Goal: Task Accomplishment & Management: Manage account settings

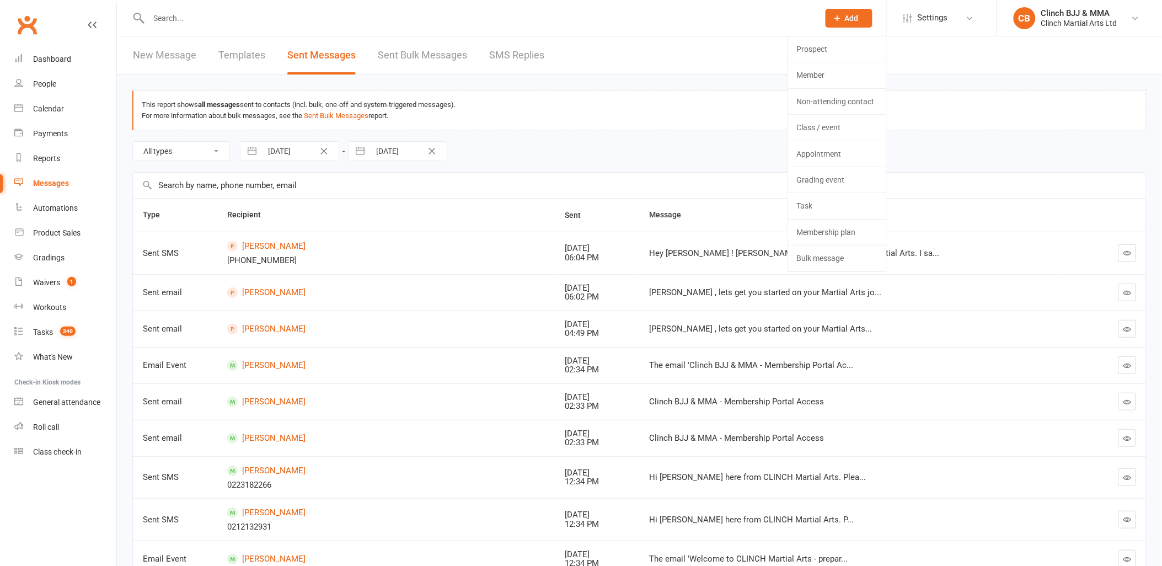
drag, startPoint x: 0, startPoint y: 0, endPoint x: 935, endPoint y: 26, distance: 934.9
click at [933, 29] on li "Settings Membership Plans Event Templates Appointment Types Website Image Libra…" at bounding box center [941, 18] width 110 height 36
click at [937, 19] on span "Settings" at bounding box center [932, 18] width 30 height 25
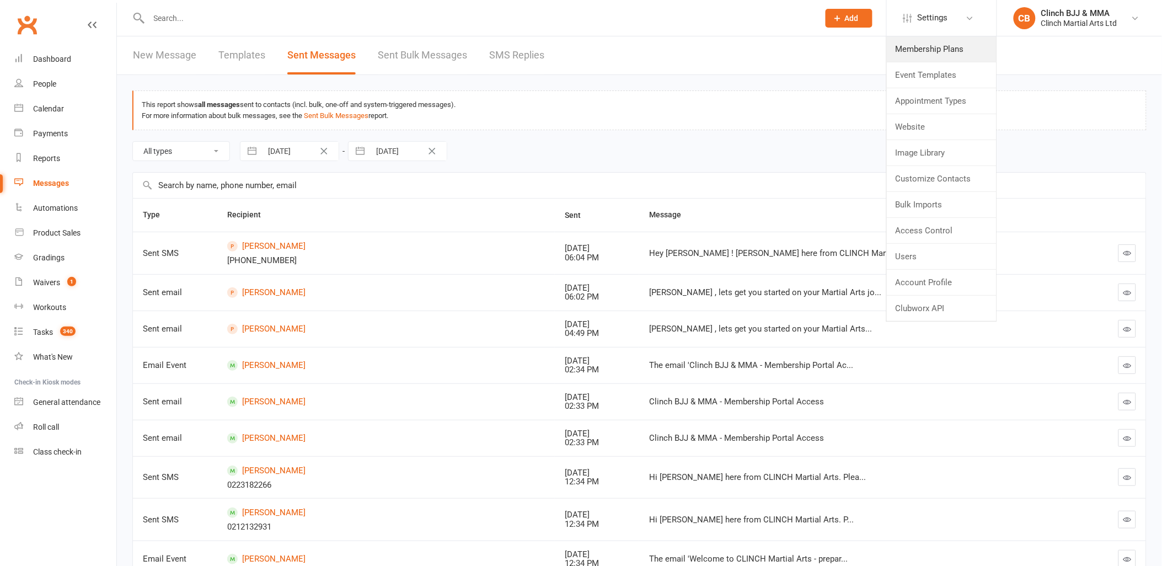
click at [927, 46] on link "Membership Plans" at bounding box center [942, 48] width 110 height 25
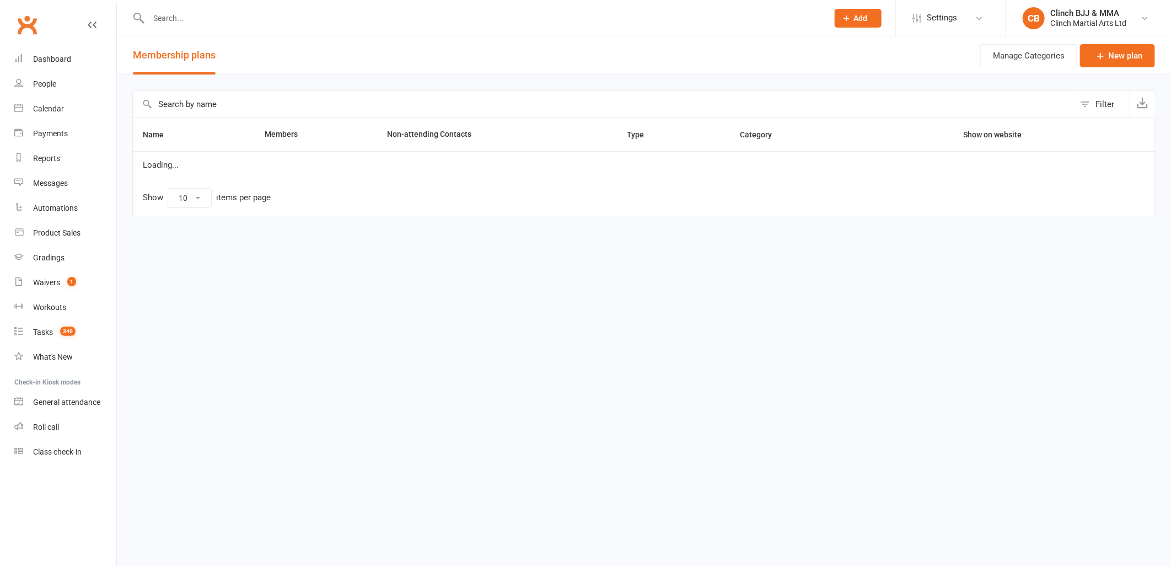
select select "100"
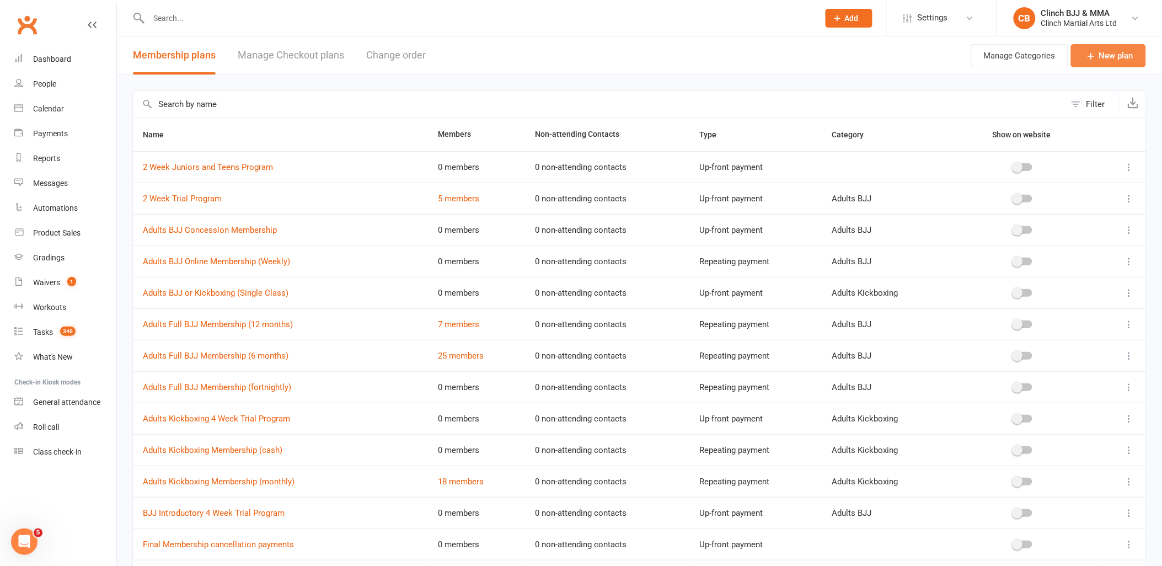
click at [1108, 55] on link "New plan" at bounding box center [1108, 55] width 75 height 23
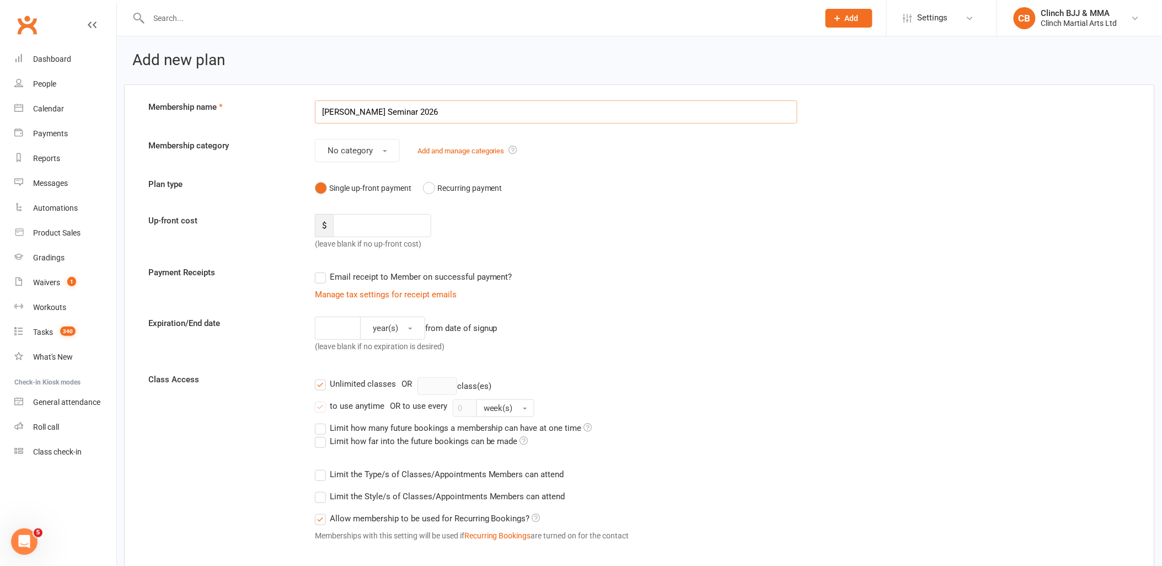
type input "[PERSON_NAME] Seminar 2026"
click at [339, 149] on span "No category" at bounding box center [349, 151] width 45 height 10
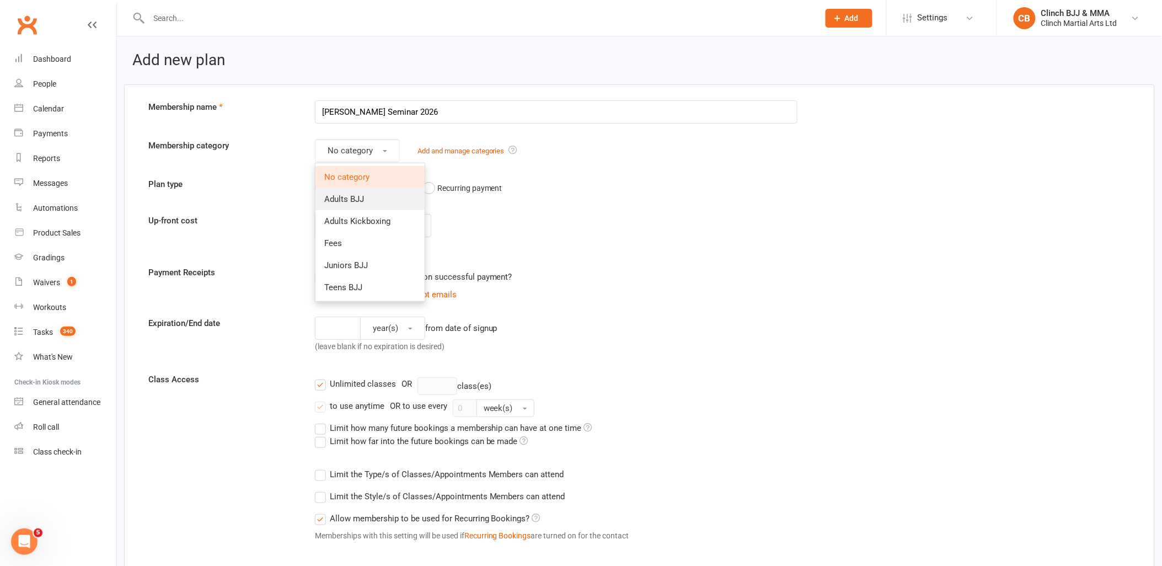
click at [345, 197] on span "Adults BJJ" at bounding box center [344, 199] width 40 height 10
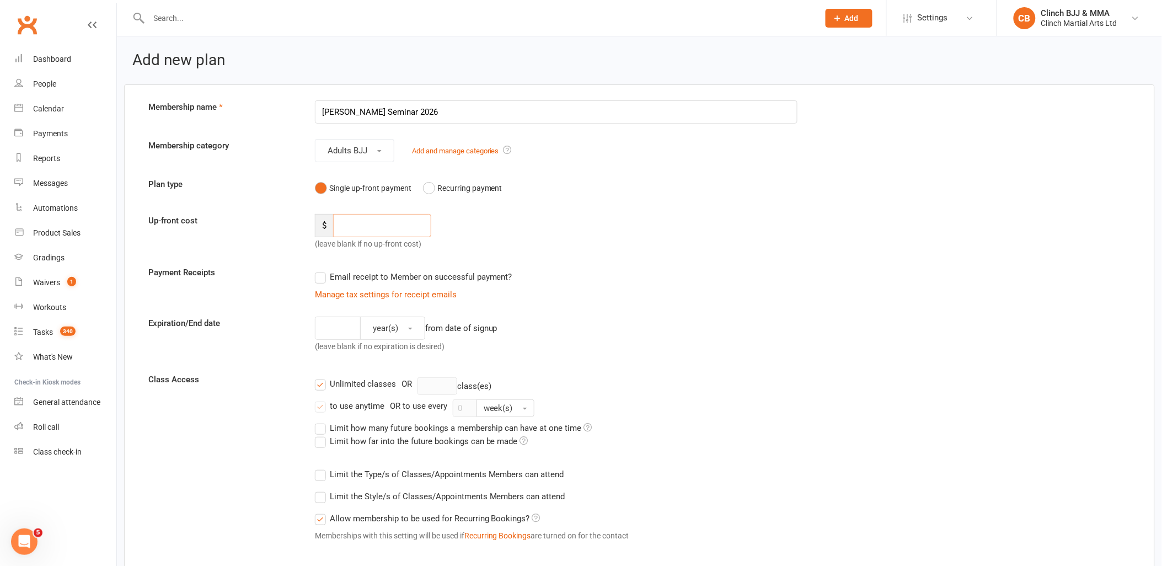
click at [389, 233] on input "number" at bounding box center [382, 225] width 98 height 23
type input "110"
click at [318, 284] on div "Email receipt to Member on successful payment?" at bounding box center [552, 277] width 492 height 22
click at [320, 273] on label "Email receipt to Member on successful payment?" at bounding box center [413, 276] width 197 height 13
click at [320, 270] on input "Email receipt to Member on successful payment?" at bounding box center [318, 270] width 7 height 0
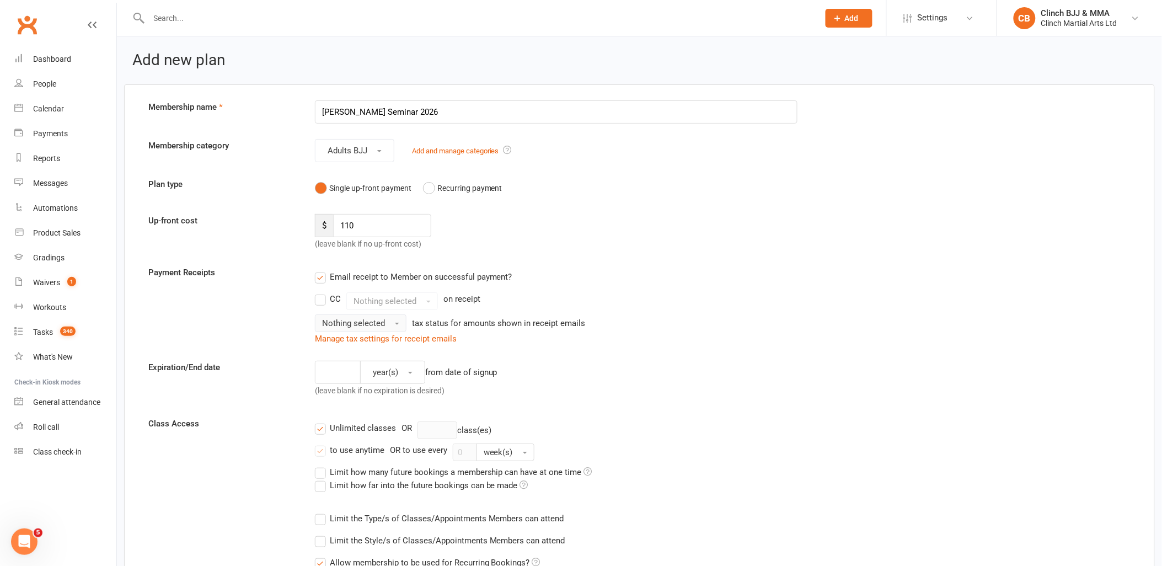
click at [363, 327] on span "Nothing selected" at bounding box center [353, 323] width 63 height 10
click at [355, 346] on link "Inc tax" at bounding box center [369, 347] width 109 height 22
drag, startPoint x: 322, startPoint y: 377, endPoint x: 329, endPoint y: 369, distance: 10.2
click at [323, 374] on input "number" at bounding box center [338, 372] width 46 height 23
click at [410, 372] on span "button" at bounding box center [410, 373] width 4 height 2
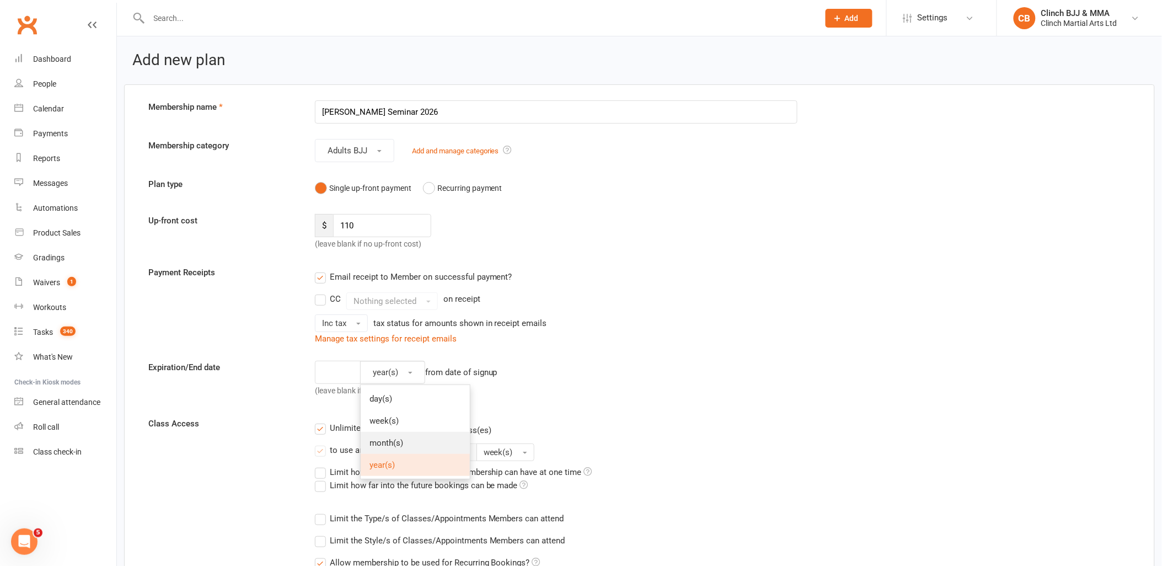
click at [386, 441] on span "month(s)" at bounding box center [386, 443] width 34 height 10
click at [337, 377] on input "number" at bounding box center [333, 372] width 37 height 23
click at [399, 376] on button "month(s)" at bounding box center [388, 372] width 73 height 23
drag, startPoint x: 325, startPoint y: 369, endPoint x: 331, endPoint y: 366, distance: 6.4
click at [325, 369] on input "number" at bounding box center [333, 372] width 37 height 23
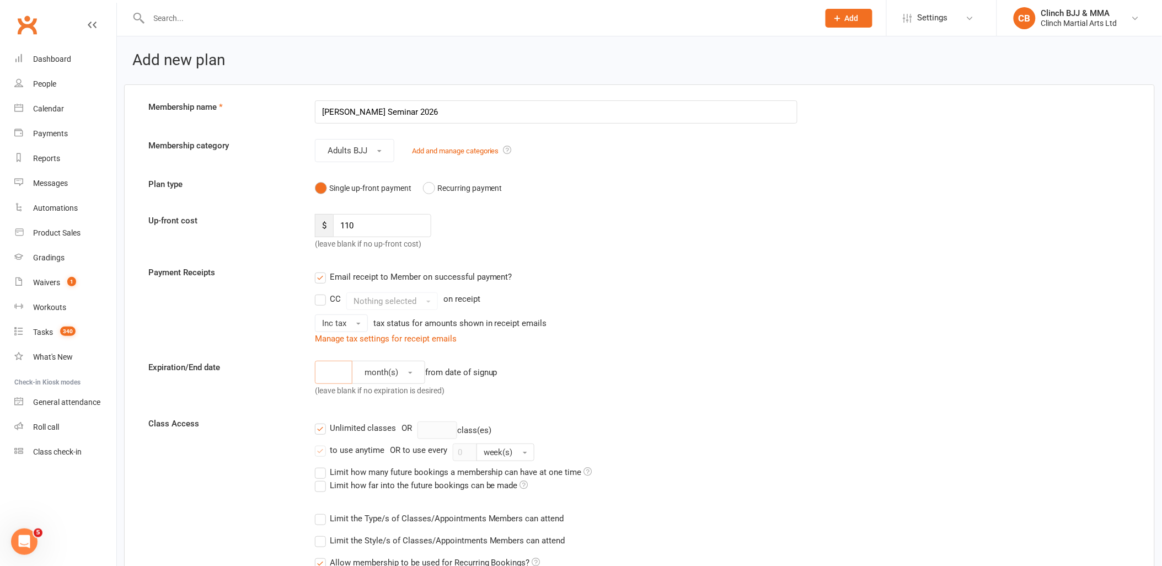
click at [330, 375] on input "number" at bounding box center [333, 372] width 37 height 23
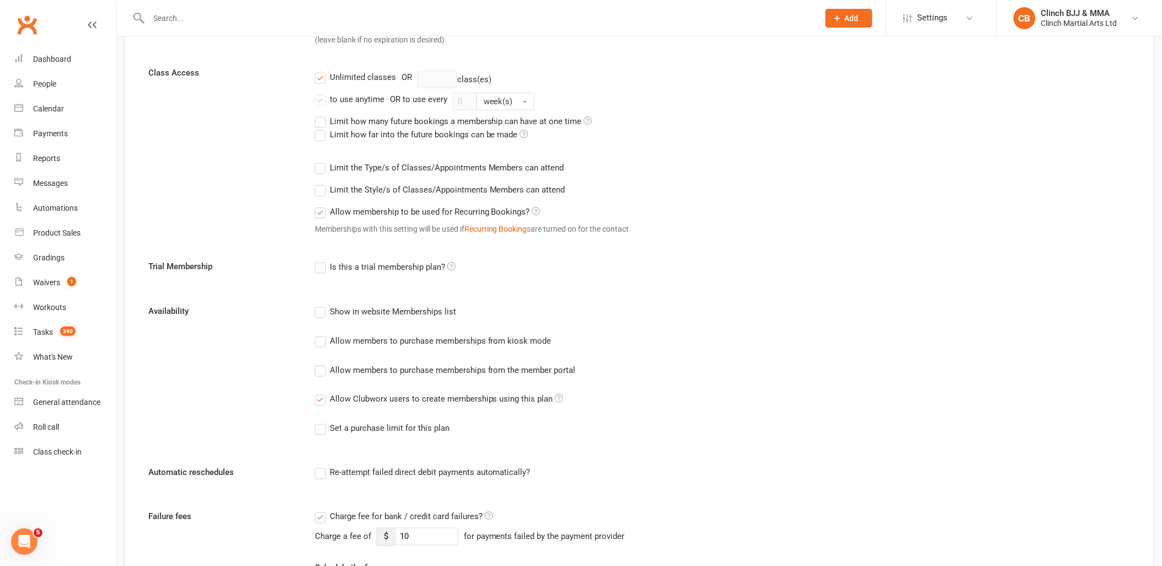
scroll to position [367, 0]
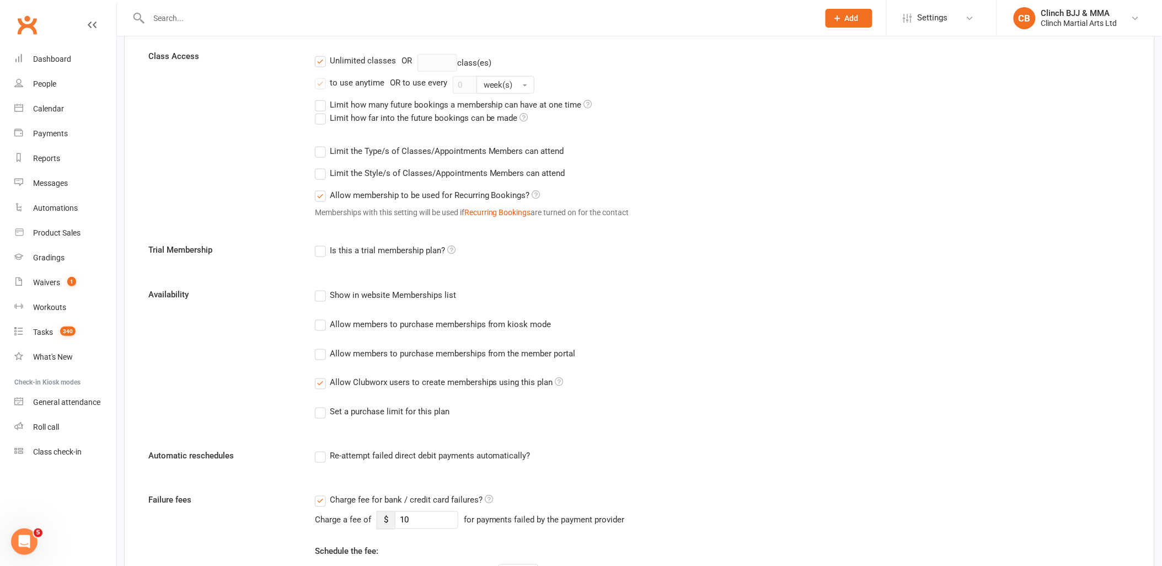
type input "2"
click at [315, 378] on label "Allow Clubworx users to create memberships using this plan" at bounding box center [439, 382] width 249 height 13
click at [315, 376] on input "Allow Clubworx users to create memberships using this plan" at bounding box center [318, 376] width 7 height 0
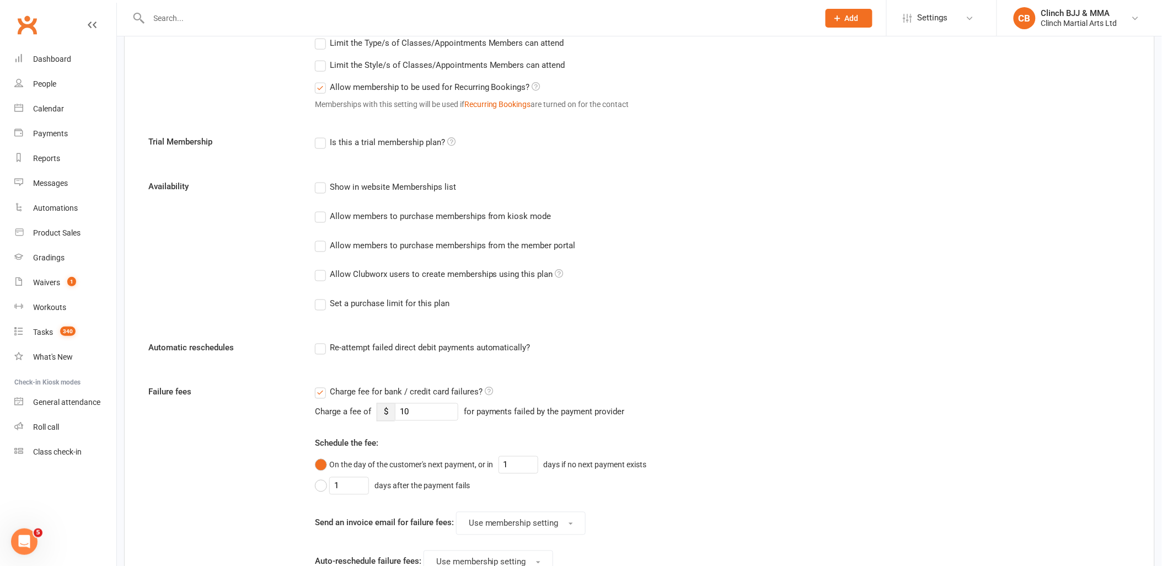
scroll to position [490, 0]
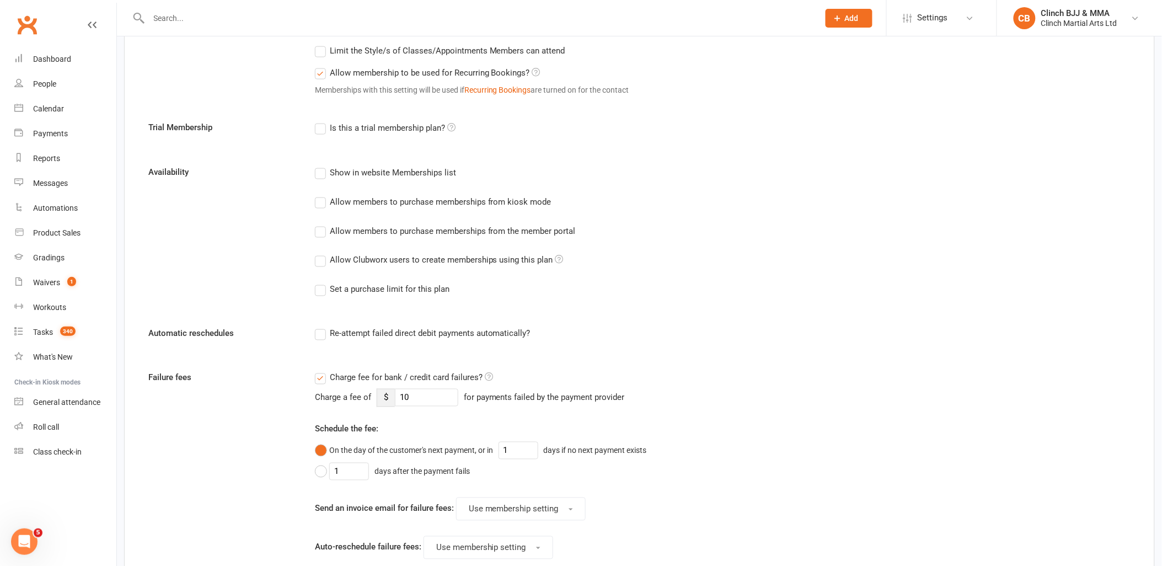
click at [322, 379] on label "Charge fee for bank / credit card failures?" at bounding box center [404, 377] width 178 height 13
click at [322, 371] on input "Charge fee for bank / credit card failures?" at bounding box center [404, 371] width 178 height 0
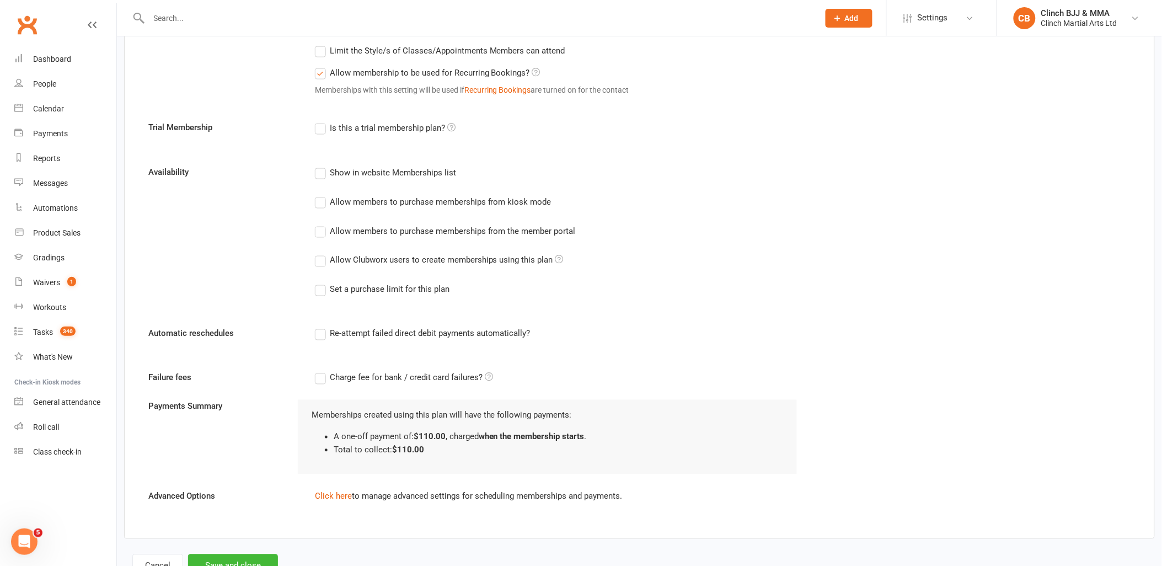
scroll to position [531, 0]
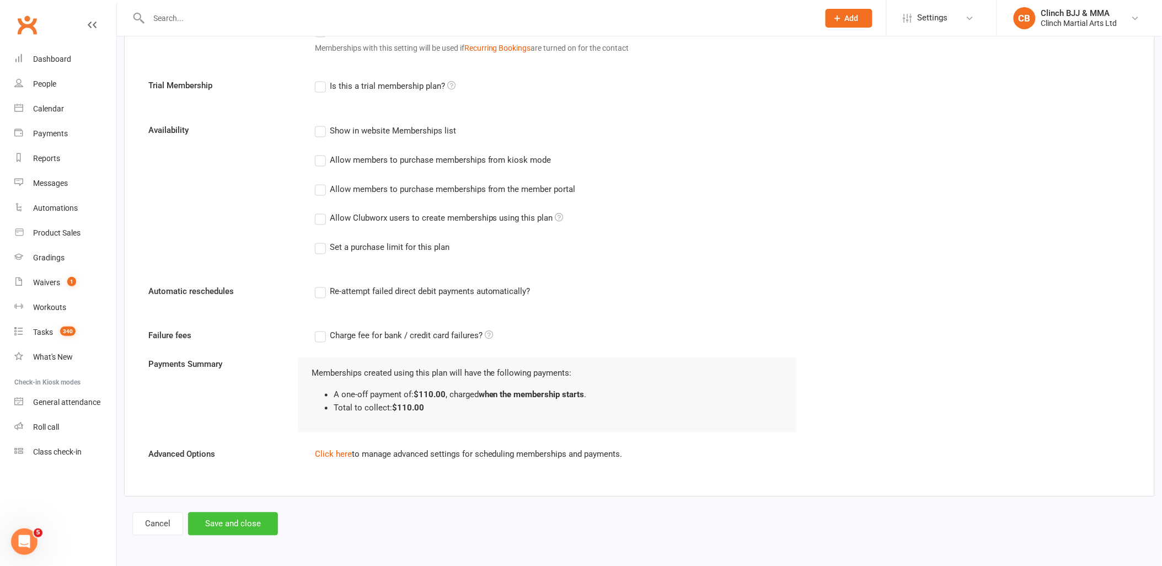
click at [235, 514] on button "Save and close" at bounding box center [233, 523] width 90 height 23
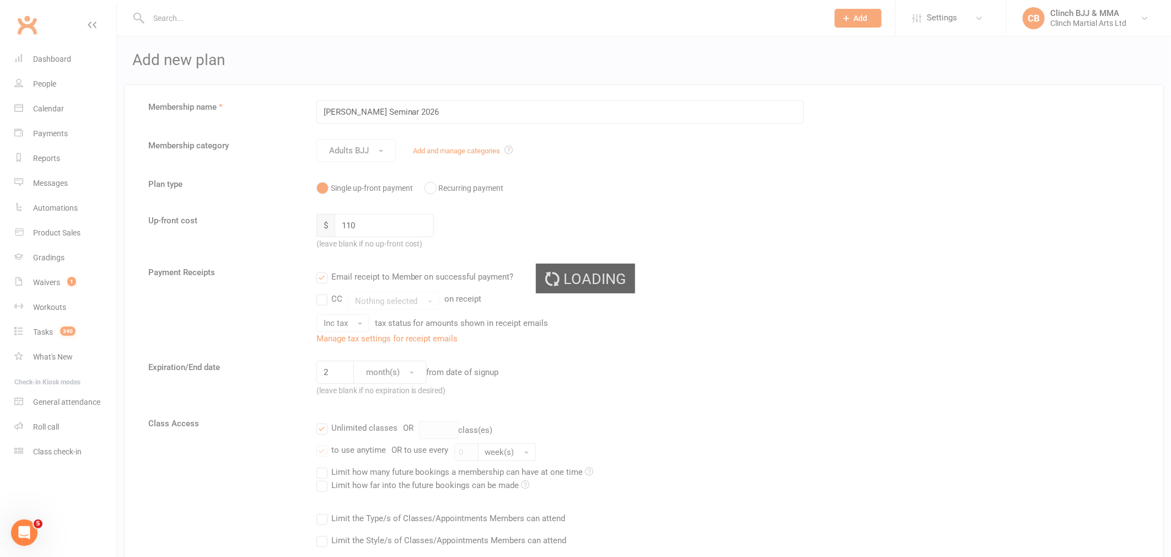
select select "100"
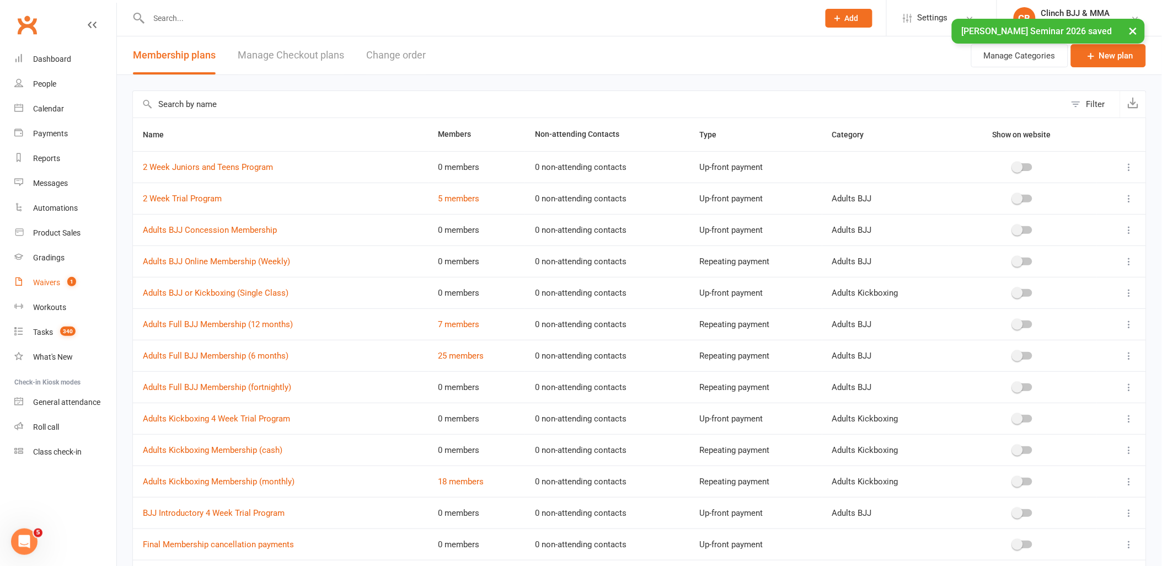
click at [50, 280] on div "Waivers" at bounding box center [46, 282] width 27 height 9
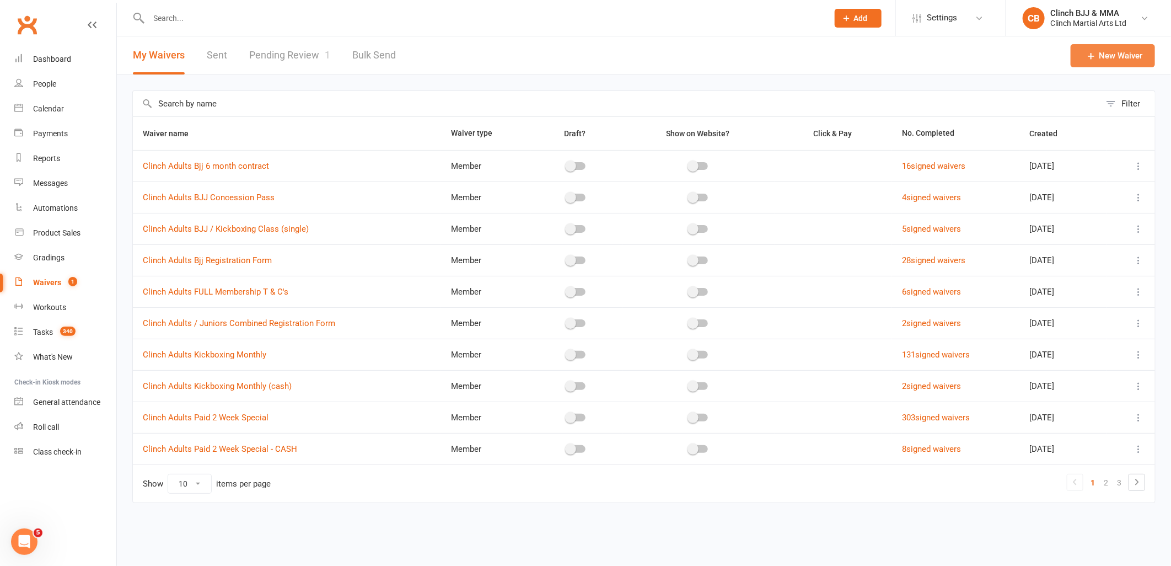
click at [1121, 57] on link "New Waiver" at bounding box center [1113, 55] width 84 height 23
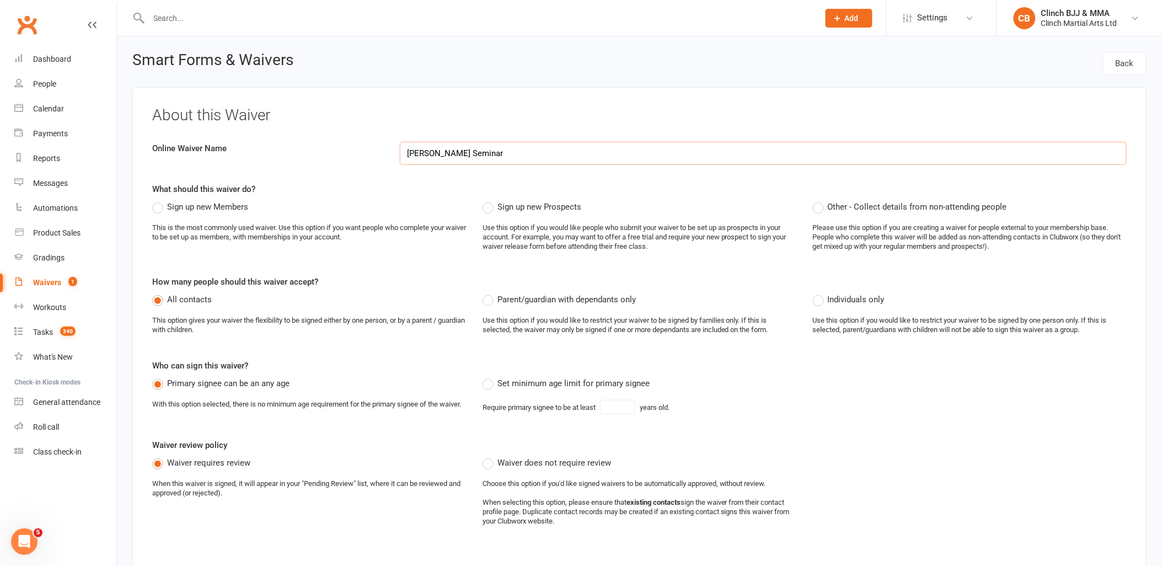
type input "[PERSON_NAME] Seminar"
click at [823, 206] on label "Other - Collect details from non-attending people" at bounding box center [910, 206] width 194 height 13
click at [820, 200] on input "Other - Collect details from non-attending people" at bounding box center [816, 200] width 7 height 0
click at [491, 382] on label "Set minimum age limit for primary signee" at bounding box center [565, 383] width 167 height 13
click at [490, 377] on input "Set minimum age limit for primary signee" at bounding box center [485, 377] width 7 height 0
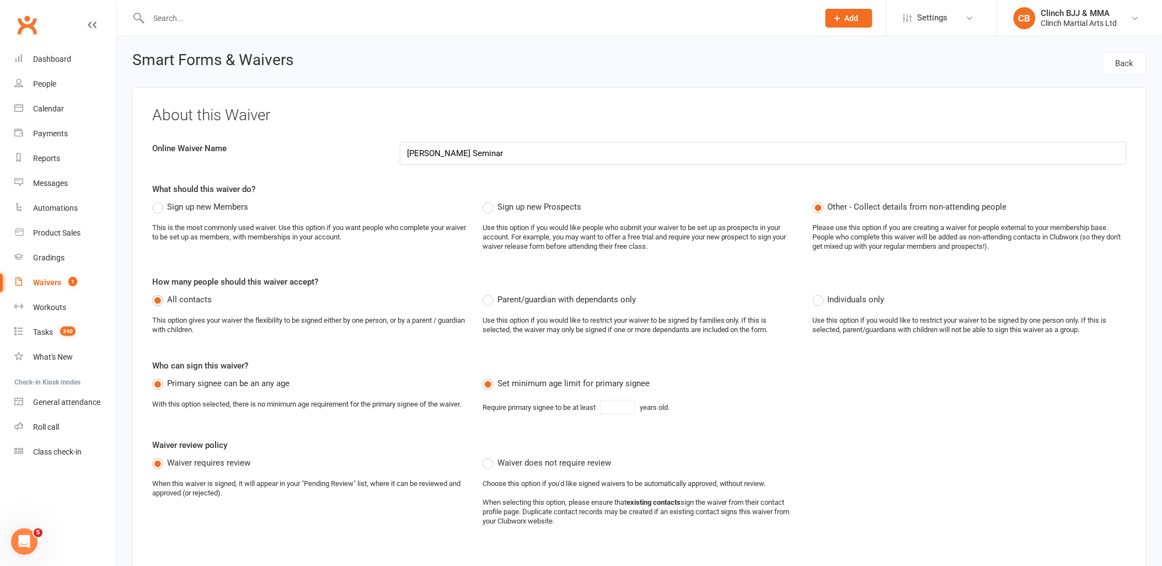
type input "18"
drag, startPoint x: 625, startPoint y: 409, endPoint x: 523, endPoint y: 403, distance: 102.7
click at [523, 403] on div "Require primary signee to be at least [DEMOGRAPHIC_DATA]." at bounding box center [575, 407] width 187 height 14
click at [575, 431] on div "About this Waiver Online Waiver Name [PERSON_NAME] Seminar What should this wai…" at bounding box center [639, 328] width 1014 height 483
click at [484, 469] on label "Waiver does not require review" at bounding box center [546, 462] width 128 height 13
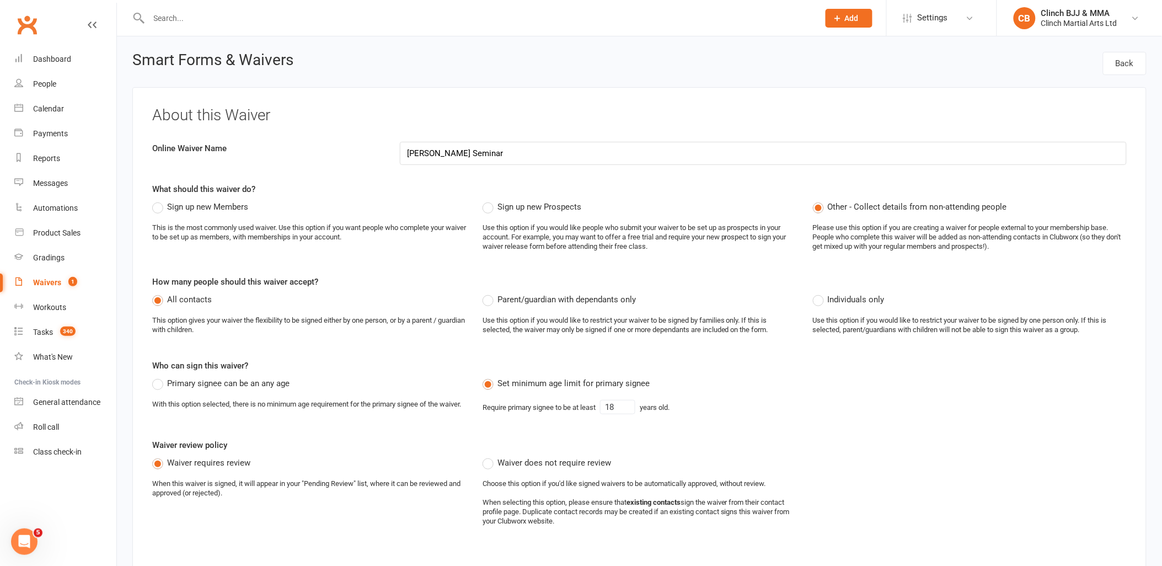
click at [484, 456] on input "Waiver does not require review" at bounding box center [485, 456] width 7 height 0
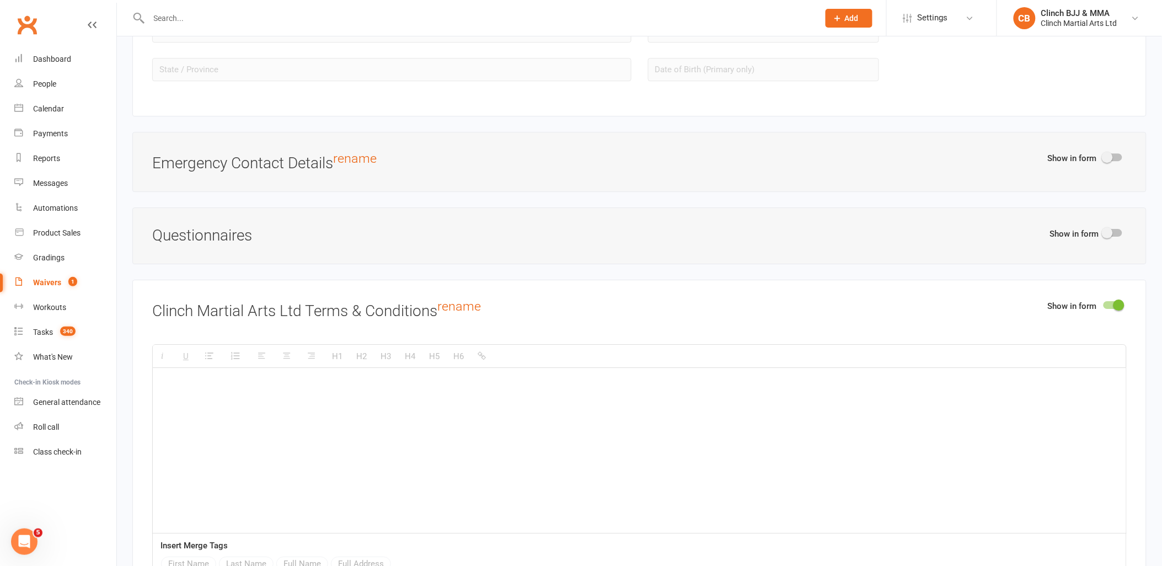
scroll to position [1041, 0]
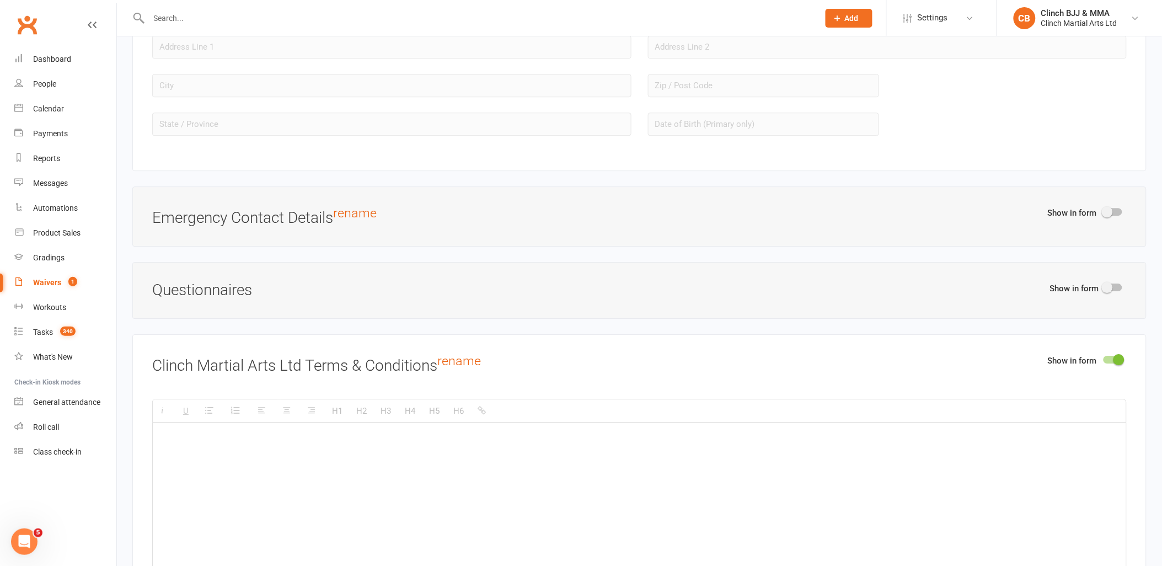
click at [1110, 362] on div at bounding box center [1112, 360] width 19 height 8
click at [1103, 358] on input "checkbox" at bounding box center [1103, 358] width 0 height 0
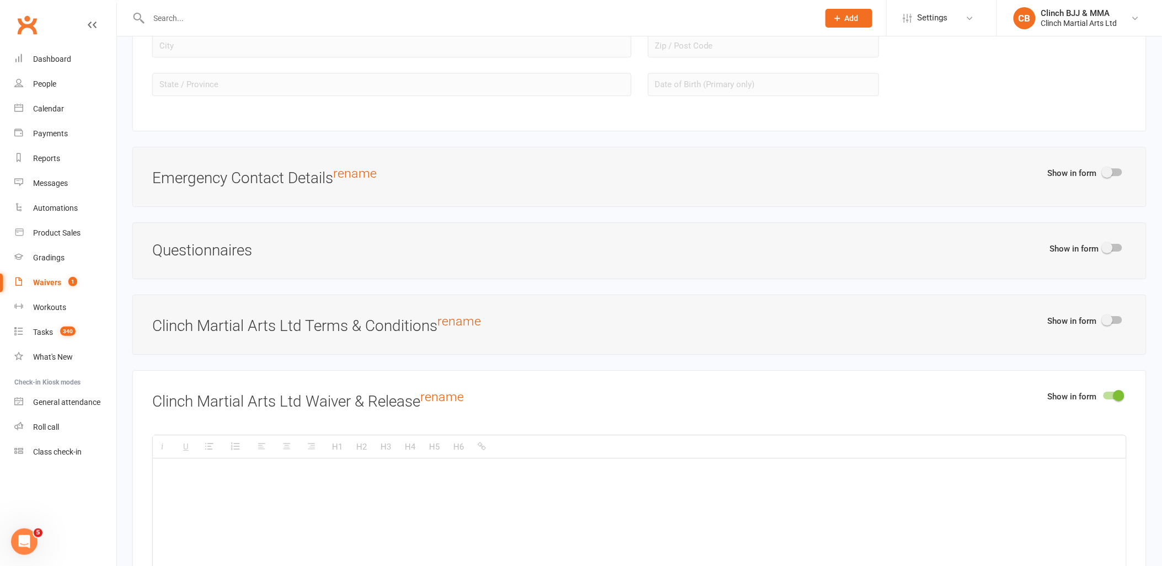
scroll to position [1164, 0]
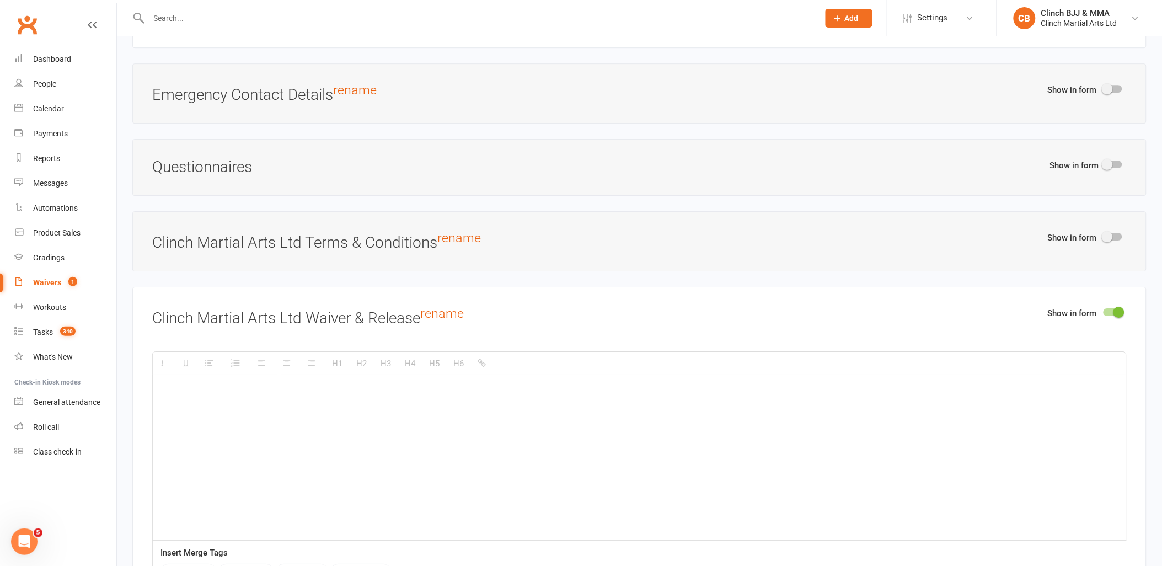
click at [1110, 316] on div at bounding box center [1112, 312] width 19 height 8
click at [1103, 310] on input "checkbox" at bounding box center [1103, 310] width 0 height 0
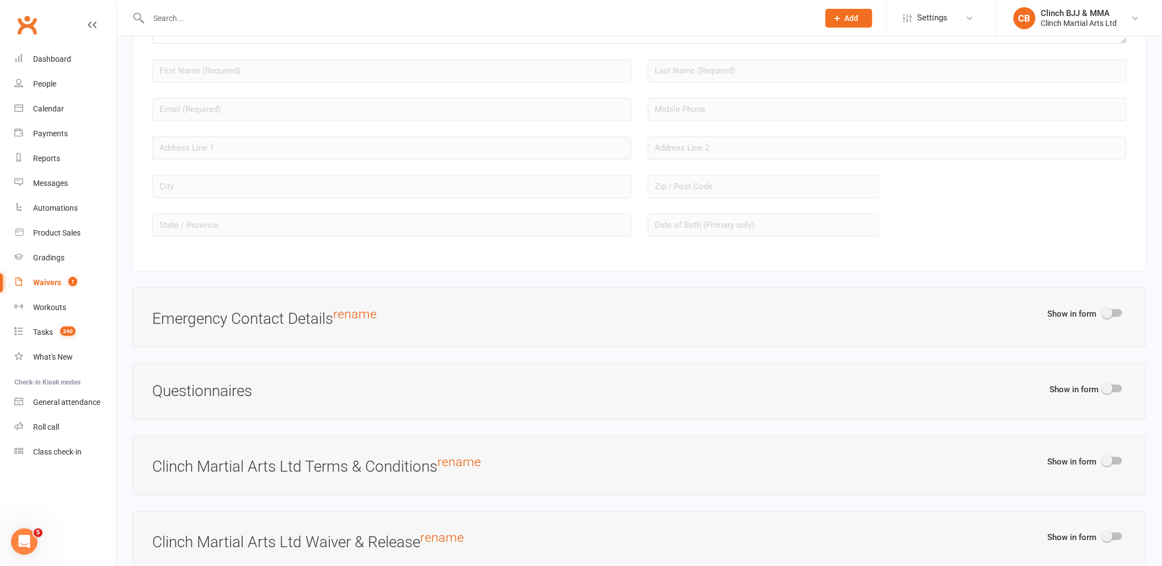
scroll to position [1014, 0]
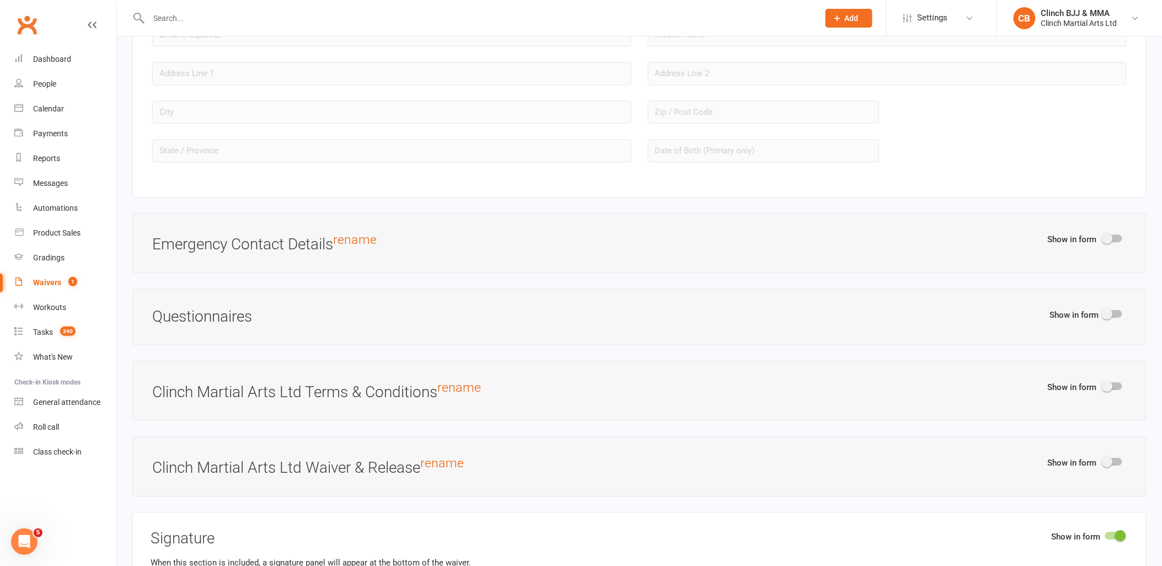
click at [1112, 385] on div "Show in form" at bounding box center [1087, 389] width 79 height 18
click at [1113, 388] on div at bounding box center [1112, 386] width 19 height 8
click at [1103, 384] on input "checkbox" at bounding box center [1103, 384] width 0 height 0
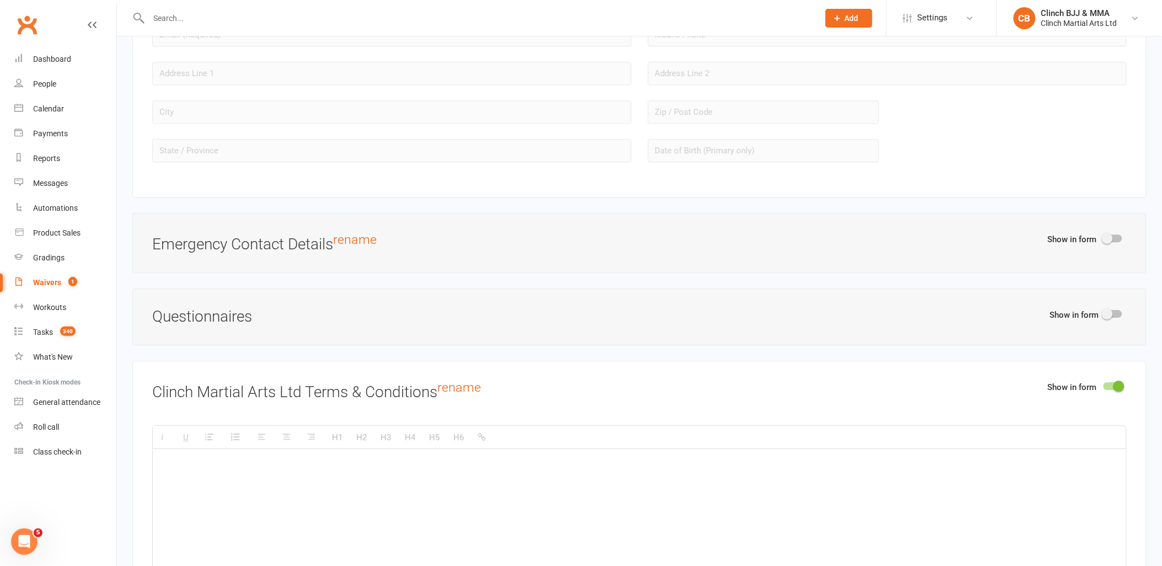
click at [1113, 388] on div at bounding box center [1112, 386] width 19 height 8
click at [1103, 384] on input "checkbox" at bounding box center [1103, 384] width 0 height 0
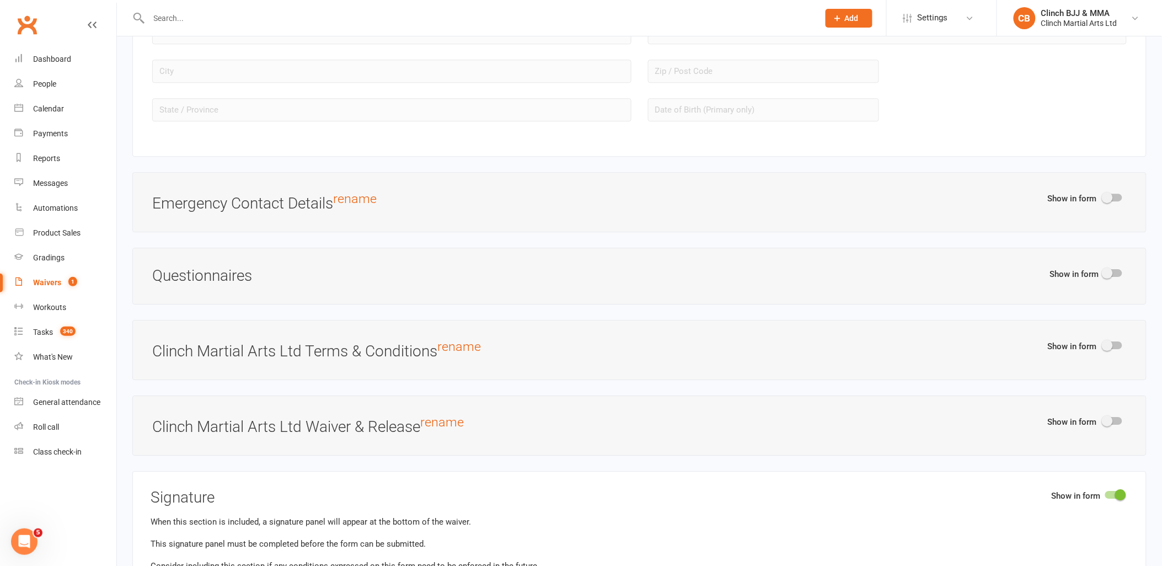
scroll to position [1076, 0]
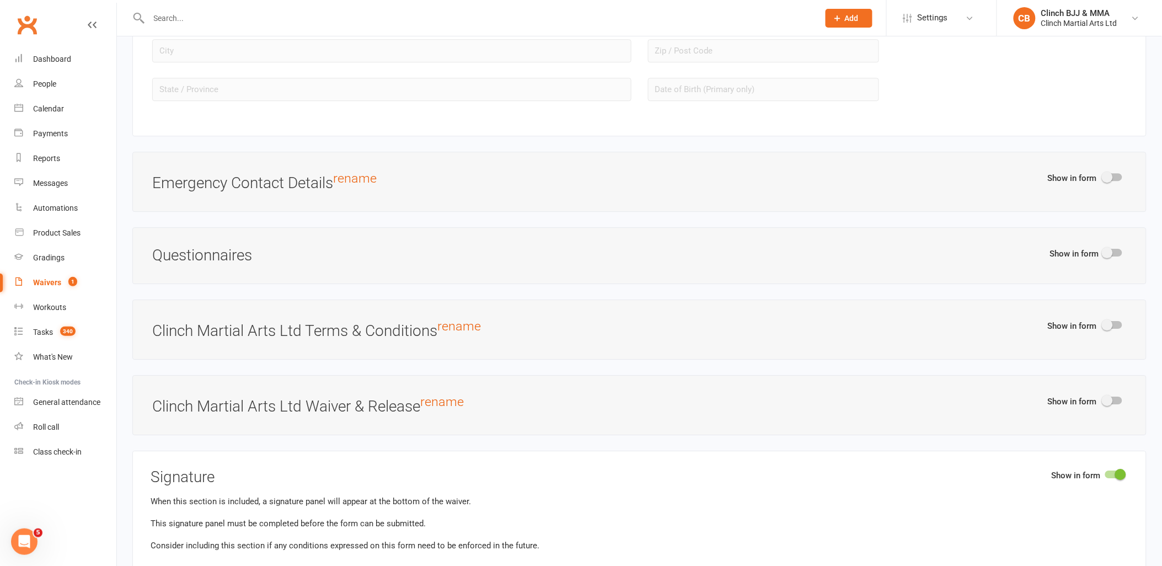
click at [1115, 404] on div at bounding box center [1112, 400] width 19 height 8
click at [1103, 399] on input "checkbox" at bounding box center [1103, 399] width 0 height 0
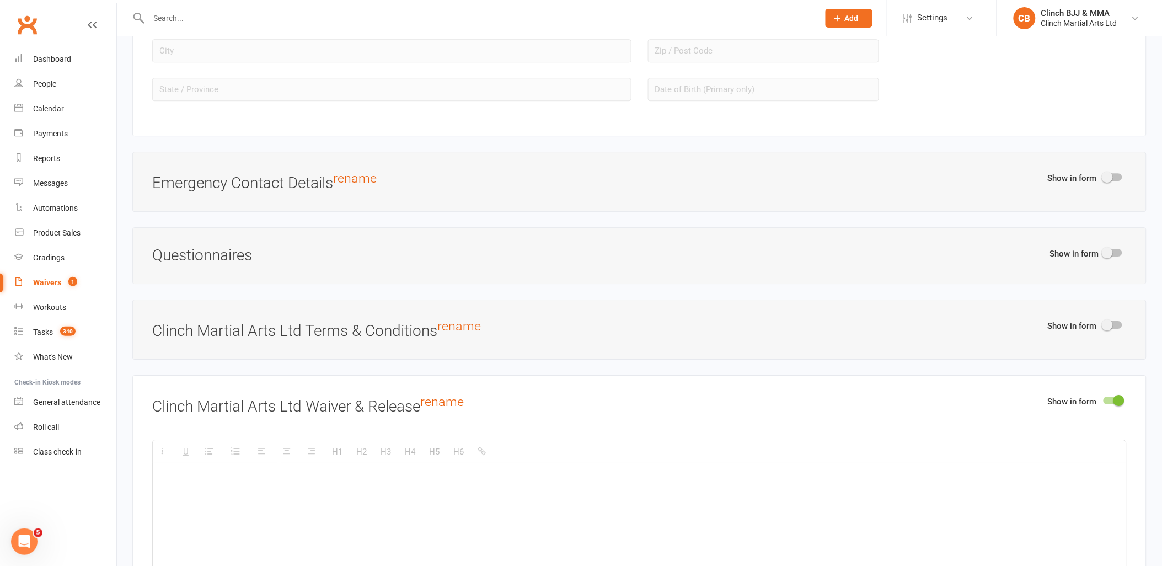
click at [1105, 401] on div at bounding box center [1112, 400] width 19 height 8
click at [1103, 399] on input "checkbox" at bounding box center [1103, 399] width 0 height 0
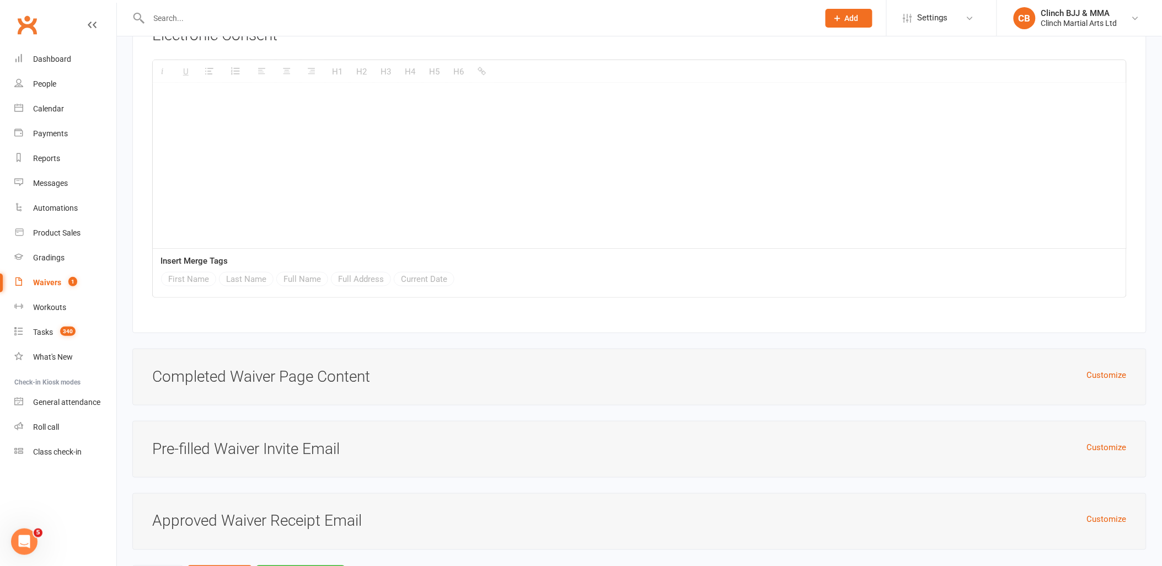
scroll to position [1811, 0]
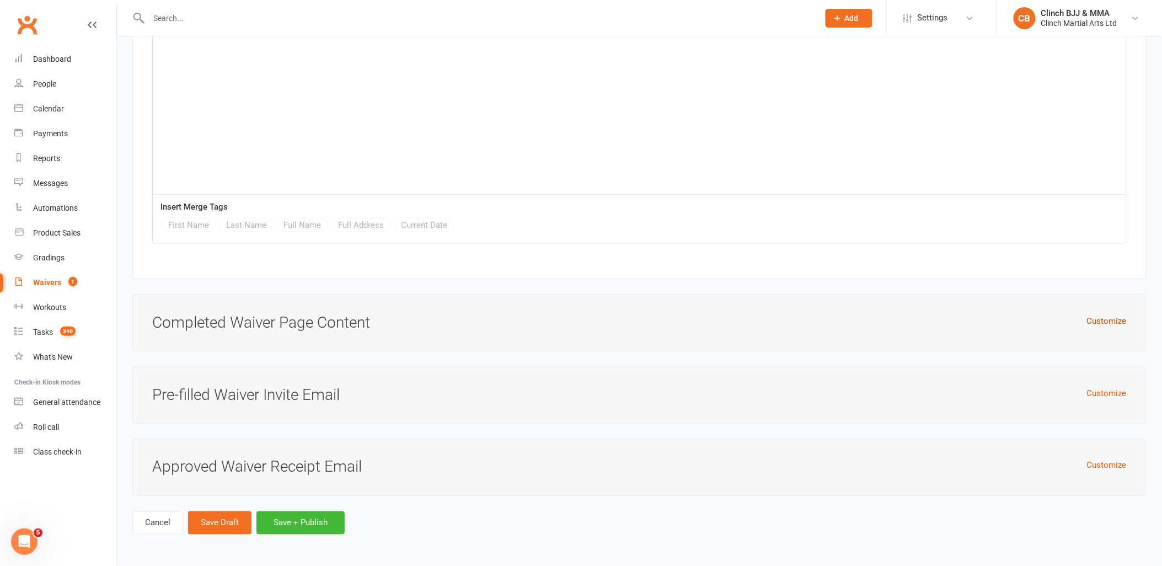
click at [1112, 320] on button "Customize" at bounding box center [1107, 320] width 40 height 13
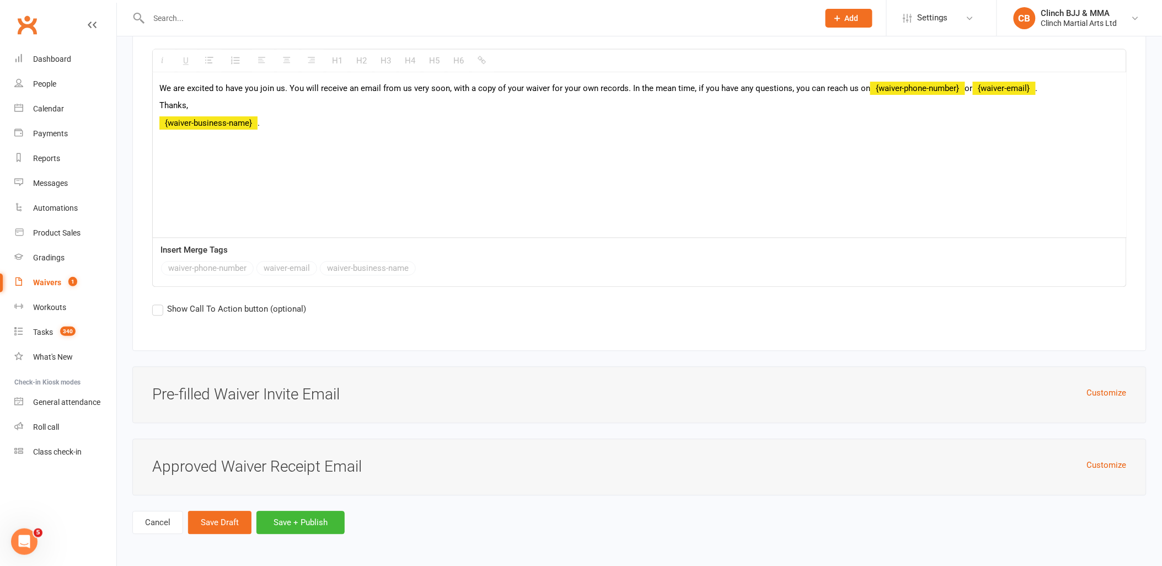
scroll to position [2220, 0]
click at [228, 524] on button "Save Draft" at bounding box center [219, 522] width 63 height 23
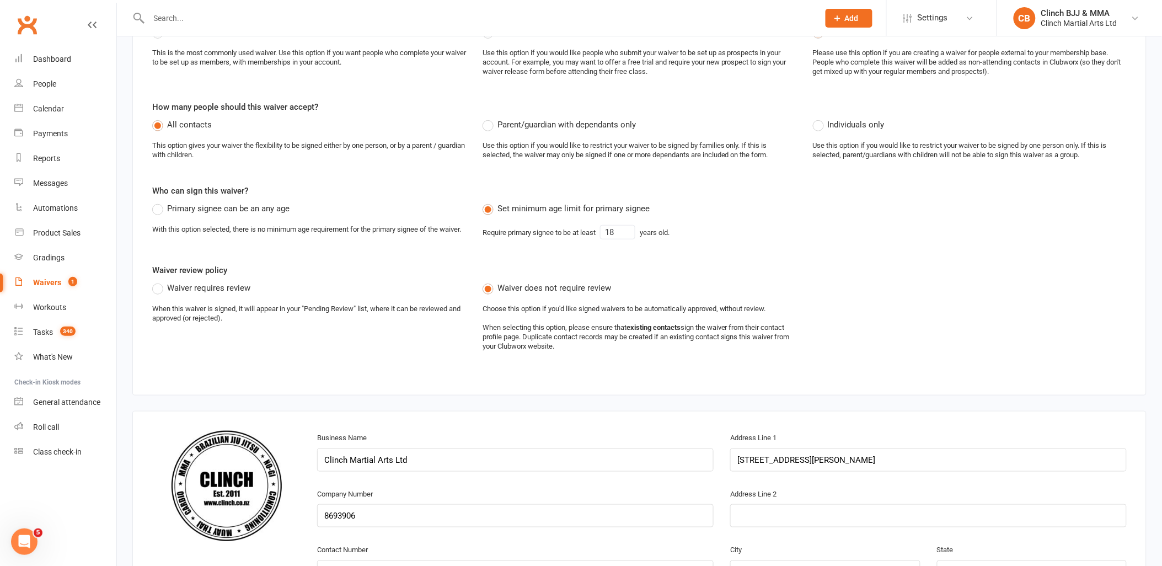
scroll to position [174, 0]
click at [69, 59] on div "Dashboard" at bounding box center [52, 59] width 38 height 9
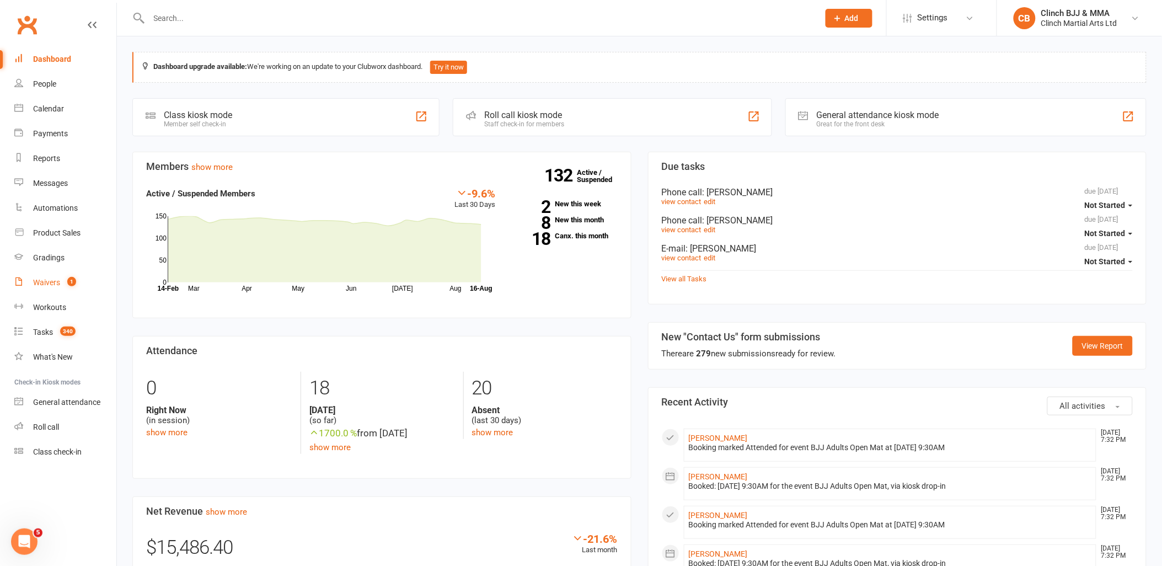
click at [48, 279] on div "Waivers" at bounding box center [46, 282] width 27 height 9
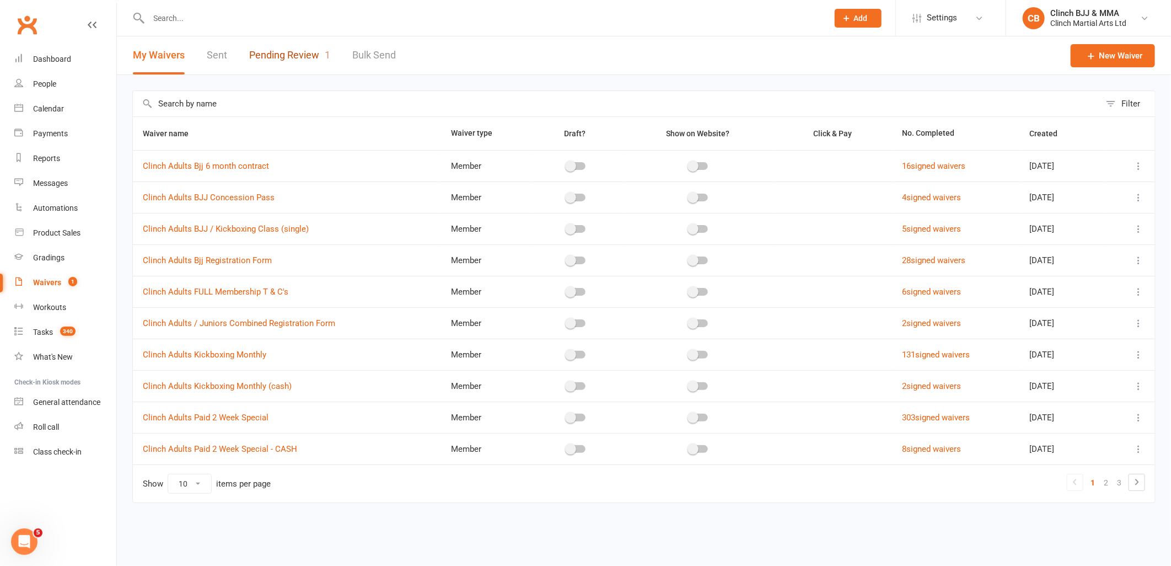
click at [289, 53] on link "Pending Review 1" at bounding box center [289, 55] width 81 height 38
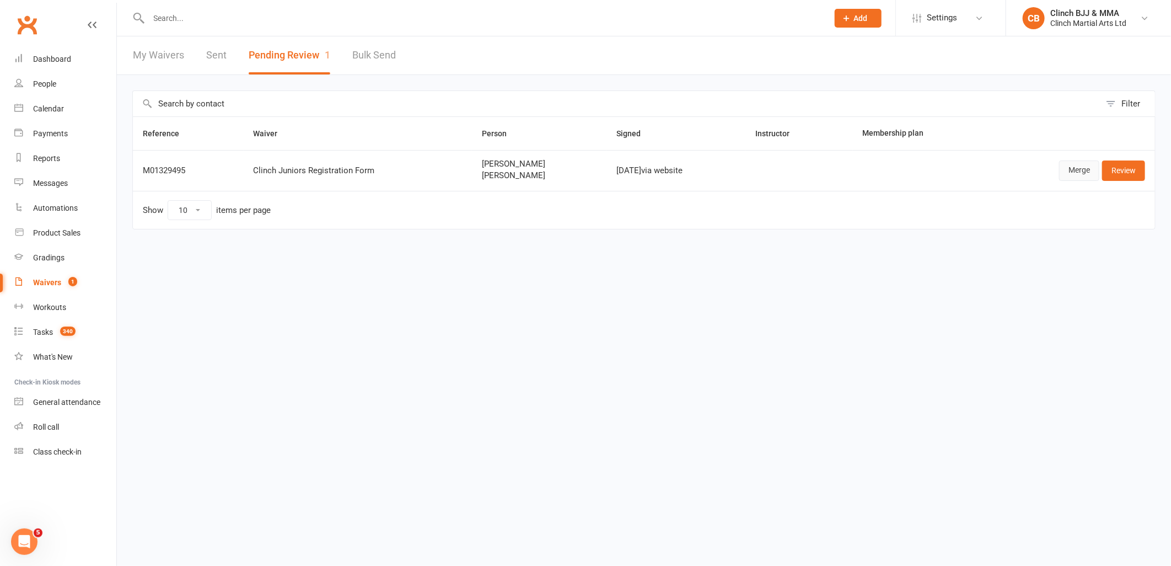
click at [1077, 166] on link "Merge" at bounding box center [1079, 170] width 40 height 20
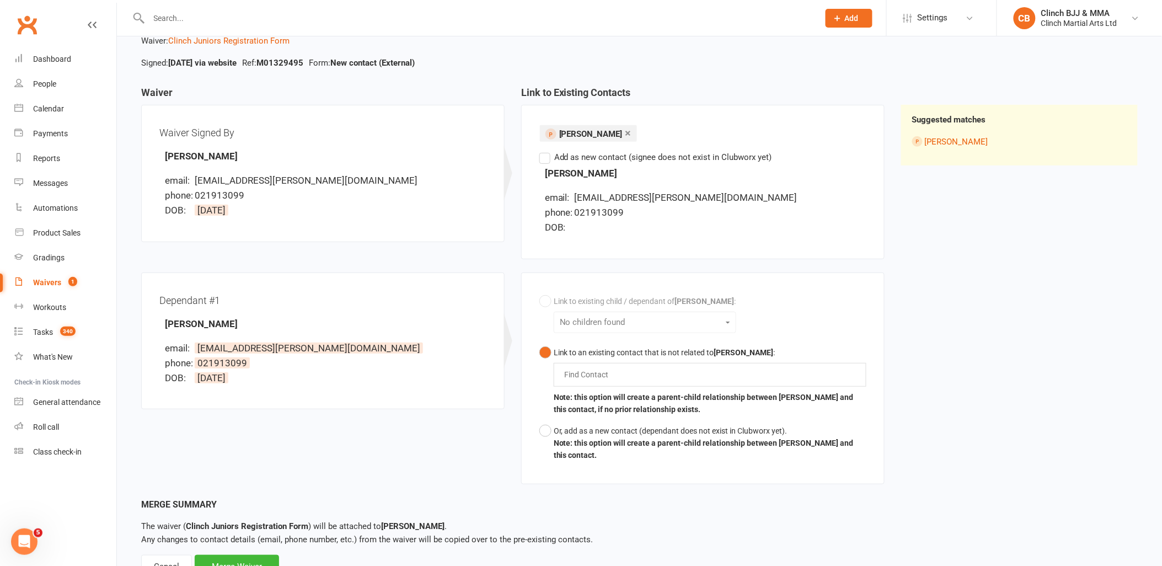
scroll to position [112, 0]
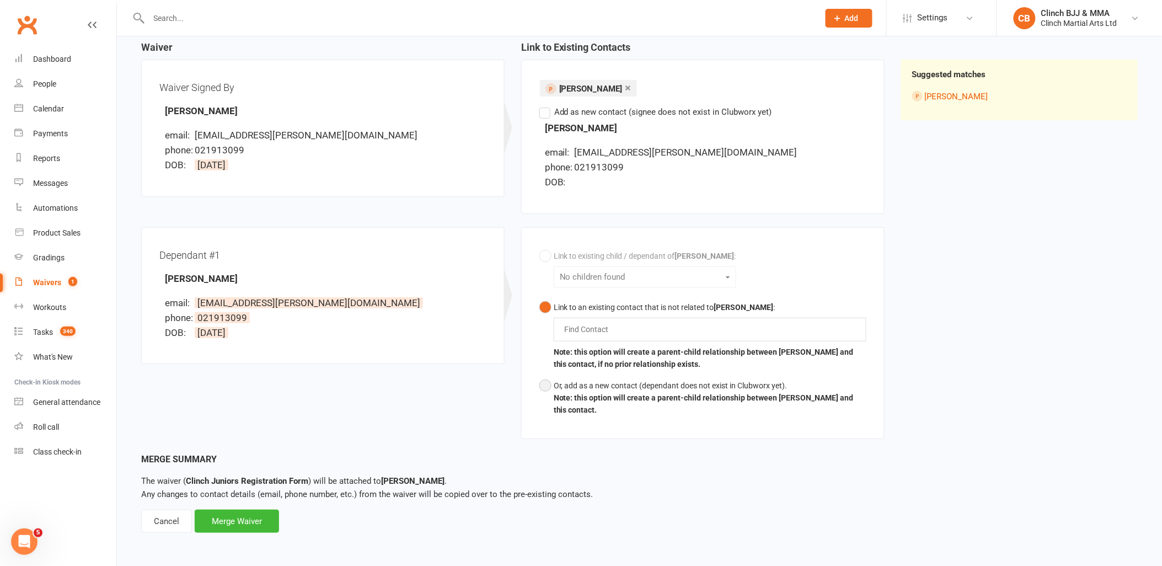
click at [550, 387] on button "Or, add as a new contact (dependant does not exist in Clubworx yet). Note: this…" at bounding box center [702, 398] width 327 height 46
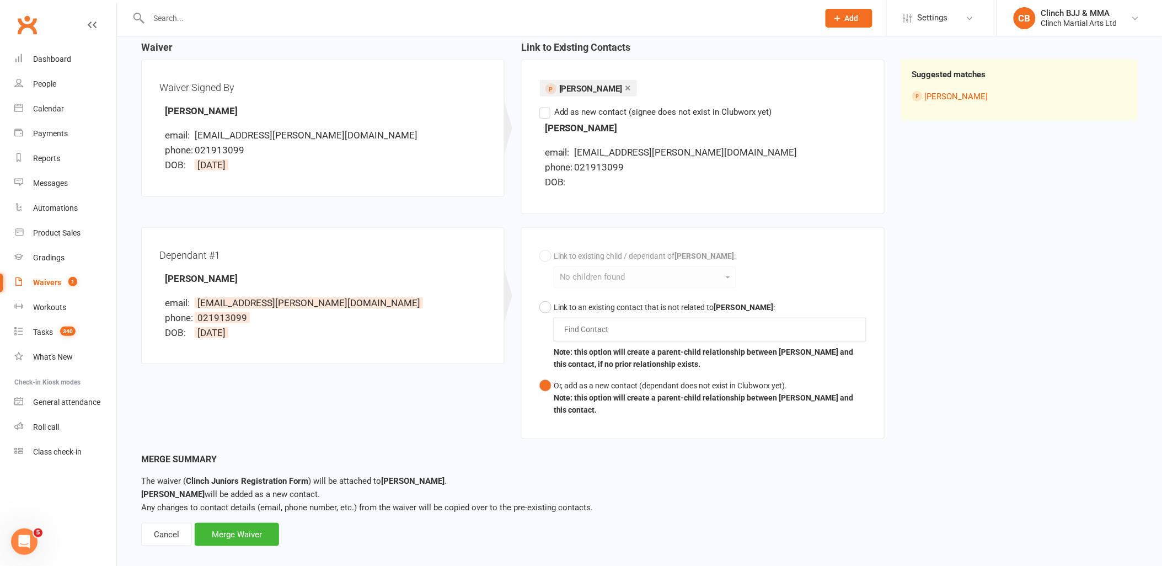
click at [224, 538] on div "Merge Waiver" at bounding box center [237, 534] width 84 height 23
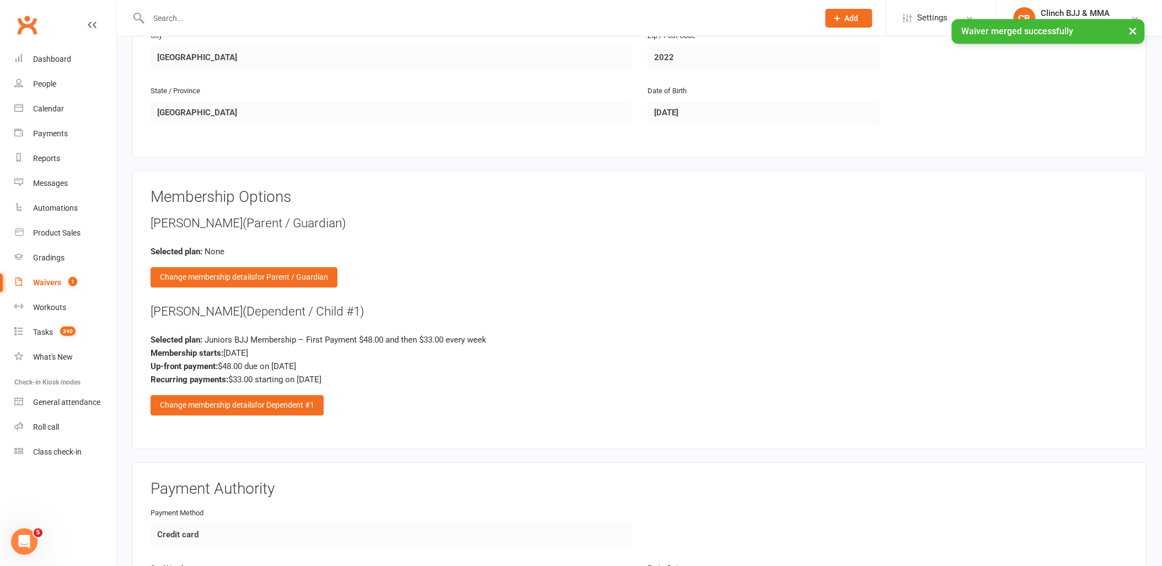
scroll to position [796, 0]
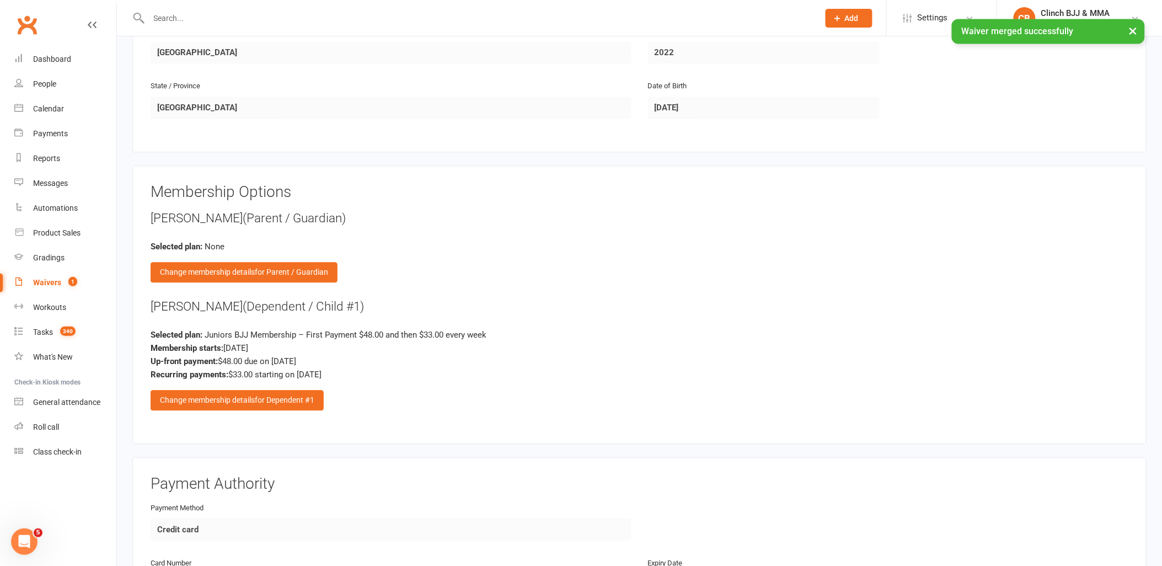
click at [264, 390] on div "Change membership details for Dependent #1" at bounding box center [237, 400] width 173 height 20
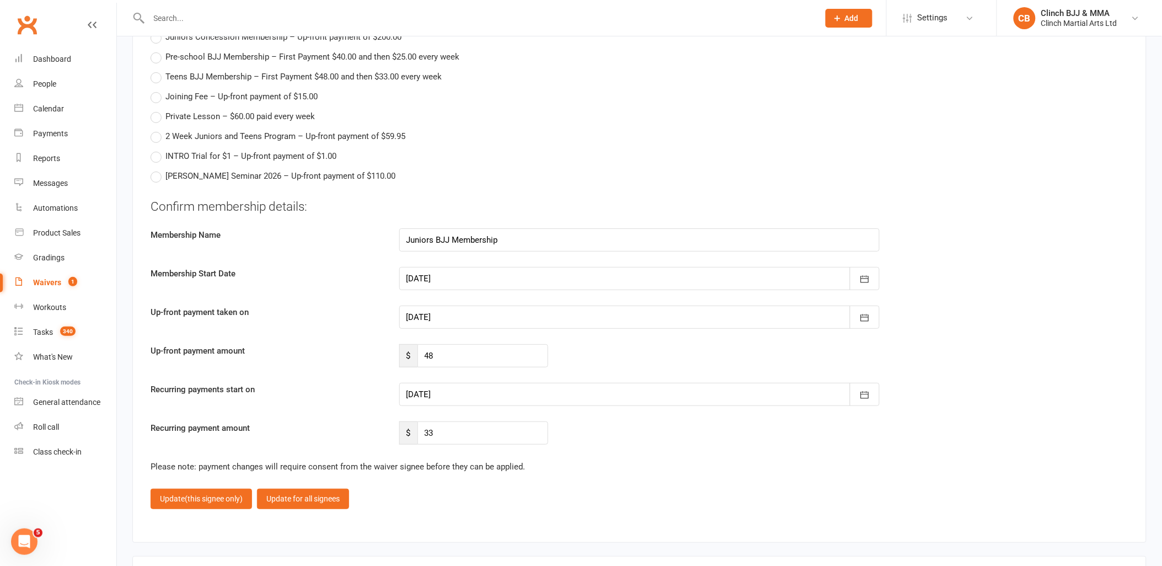
scroll to position [1470, 0]
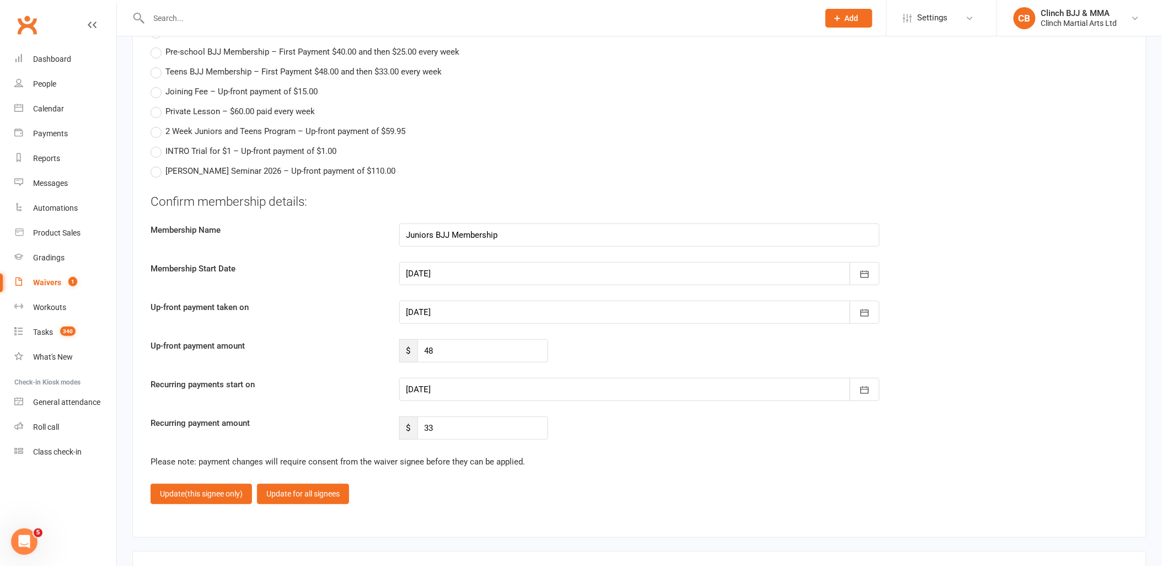
click at [458, 272] on div at bounding box center [639, 273] width 481 height 23
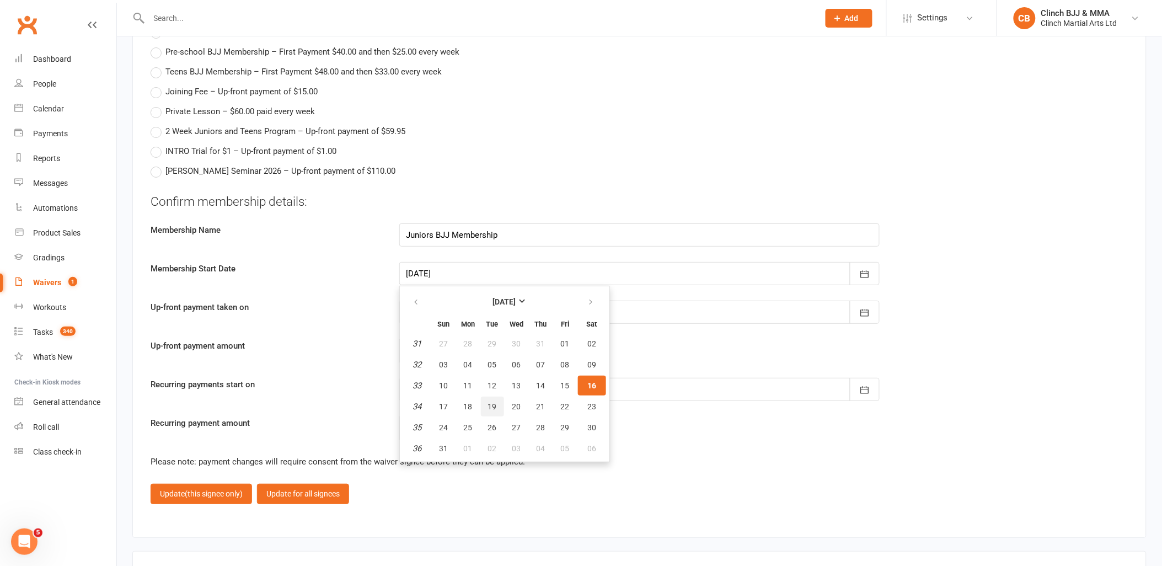
click at [491, 402] on span "19" at bounding box center [492, 406] width 9 height 9
type input "[DATE]"
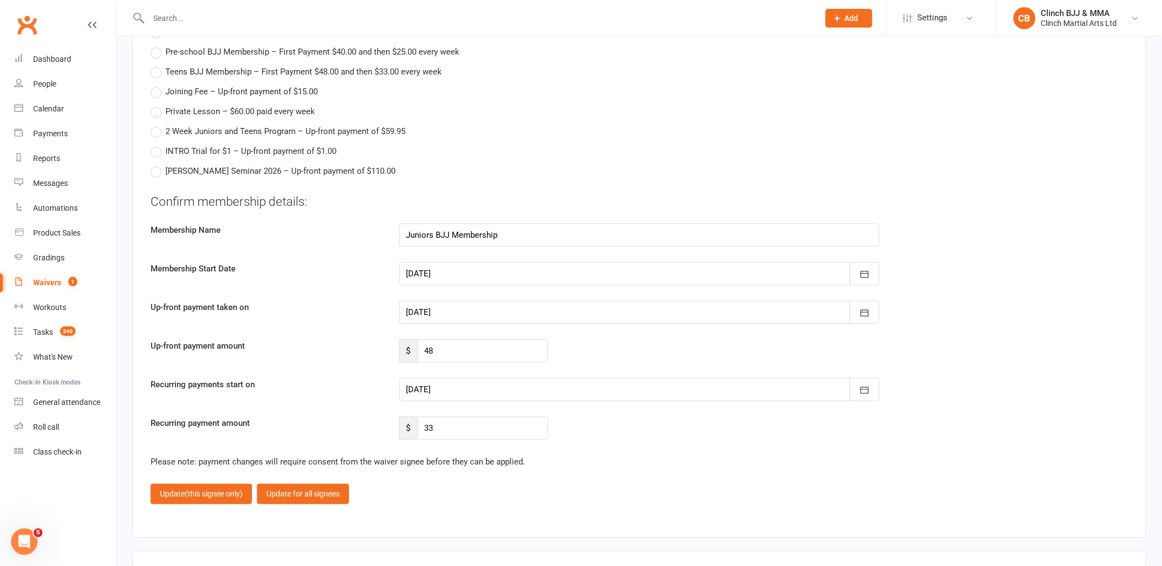
type input "[DATE]"
click at [447, 300] on div at bounding box center [639, 311] width 481 height 23
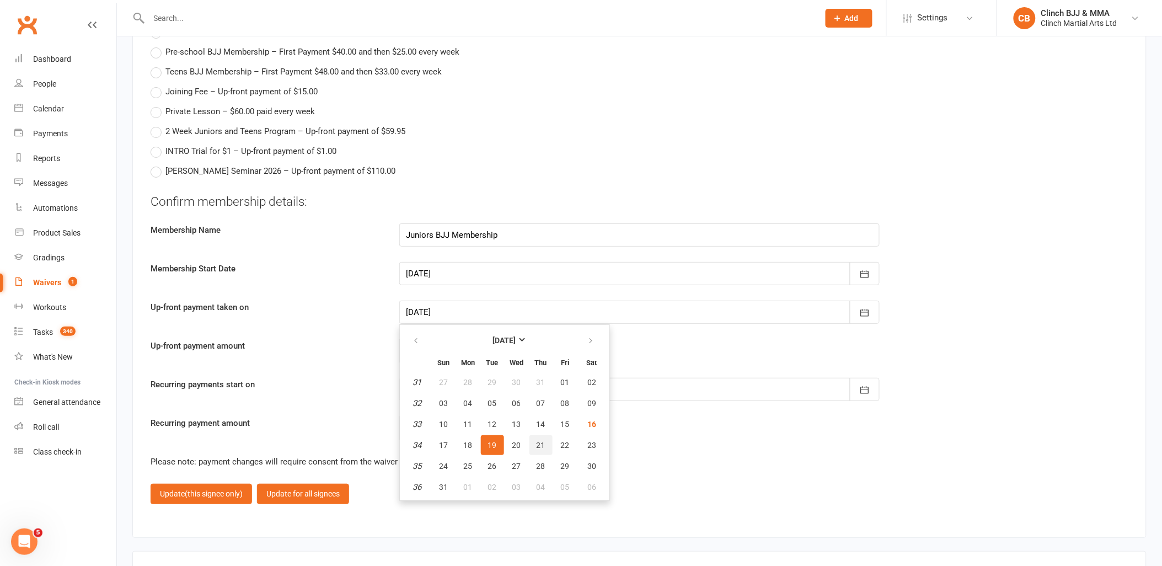
click at [537, 441] on span "21" at bounding box center [540, 445] width 9 height 9
type input "[DATE]"
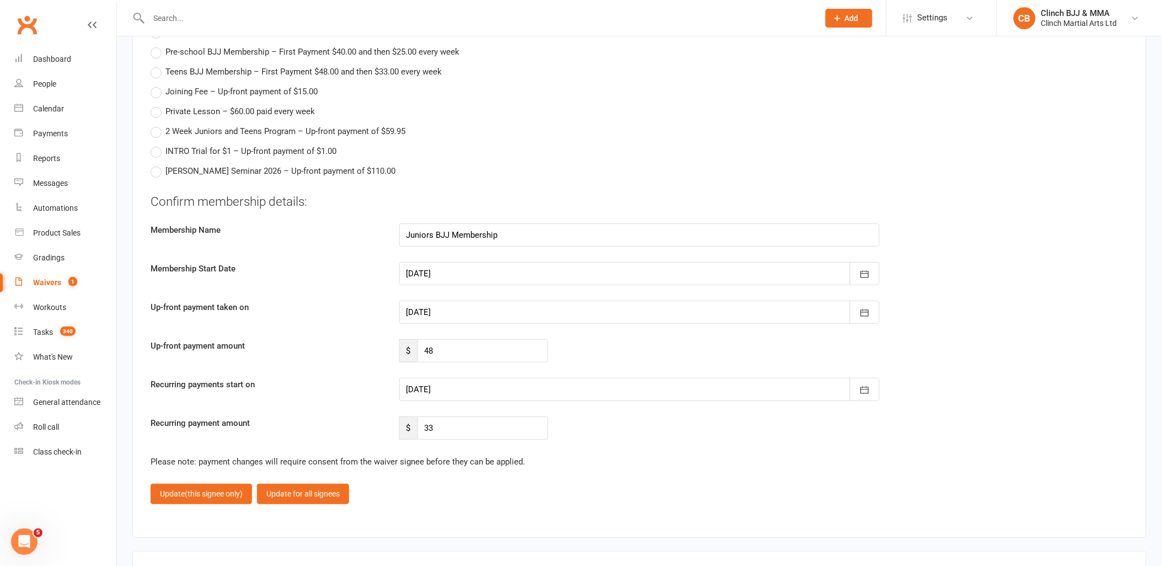
click at [455, 378] on div at bounding box center [639, 389] width 481 height 23
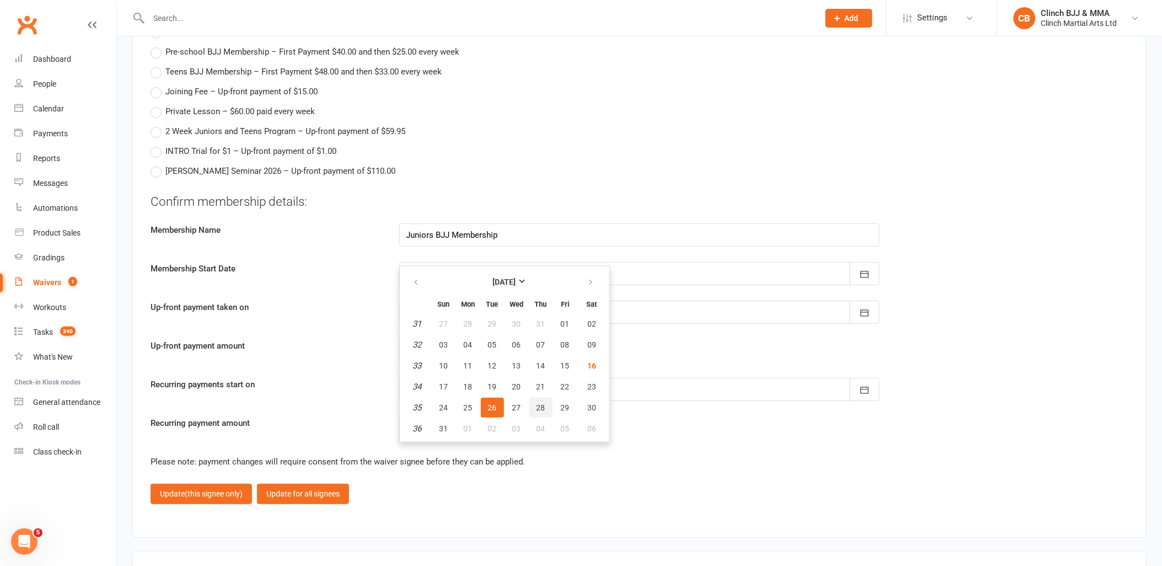
click at [540, 398] on button "28" at bounding box center [540, 408] width 23 height 20
type input "[DATE]"
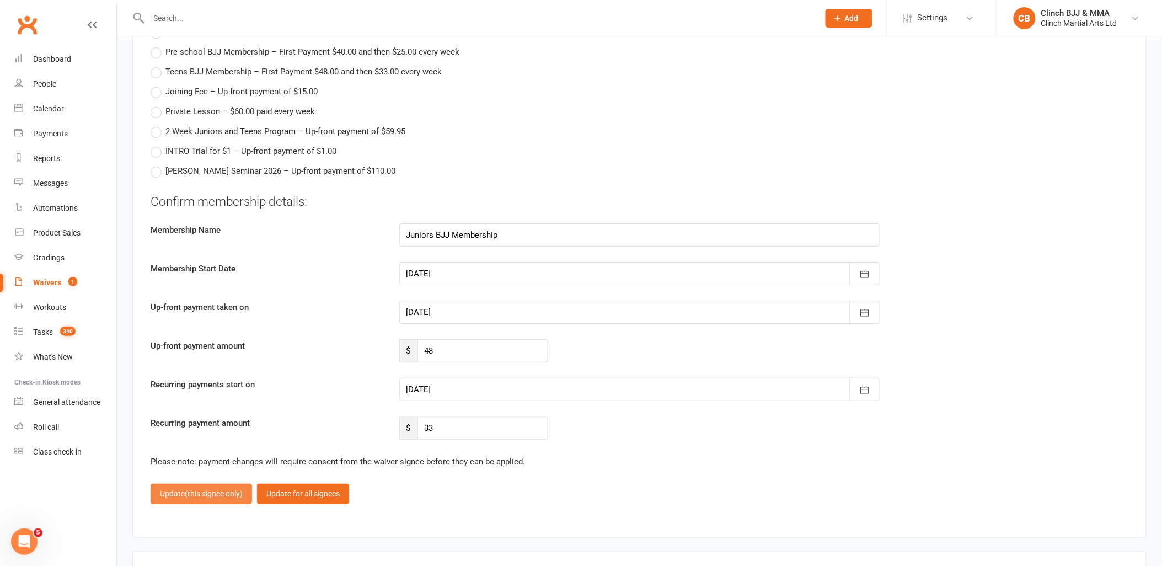
click at [187, 491] on span "(this signee only)" at bounding box center [214, 493] width 58 height 9
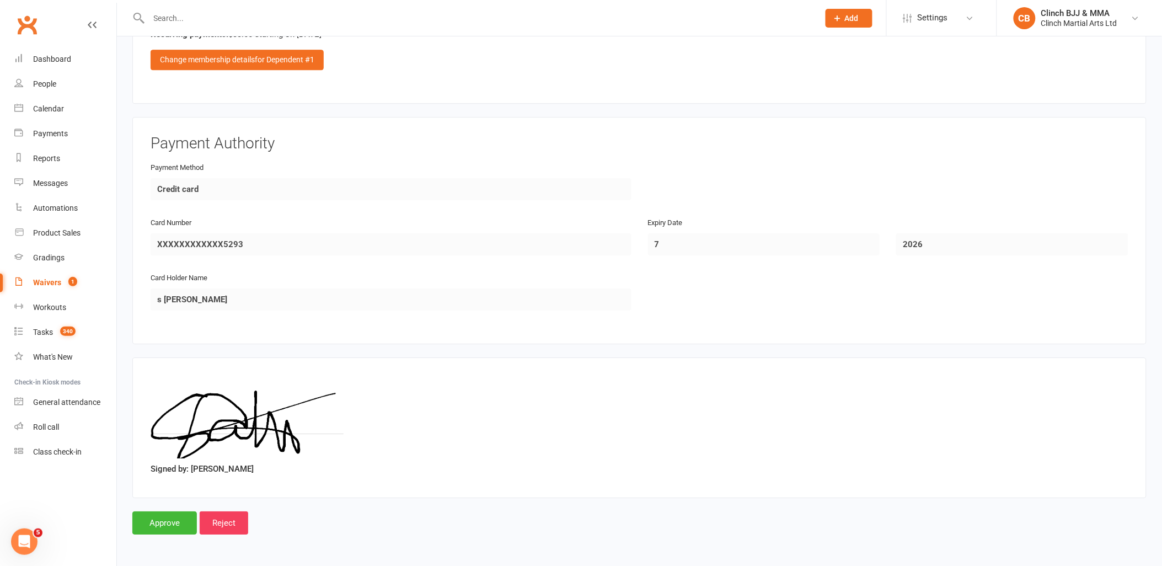
scroll to position [1131, 0]
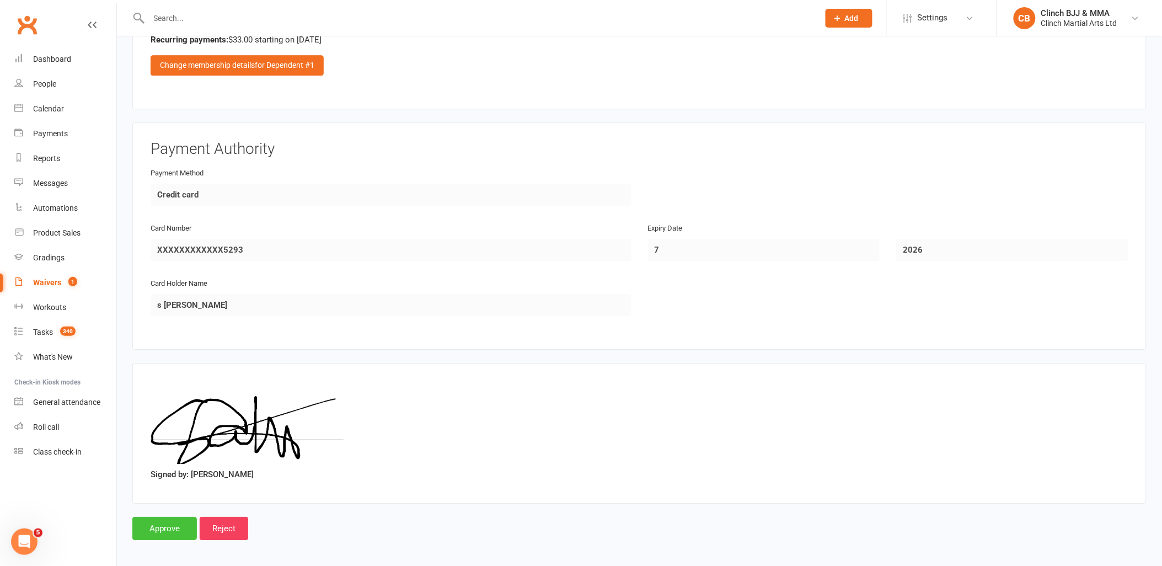
click at [161, 525] on input "Approve" at bounding box center [164, 528] width 65 height 23
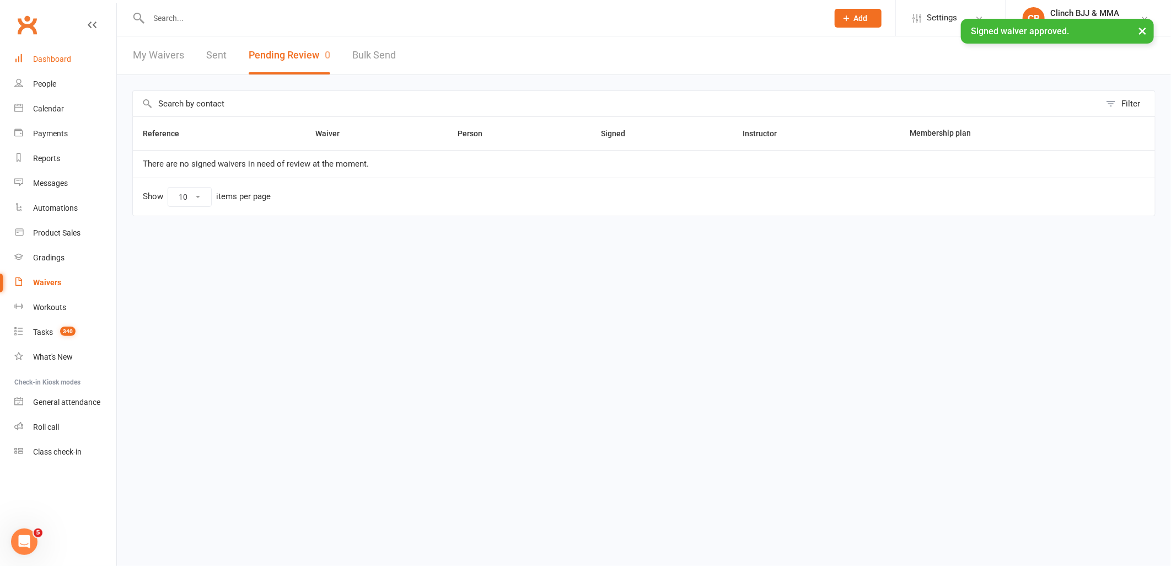
click at [56, 58] on div "Dashboard" at bounding box center [52, 59] width 38 height 9
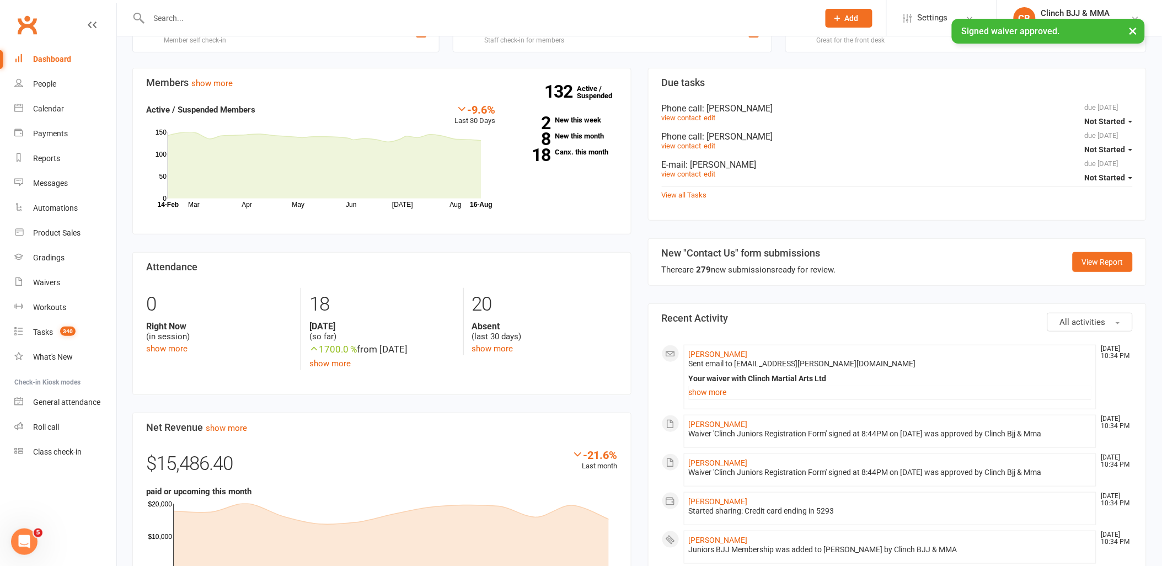
scroll to position [245, 0]
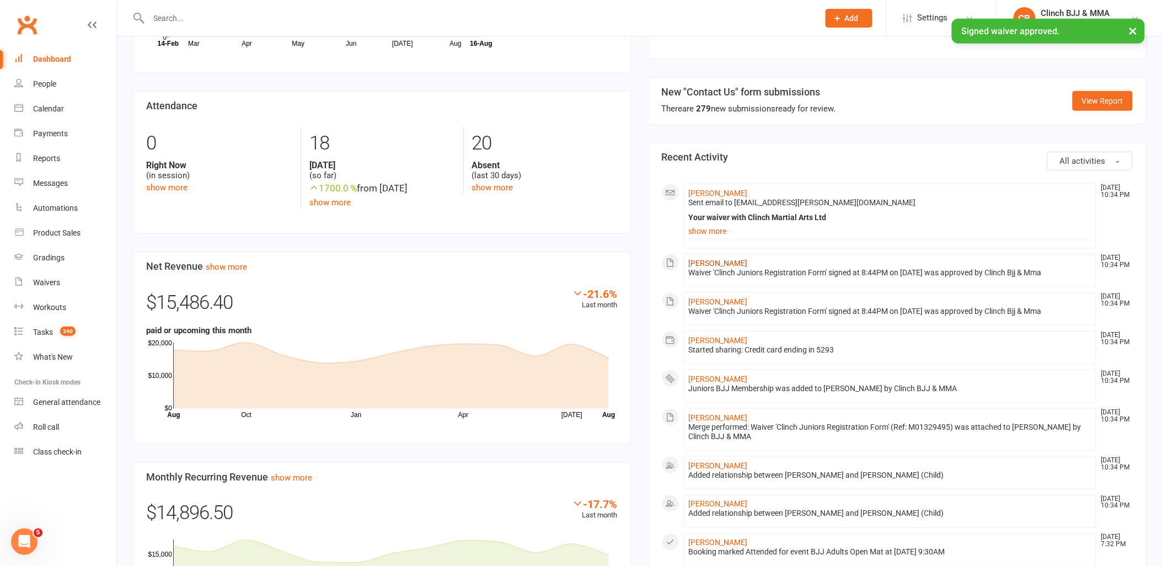
click at [702, 265] on link "[PERSON_NAME]" at bounding box center [718, 263] width 59 height 9
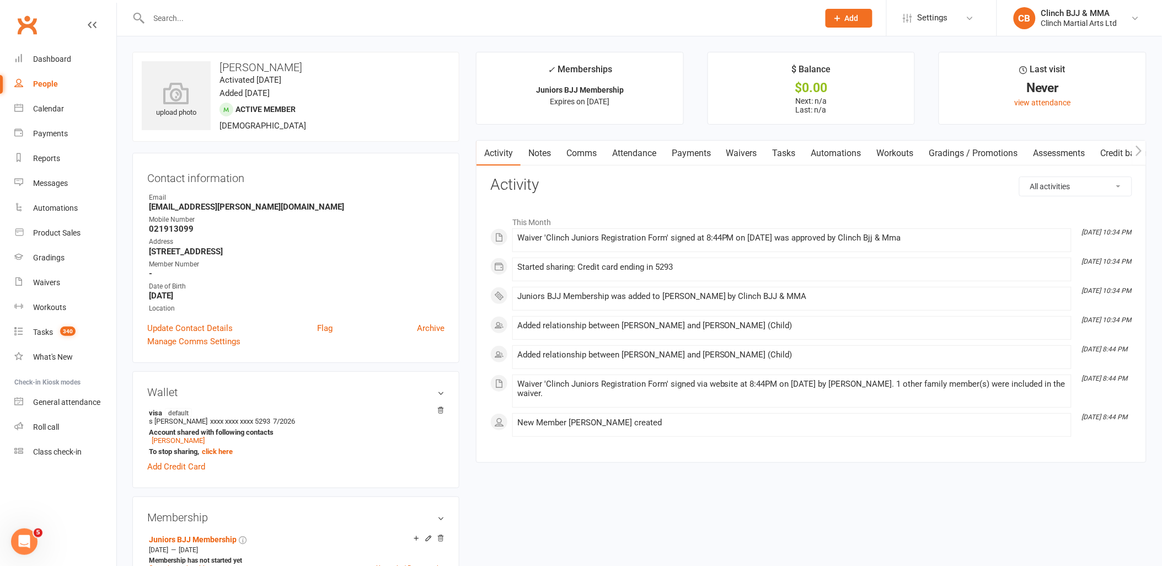
click at [636, 151] on link "Attendance" at bounding box center [634, 153] width 60 height 25
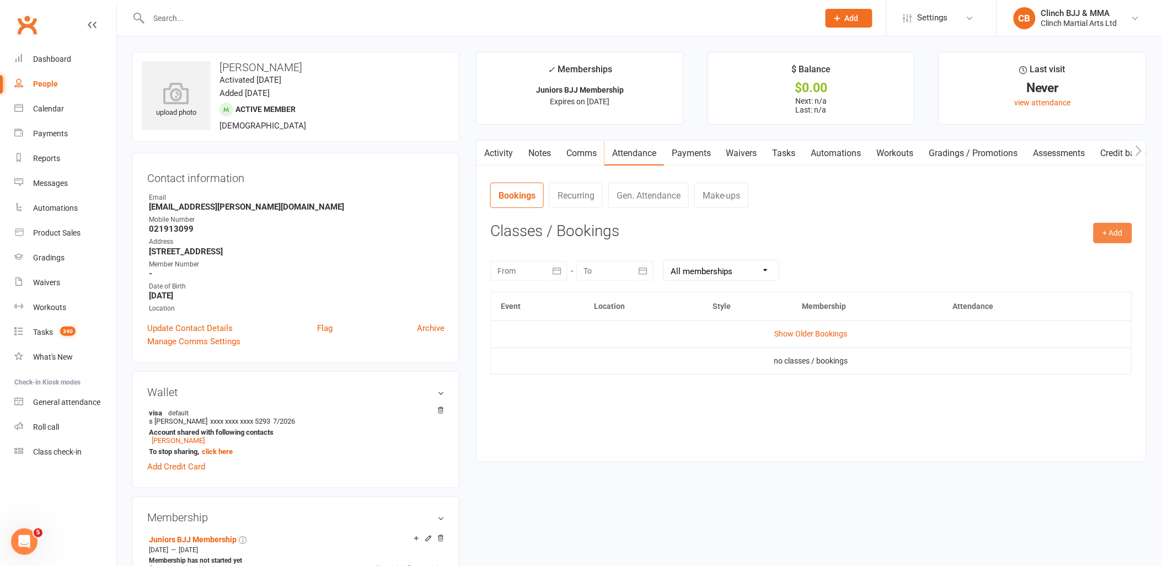
click at [1109, 227] on button "+ Add" at bounding box center [1112, 233] width 39 height 20
click at [1068, 257] on link "Book Event" at bounding box center [1076, 258] width 109 height 22
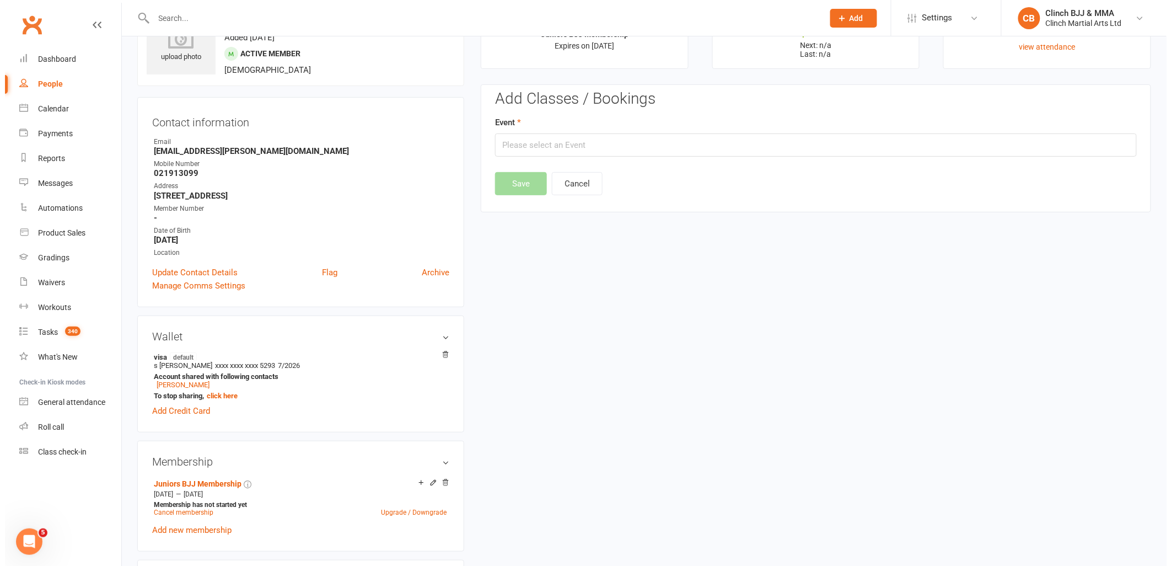
scroll to position [84, 0]
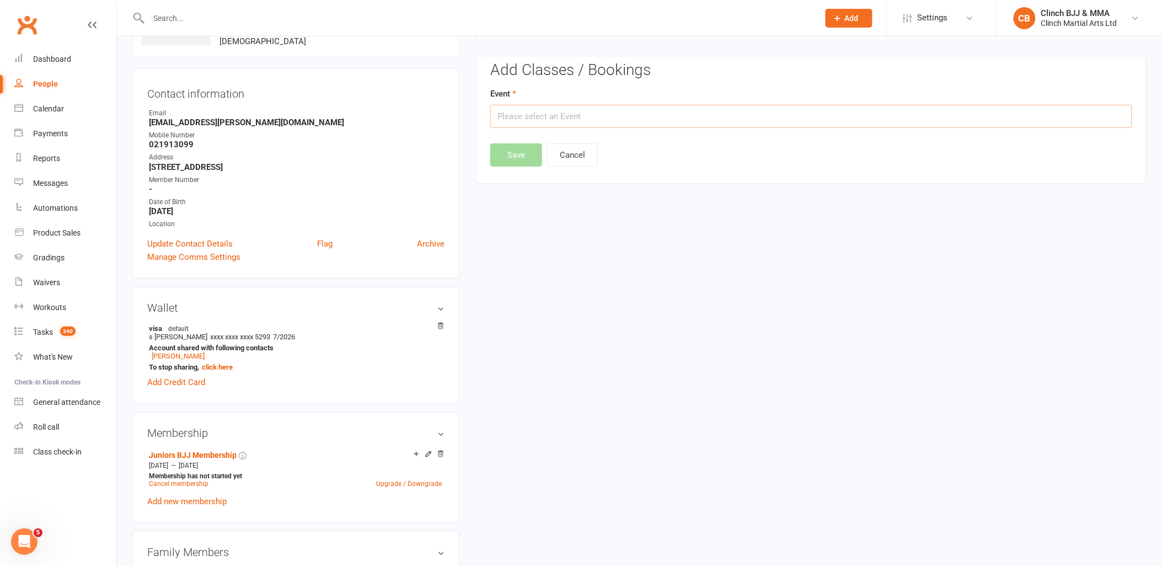
click at [642, 113] on input "text" at bounding box center [811, 116] width 642 height 23
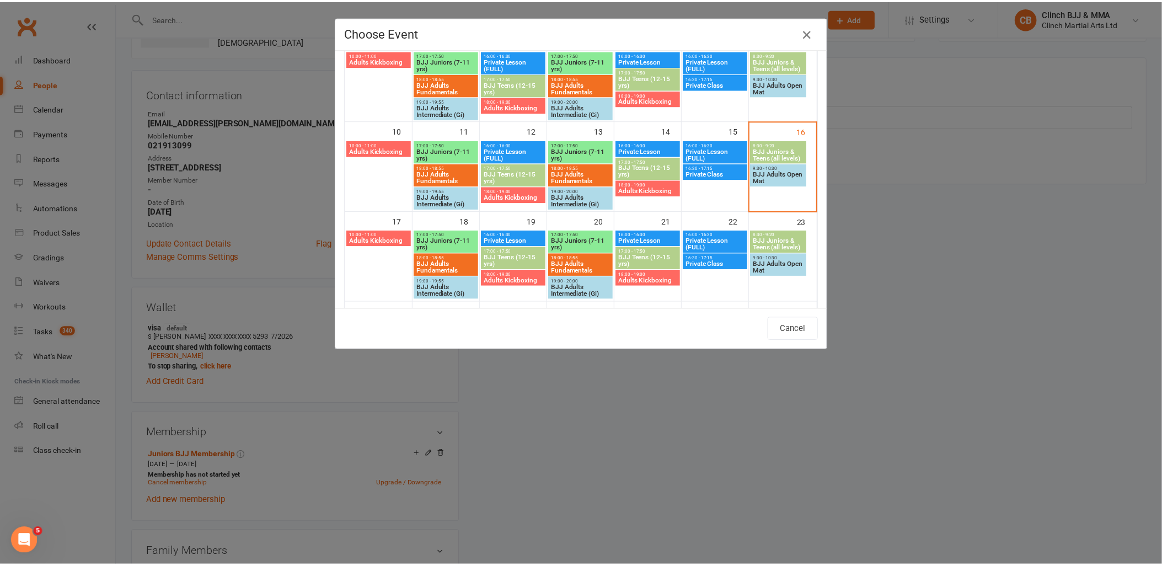
scroll to position [245, 0]
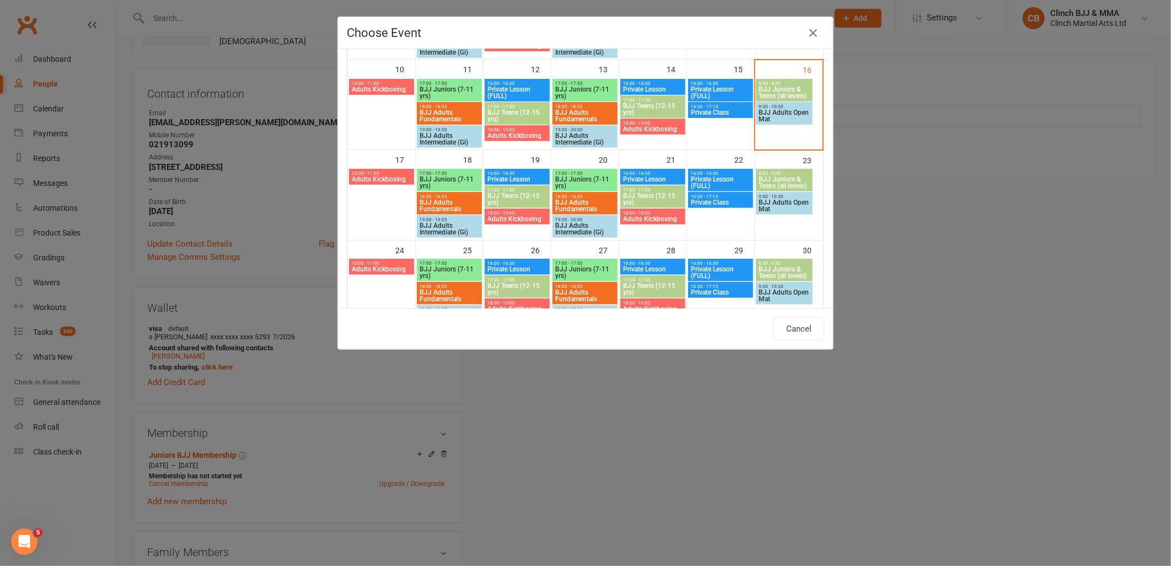
click at [519, 192] on span "BJJ Teens (12-15 yrs)" at bounding box center [517, 198] width 61 height 13
type input "BJJ Teens (12-15 yrs) - [DATE] 5:00:00 PM"
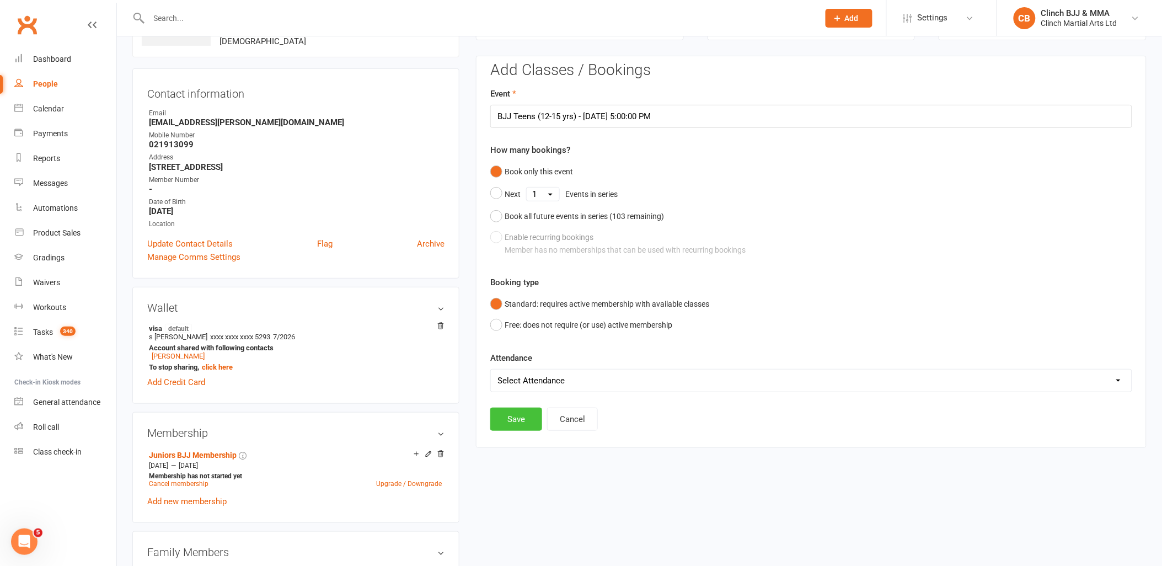
click at [522, 423] on button "Save" at bounding box center [516, 418] width 52 height 23
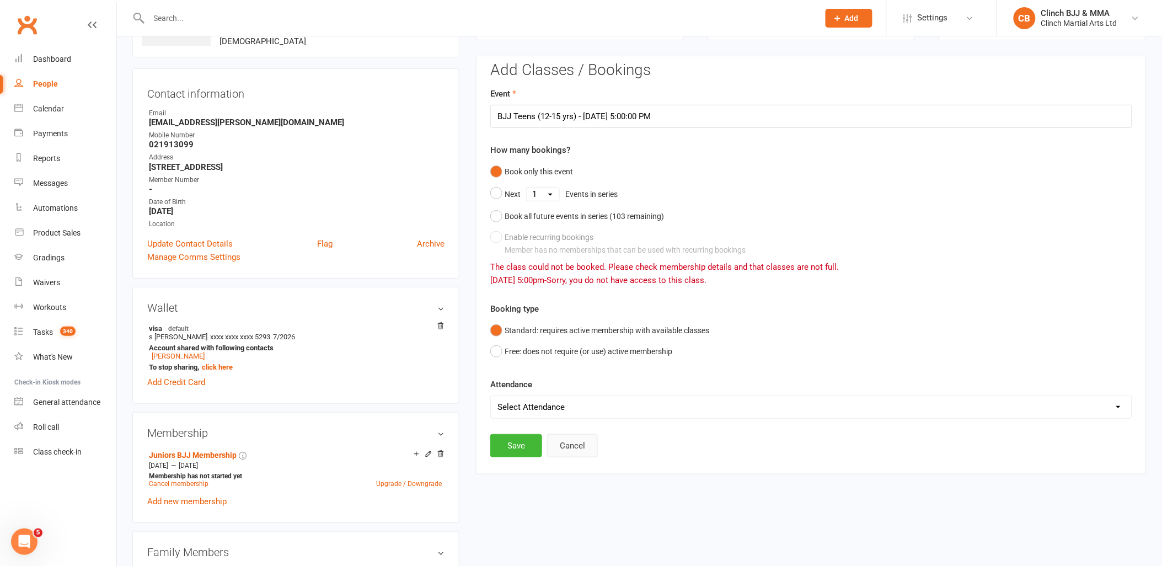
click at [576, 443] on button "Cancel" at bounding box center [572, 445] width 51 height 23
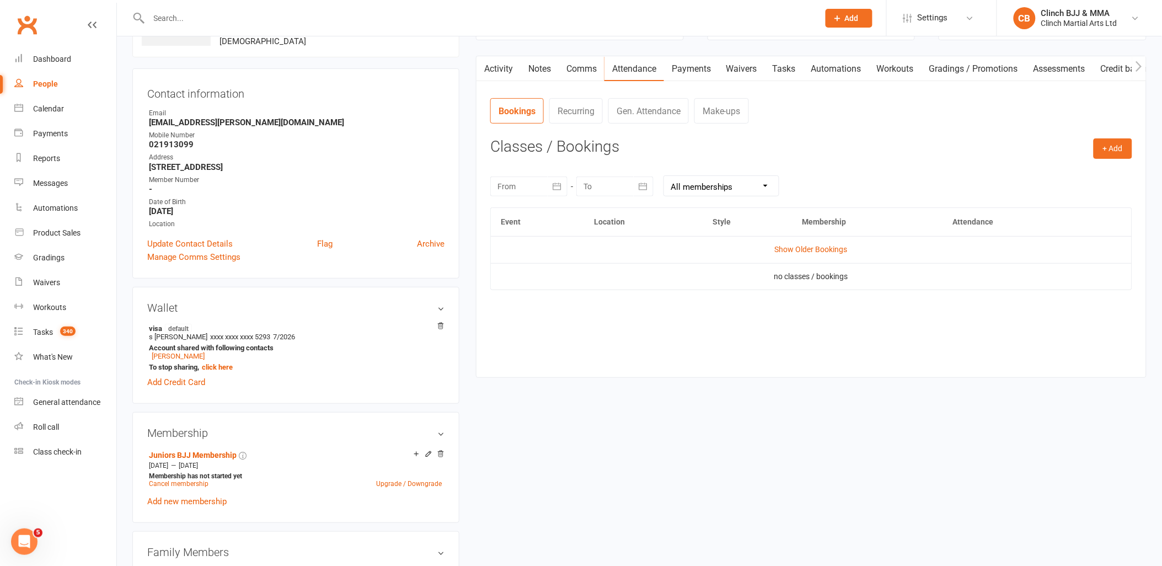
click at [441, 450] on icon at bounding box center [441, 454] width 8 height 8
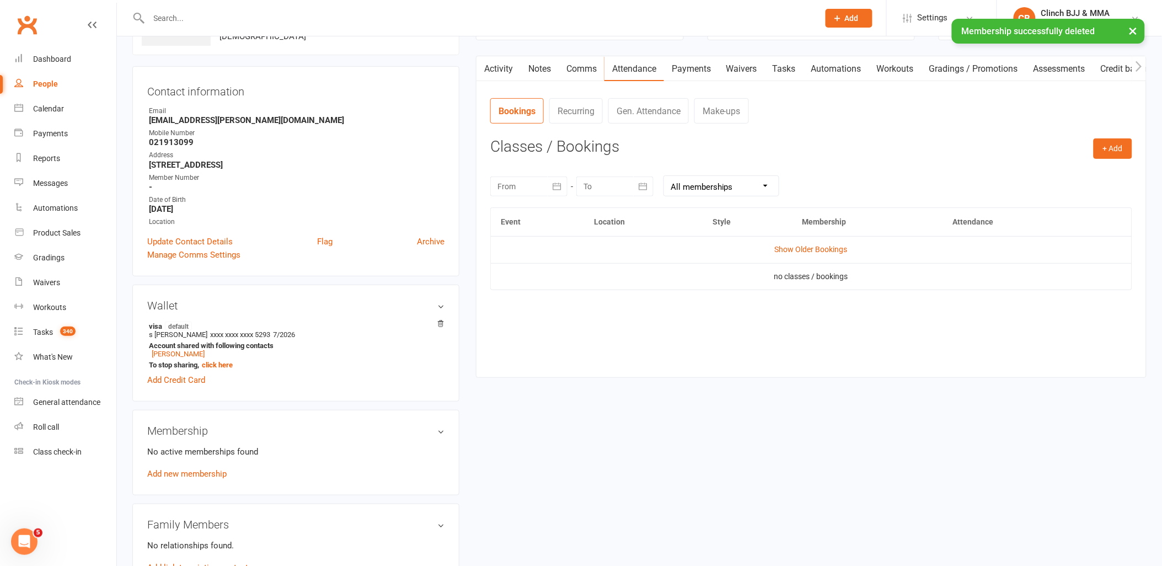
click at [173, 474] on link "Add new membership" at bounding box center [186, 474] width 79 height 10
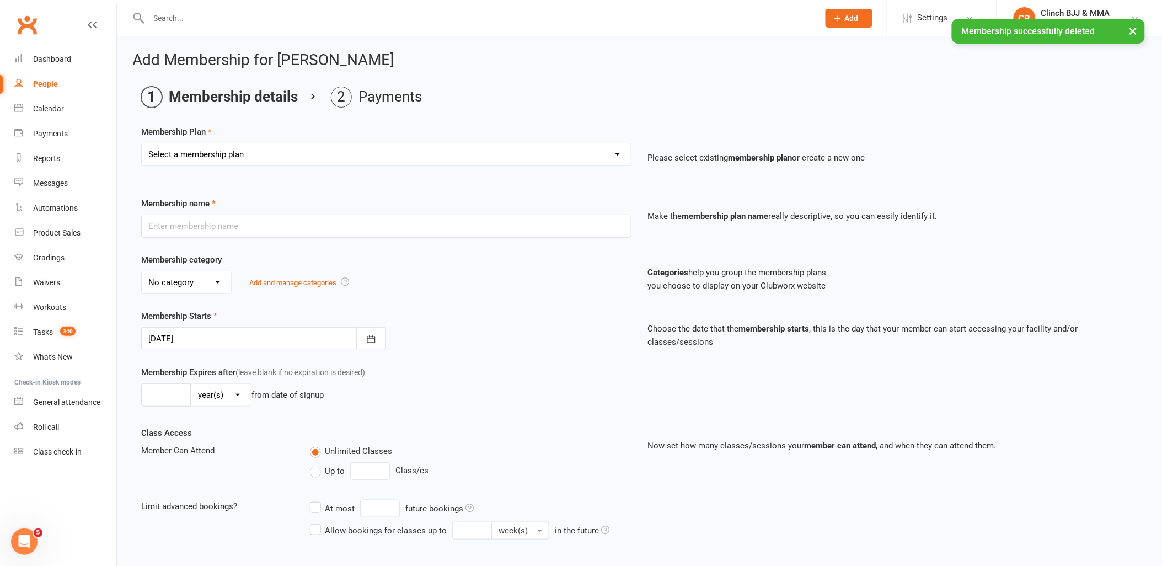
click at [315, 163] on select "Select a membership plan Create new Membership Plan Juniors BJJ Membership 2 We…" at bounding box center [386, 154] width 489 height 22
select select "23"
click at [142, 143] on select "Select a membership plan Create new Membership Plan Juniors BJJ Membership 2 We…" at bounding box center [386, 154] width 489 height 22
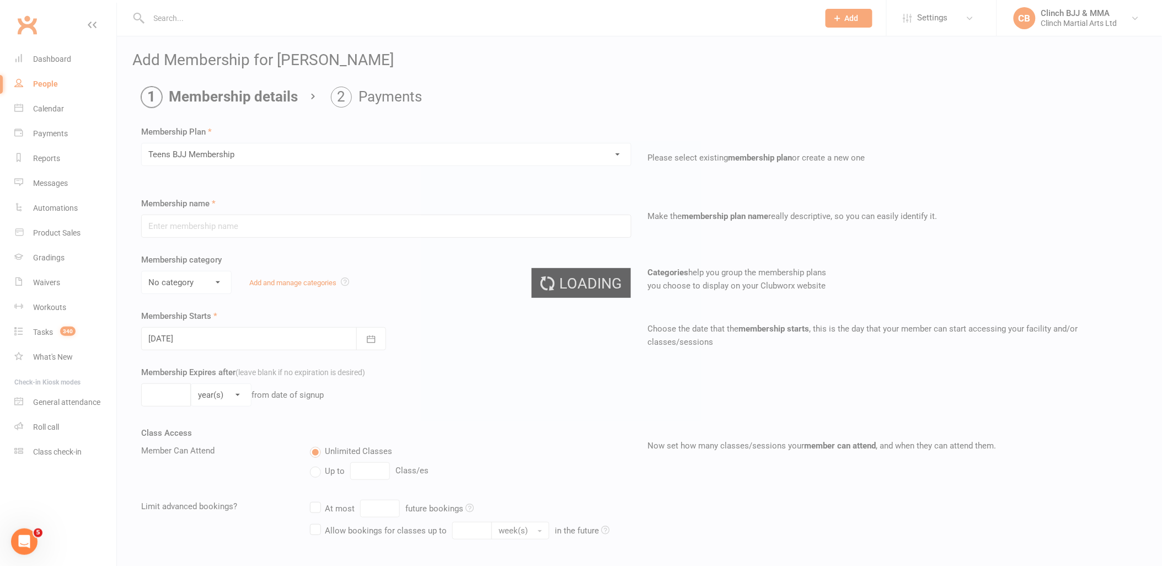
type input "Teens BJJ Membership"
select select "4"
type input "3"
select select "2"
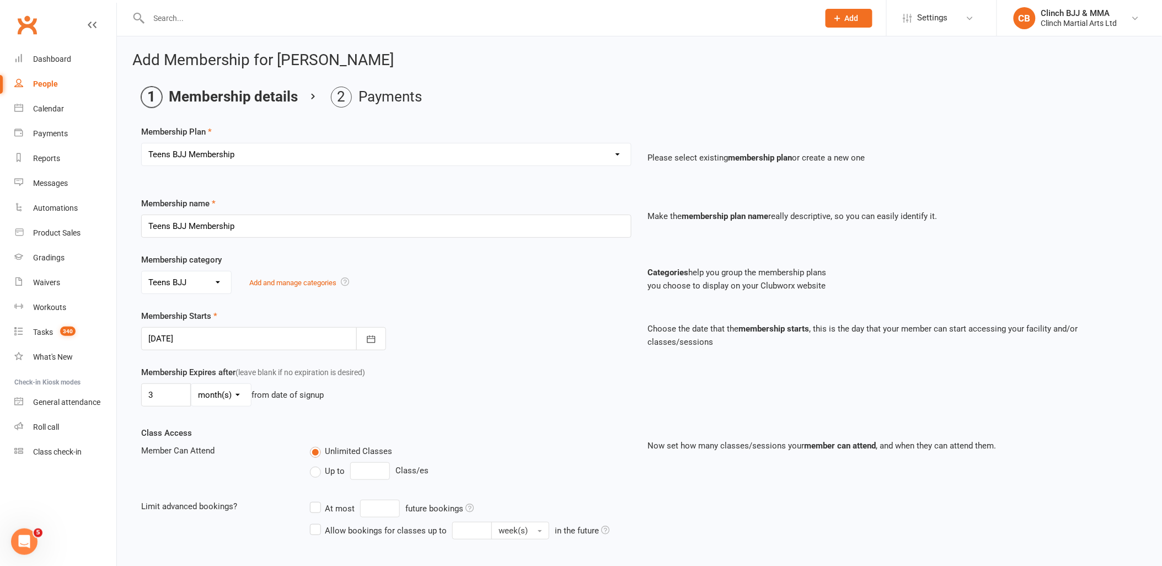
click at [234, 338] on div at bounding box center [263, 338] width 245 height 23
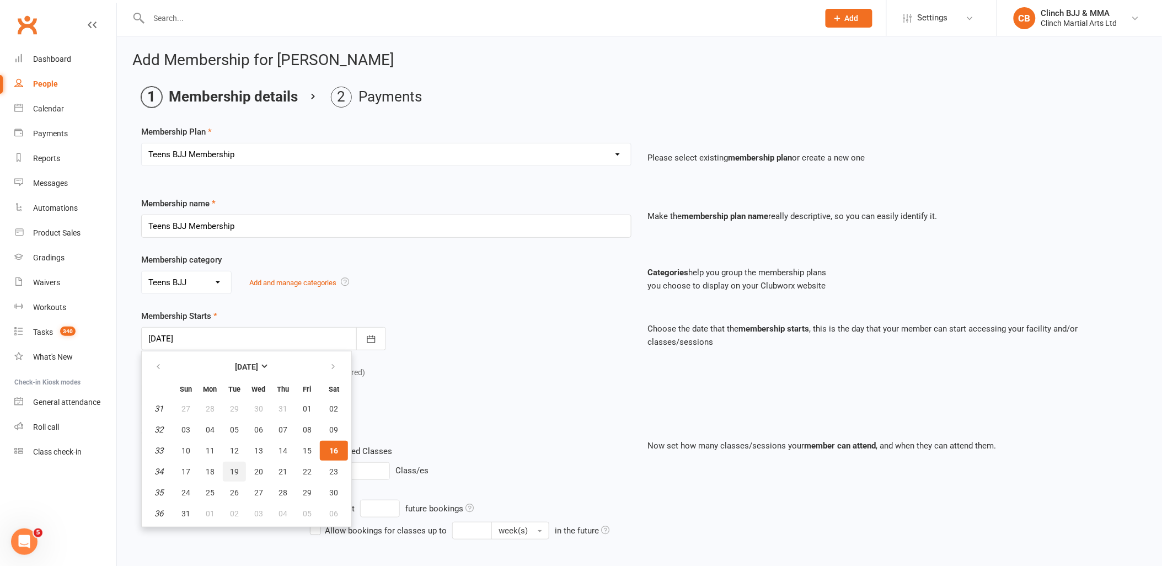
click at [230, 470] on span "19" at bounding box center [234, 471] width 9 height 9
type input "[DATE]"
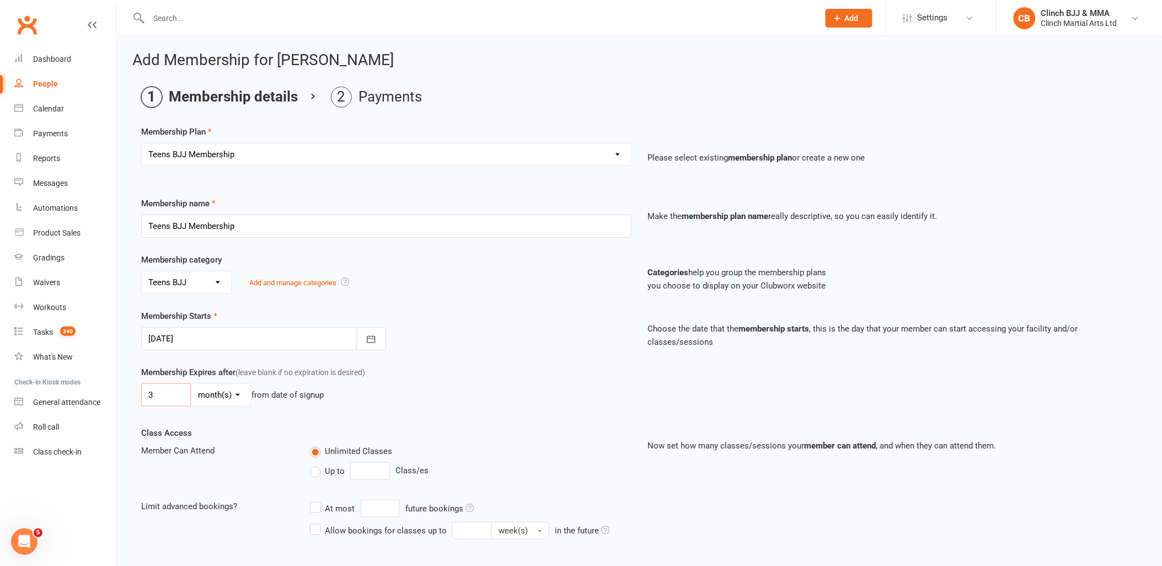
drag, startPoint x: 165, startPoint y: 390, endPoint x: 138, endPoint y: 394, distance: 27.8
click at [138, 394] on div "Membership Expires after (leave blank if no expiration is desired) 3 day(s) wee…" at bounding box center [386, 388] width 507 height 45
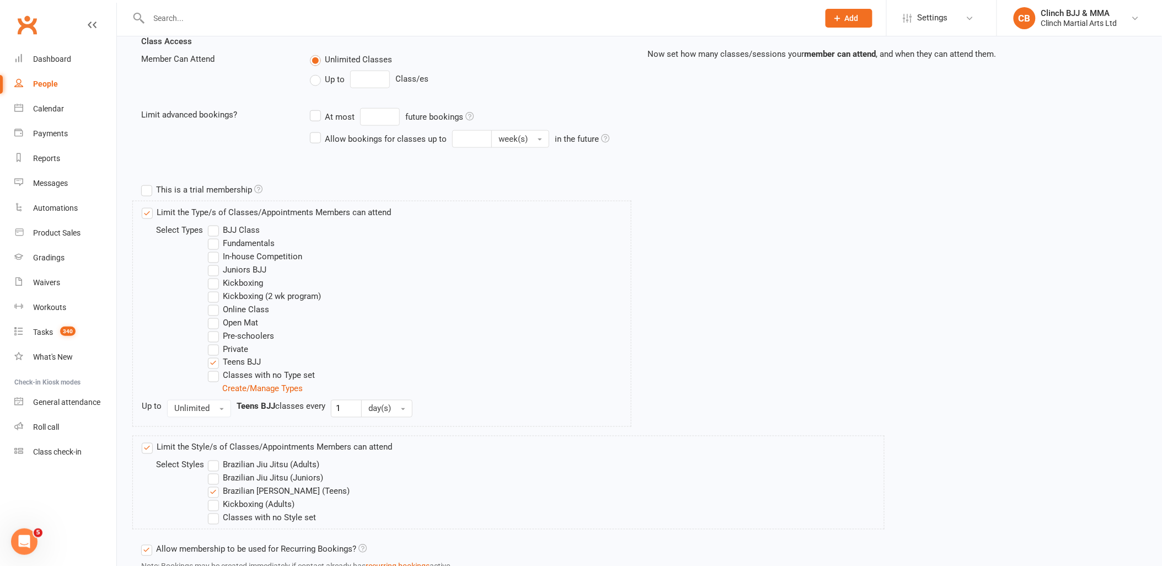
scroll to position [480, 0]
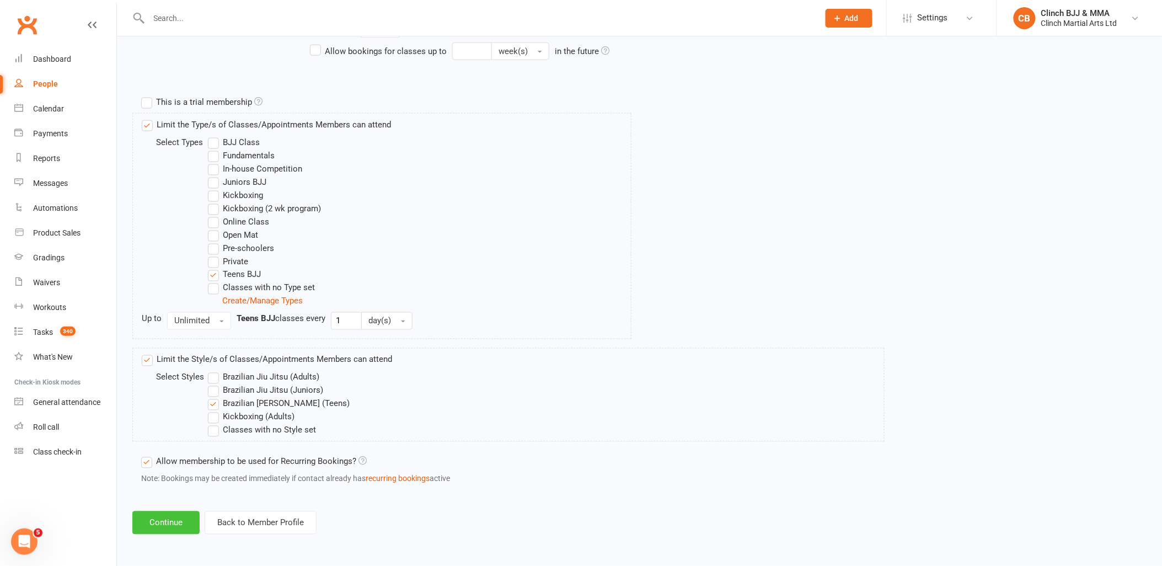
click at [164, 523] on button "Continue" at bounding box center [165, 522] width 67 height 23
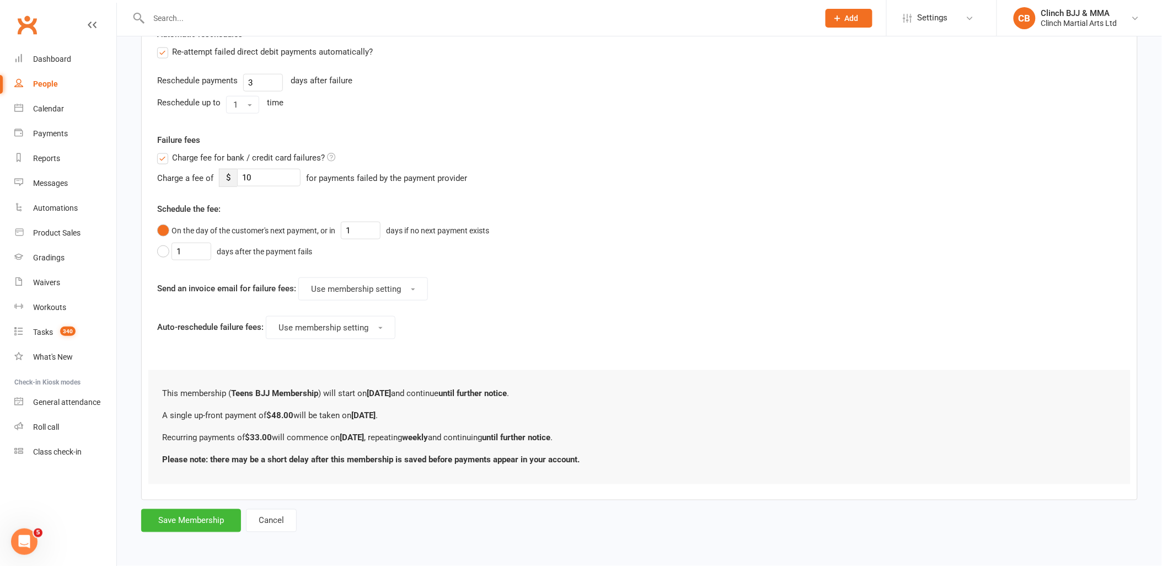
scroll to position [0, 0]
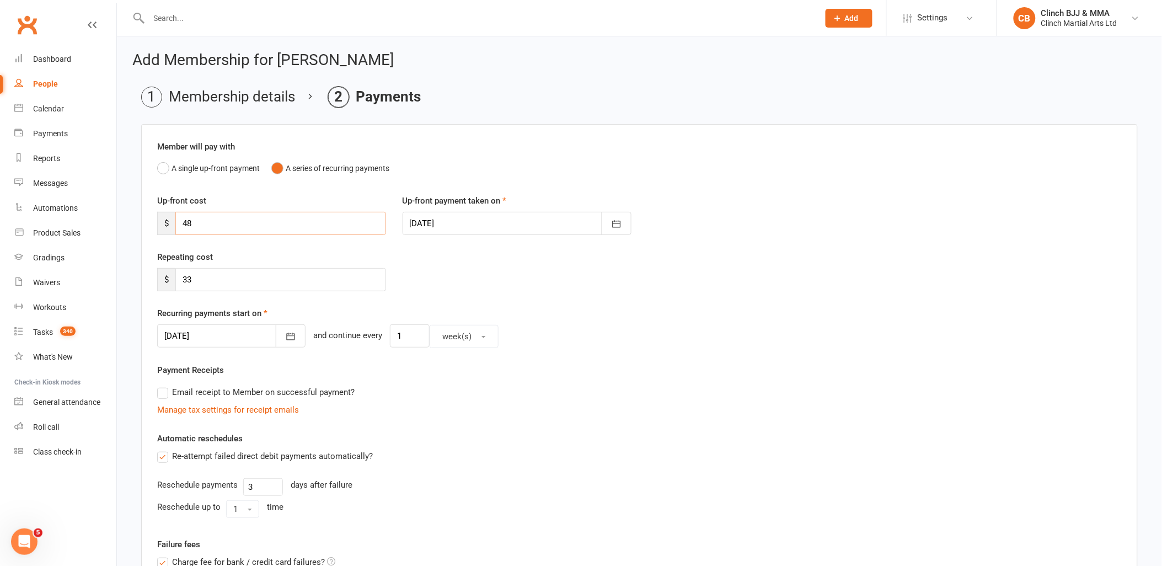
drag, startPoint x: 216, startPoint y: 227, endPoint x: 146, endPoint y: 224, distance: 69.5
click at [146, 224] on div "Member will pay with A single up-front payment A series of recurring payments U…" at bounding box center [639, 514] width 996 height 780
click at [197, 343] on div at bounding box center [231, 335] width 148 height 23
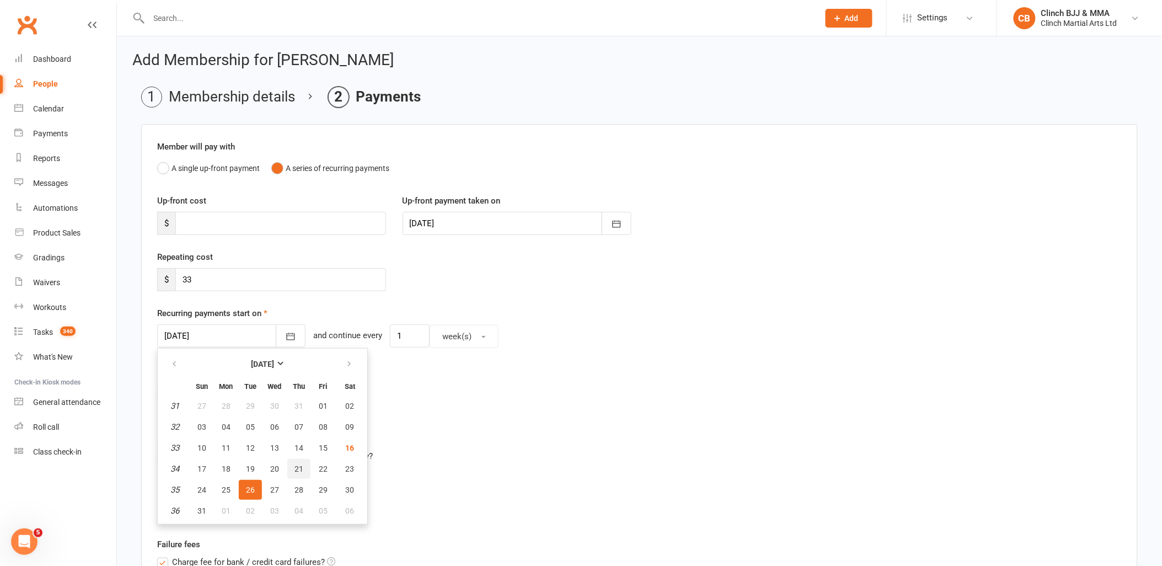
click at [294, 466] on span "21" at bounding box center [298, 468] width 9 height 9
type input "[DATE]"
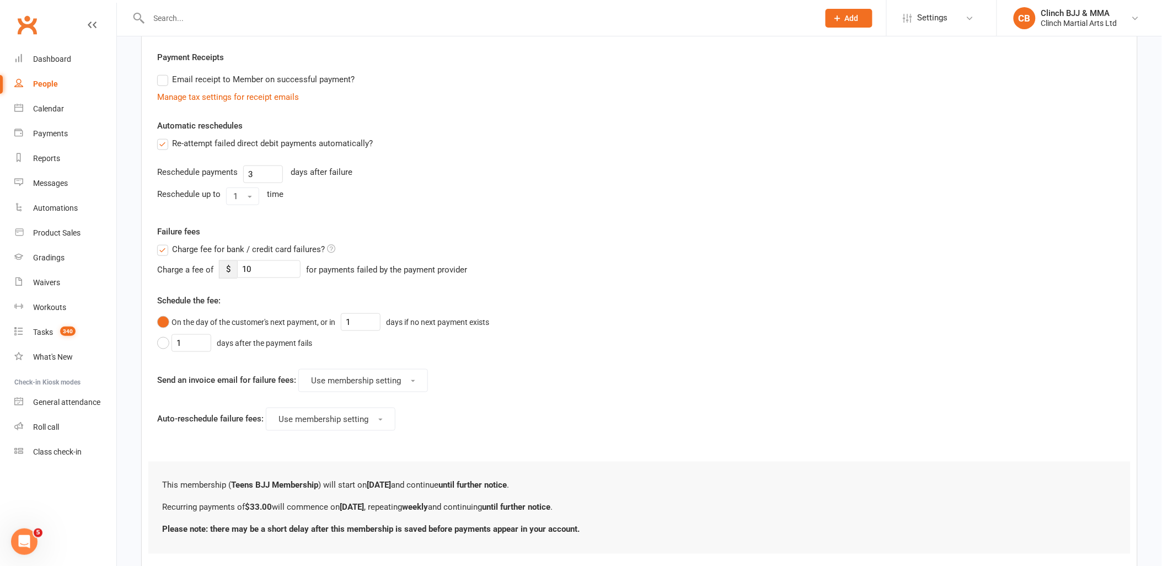
scroll to position [382, 0]
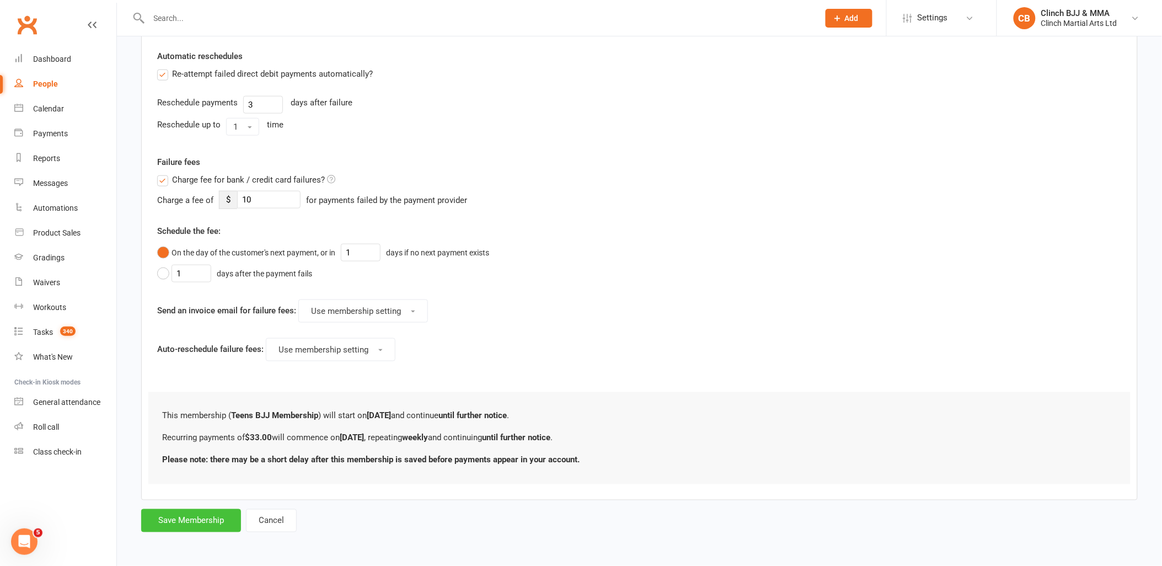
drag, startPoint x: 160, startPoint y: 519, endPoint x: 168, endPoint y: 515, distance: 8.6
click at [163, 516] on button "Save Membership" at bounding box center [191, 520] width 100 height 23
type input "0"
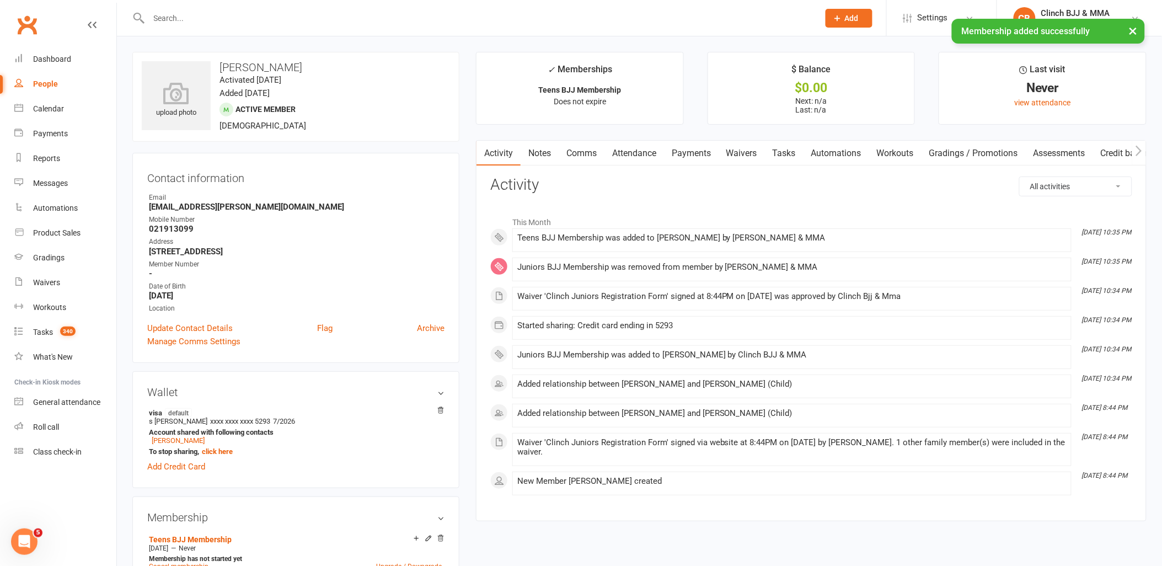
click at [641, 148] on link "Attendance" at bounding box center [634, 153] width 60 height 25
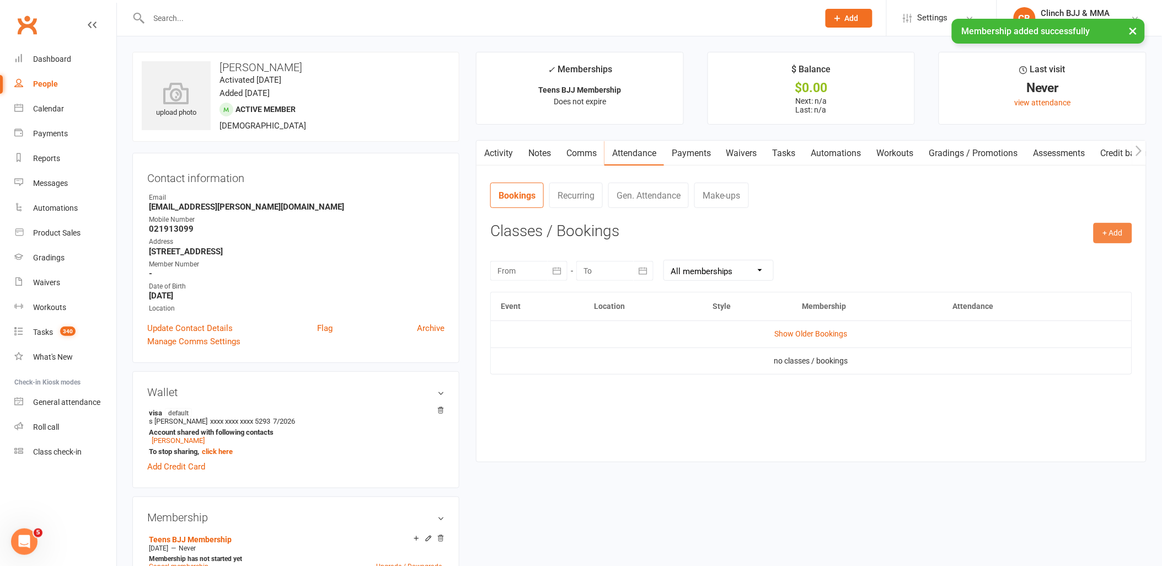
click at [1102, 233] on button "+ Add" at bounding box center [1112, 233] width 39 height 20
click at [1048, 255] on link "Book Event" at bounding box center [1076, 258] width 109 height 22
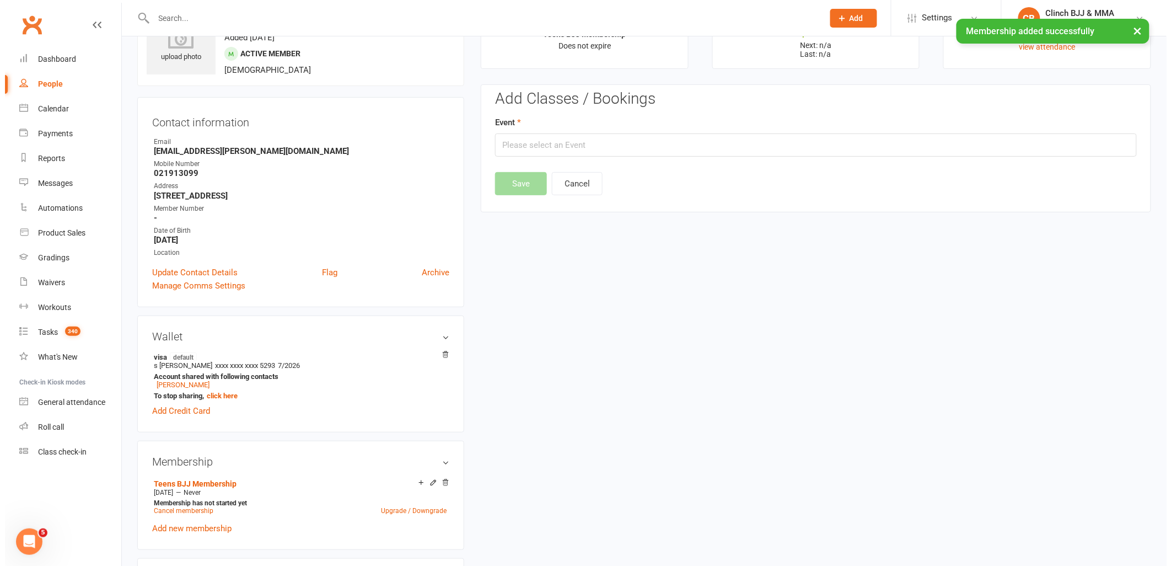
scroll to position [84, 0]
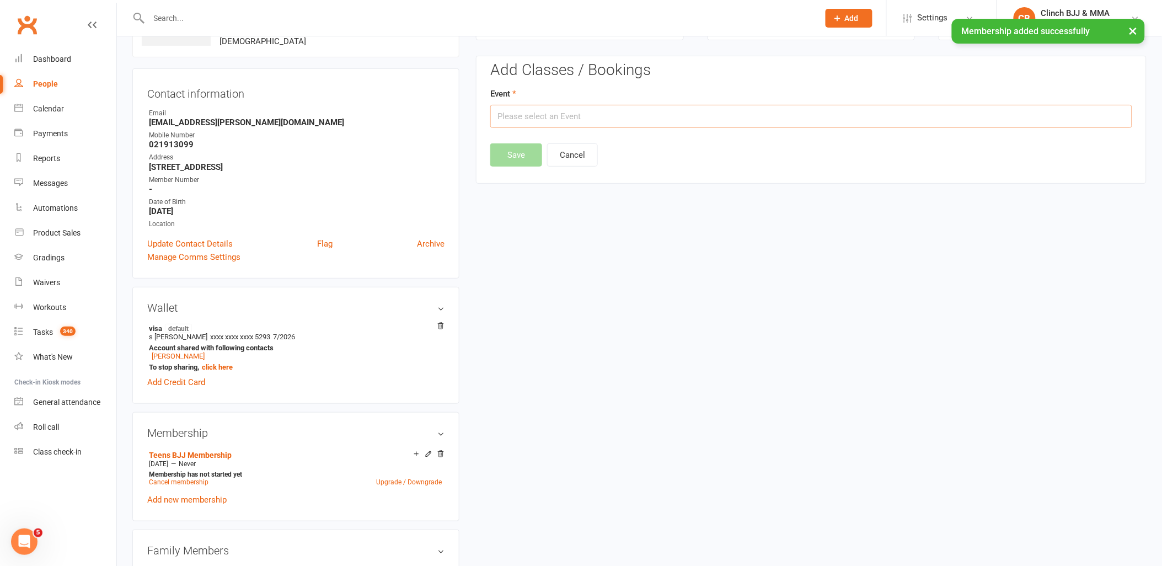
click at [582, 113] on input "text" at bounding box center [811, 116] width 642 height 23
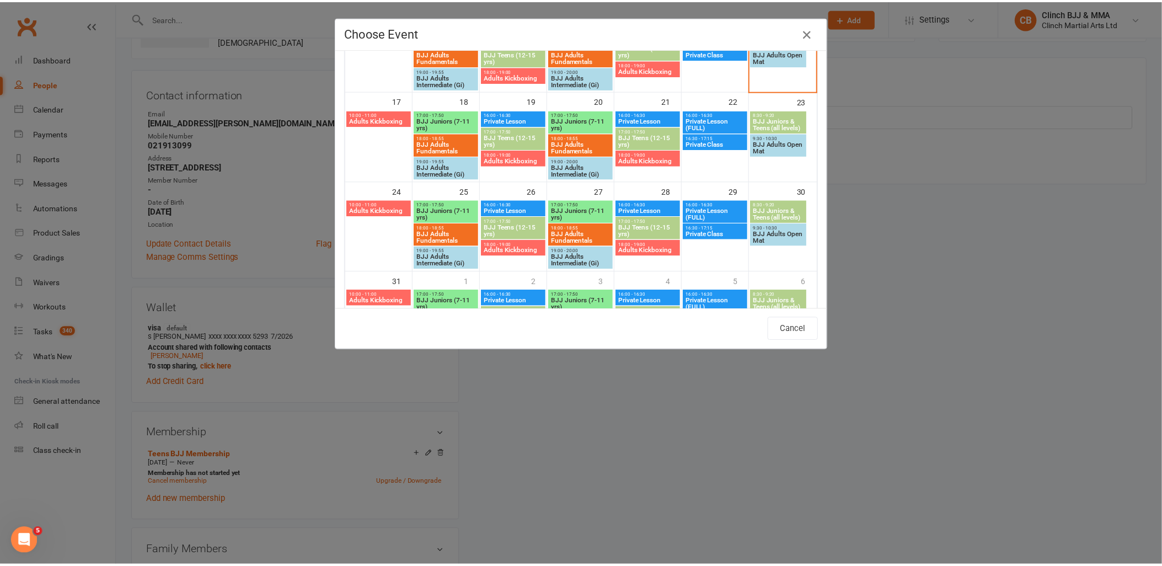
scroll to position [243, 0]
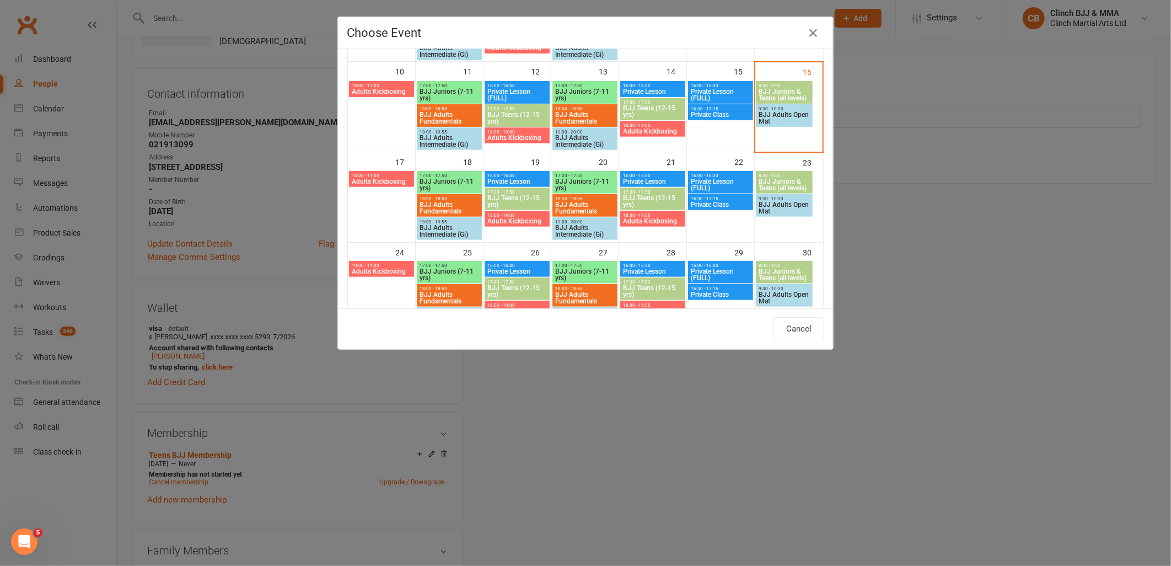
click at [514, 195] on span "BJJ Teens (12-15 yrs)" at bounding box center [517, 201] width 61 height 13
type input "BJJ Teens (12-15 yrs) - [DATE] 5:00:00 PM"
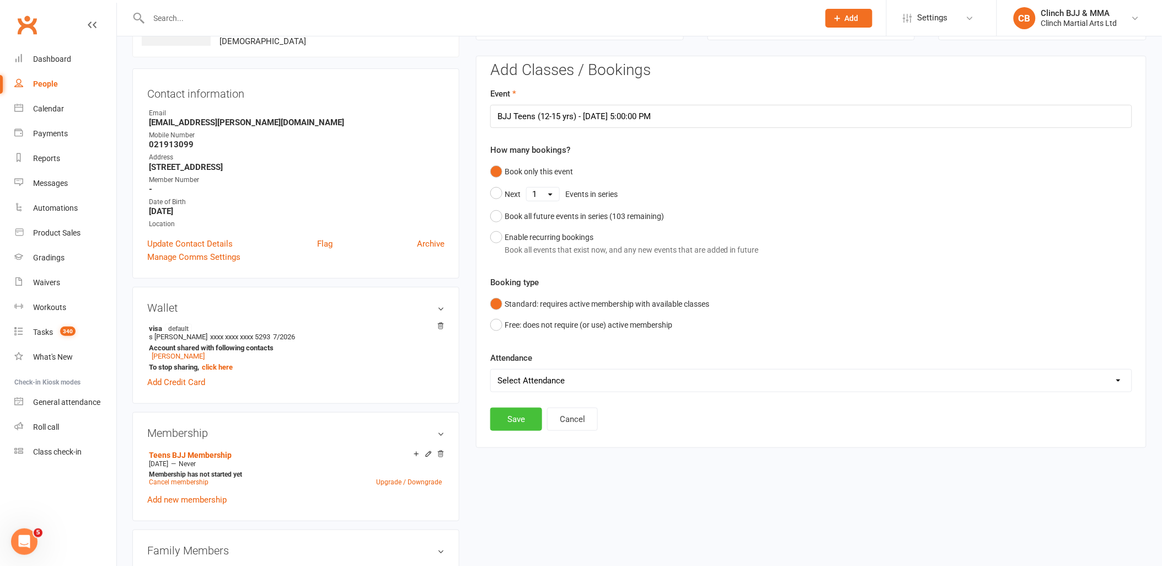
click at [515, 415] on button "Save" at bounding box center [516, 418] width 52 height 23
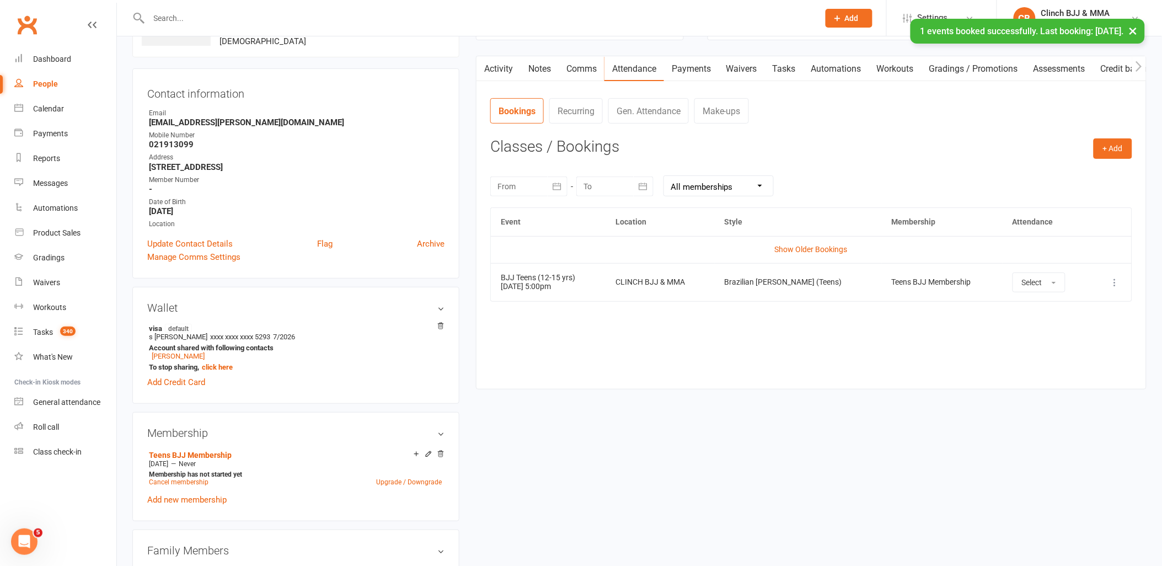
scroll to position [268, 0]
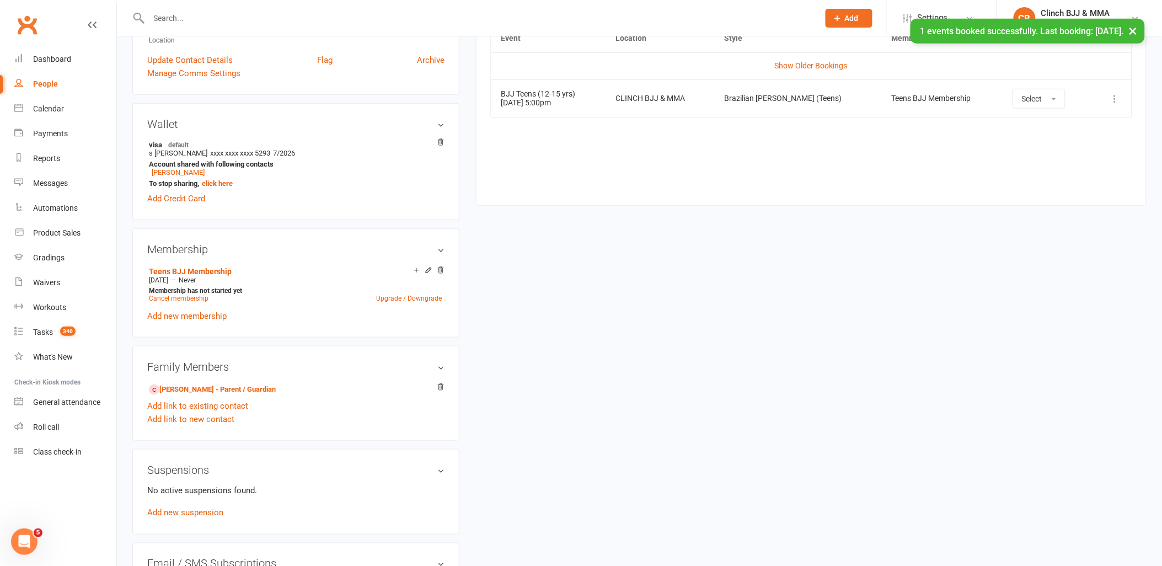
click at [202, 313] on link "Add new membership" at bounding box center [186, 316] width 79 height 10
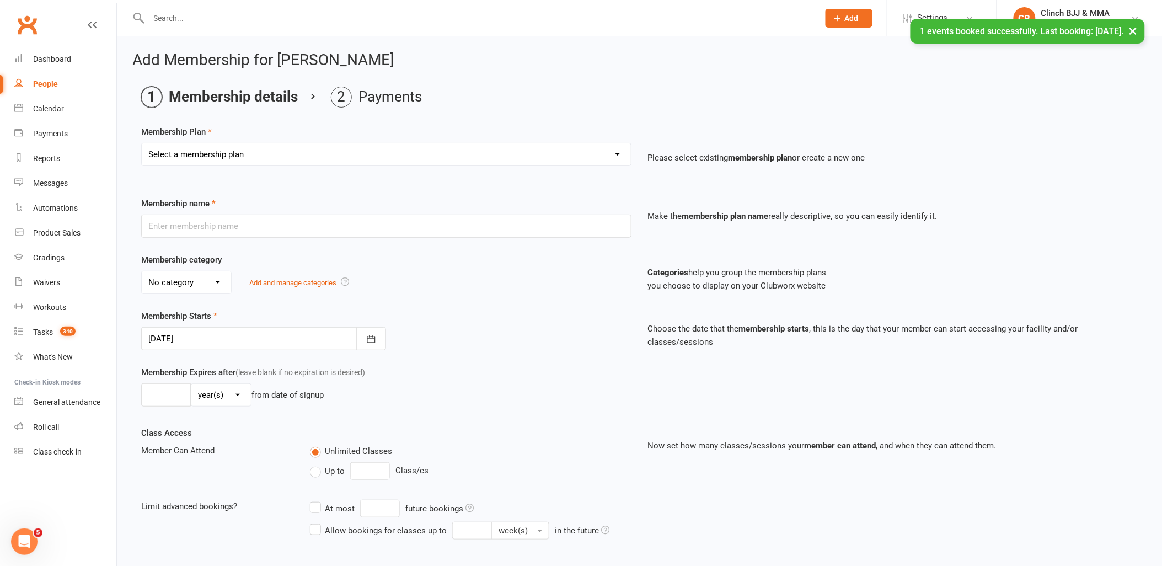
click at [252, 150] on select "Select a membership plan Create new Membership Plan Juniors BJJ Membership 2 We…" at bounding box center [386, 154] width 489 height 22
select select "24"
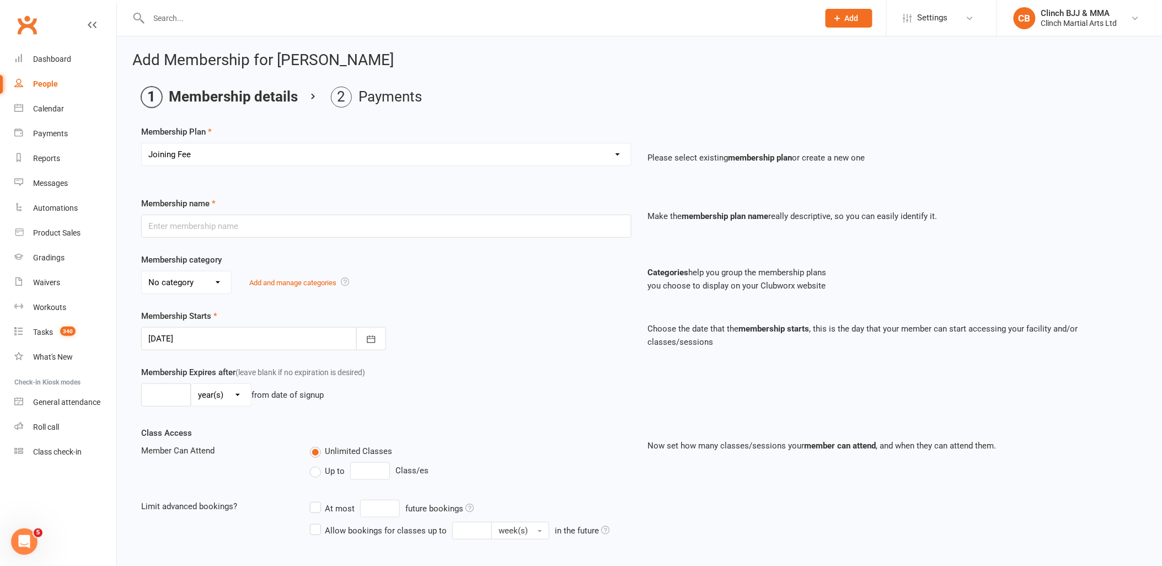
click at [142, 143] on select "Select a membership plan Create new Membership Plan Juniors BJJ Membership 2 We…" at bounding box center [386, 154] width 489 height 22
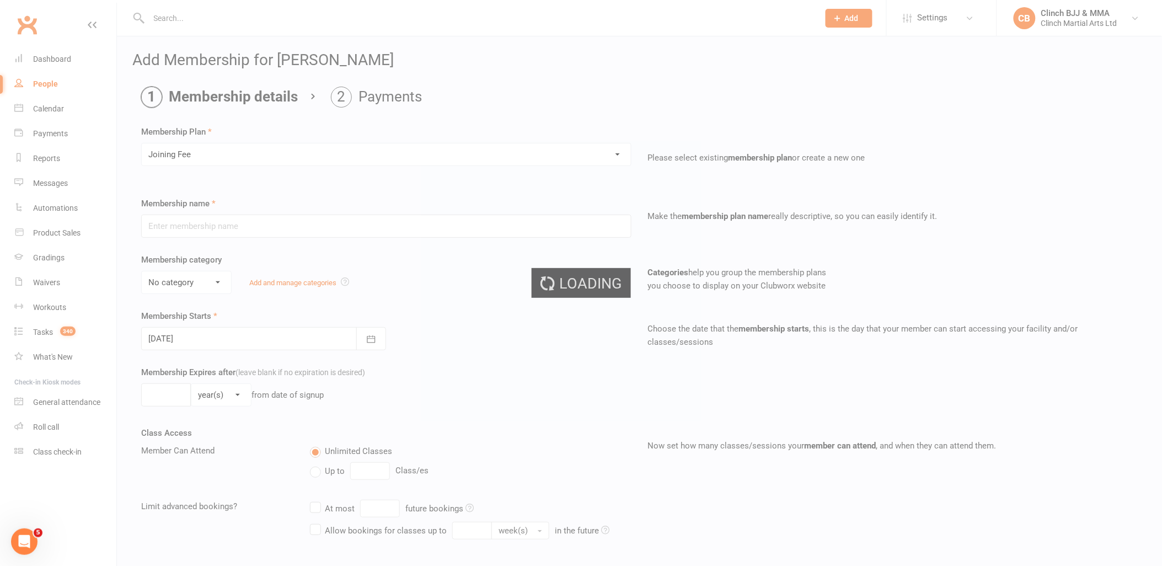
type input "Joining Fee"
select select "2"
type input "1"
select select "0"
type input "0"
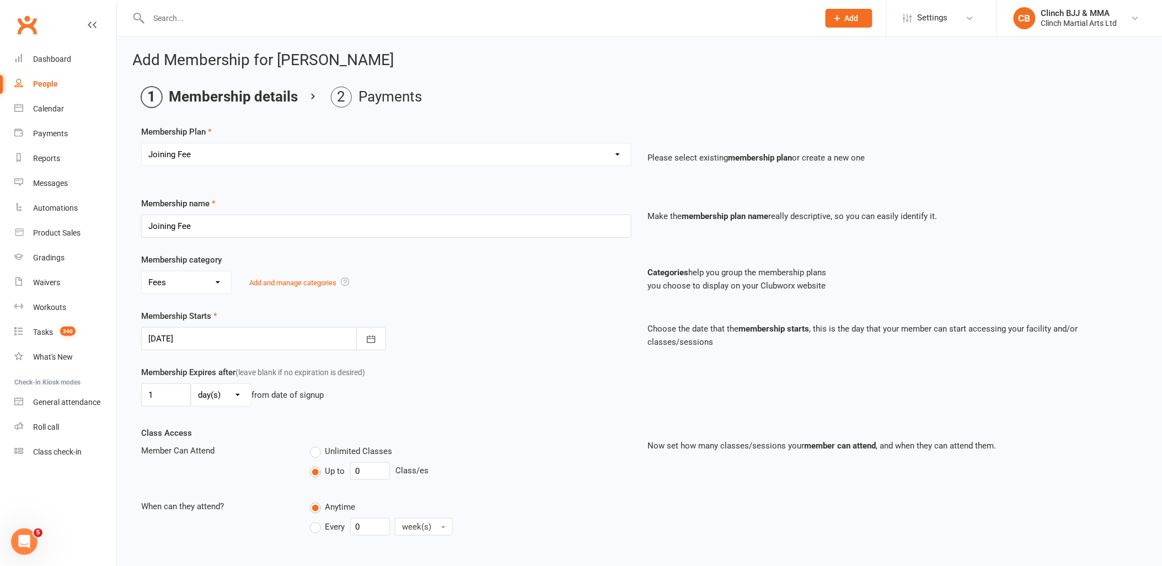
click at [213, 338] on div at bounding box center [263, 338] width 245 height 23
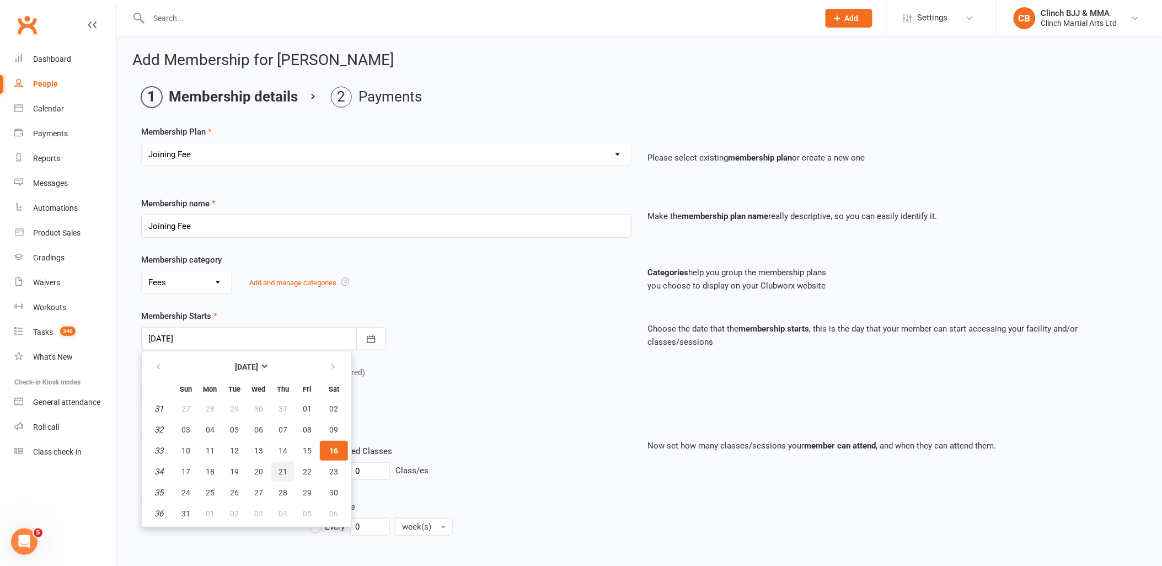
click at [282, 469] on span "21" at bounding box center [282, 471] width 9 height 9
type input "[DATE]"
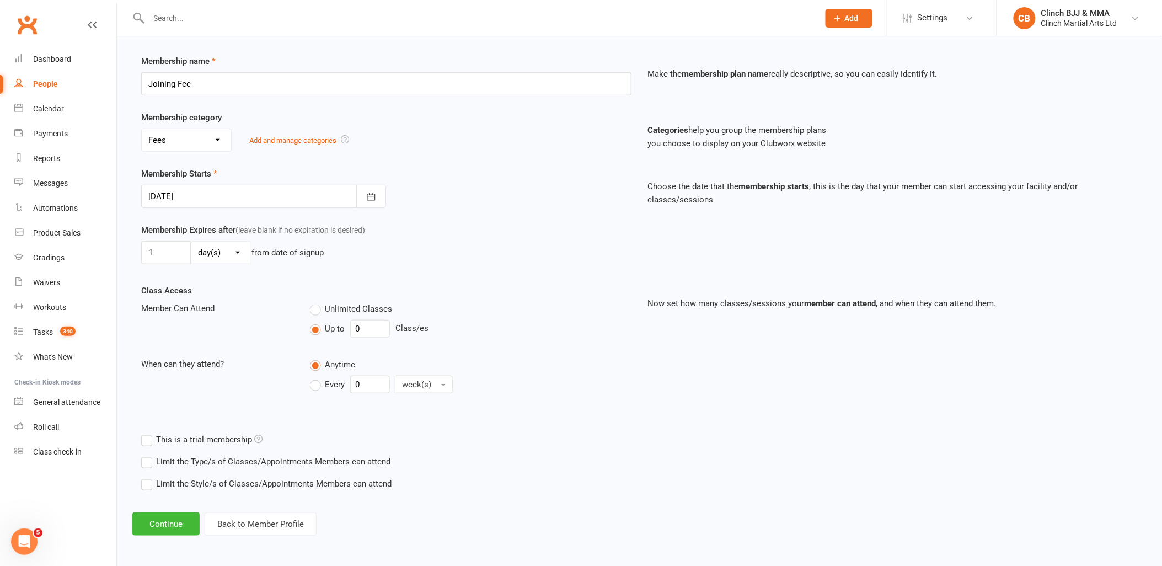
scroll to position [143, 0]
click at [153, 511] on button "Continue" at bounding box center [165, 522] width 67 height 23
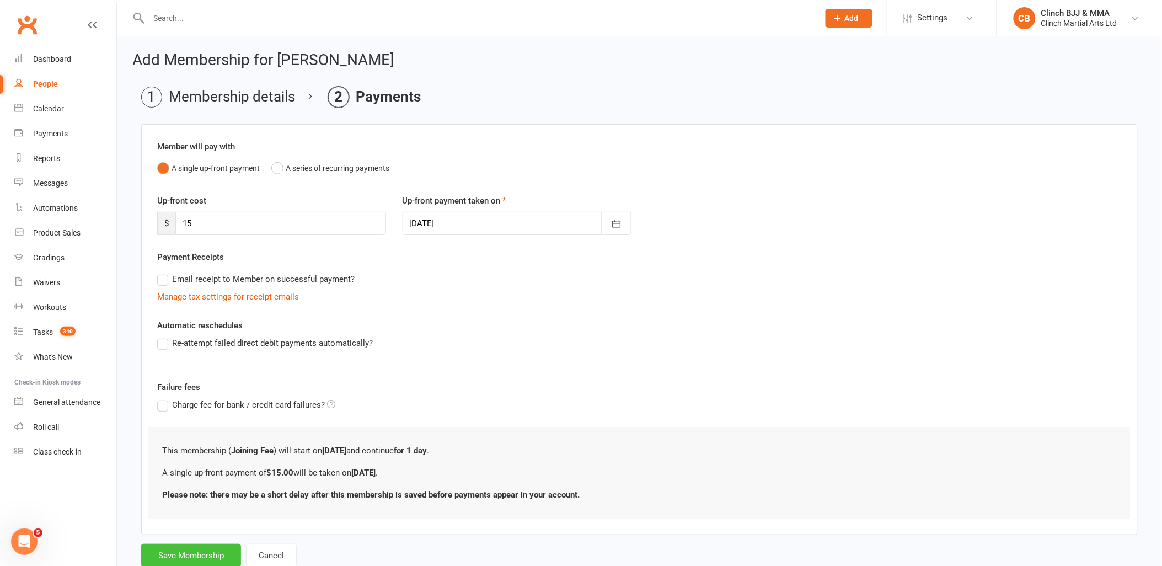
click at [187, 563] on button "Save Membership" at bounding box center [191, 555] width 100 height 23
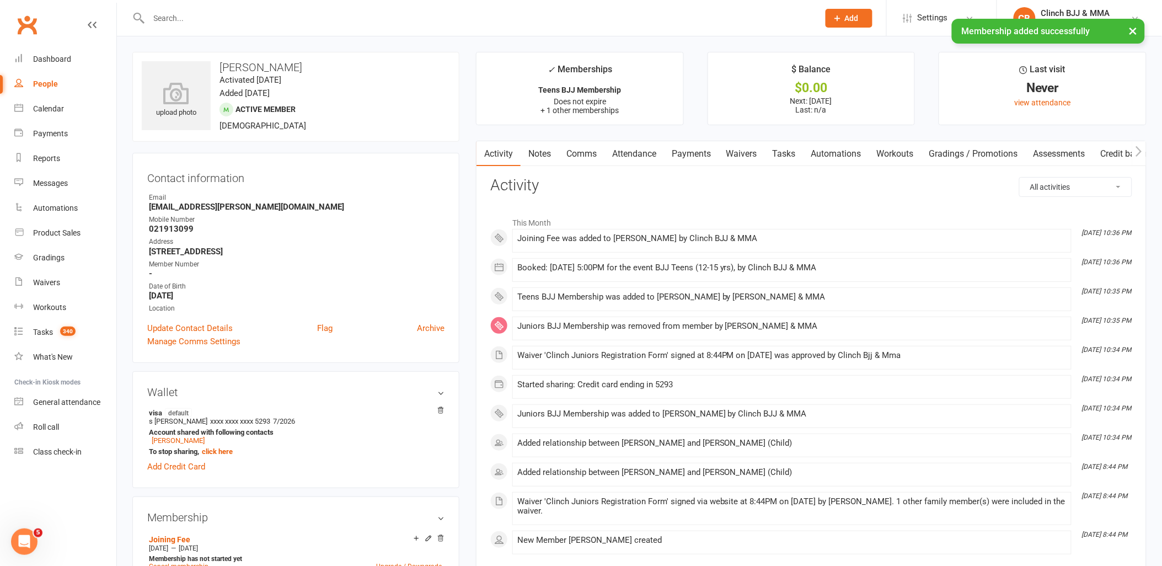
click at [708, 149] on link "Payments" at bounding box center [691, 153] width 55 height 25
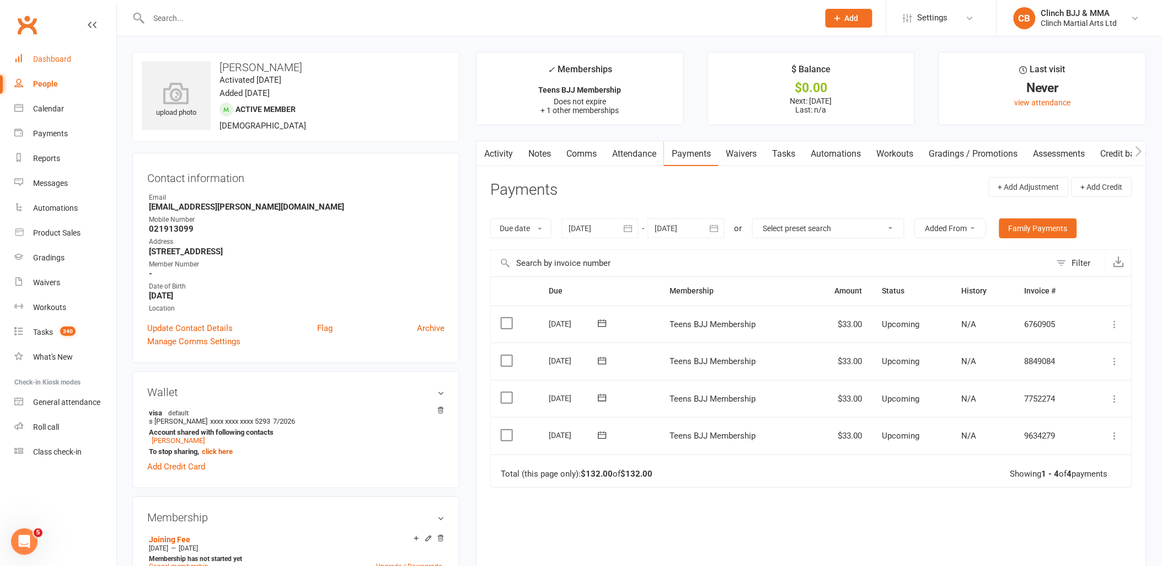
click at [62, 52] on link "Dashboard" at bounding box center [65, 59] width 102 height 25
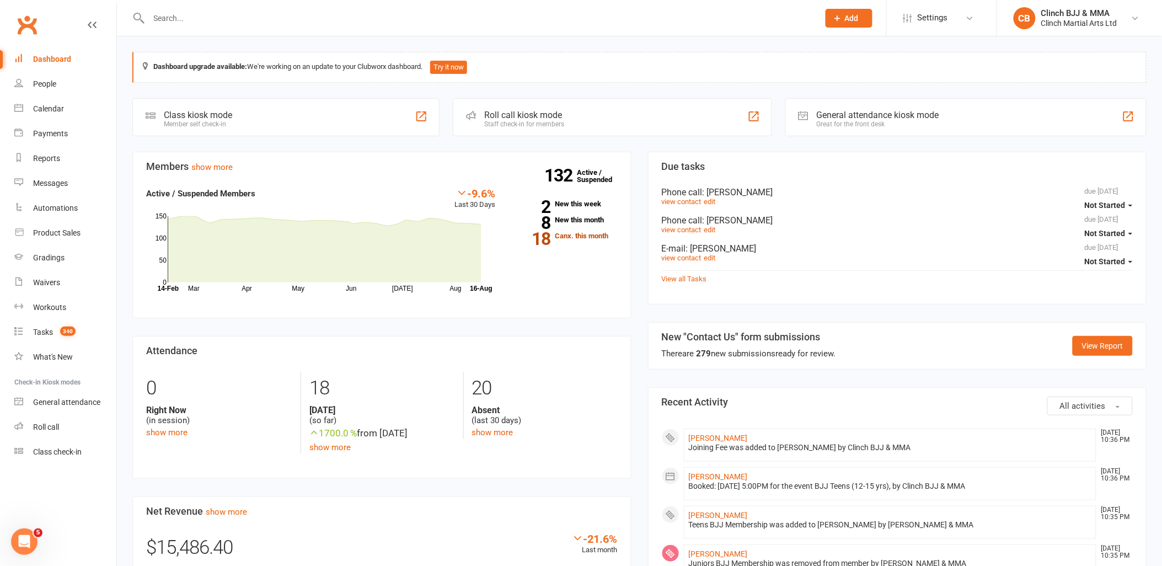
click at [586, 235] on link "18 Canx. this month" at bounding box center [564, 235] width 105 height 7
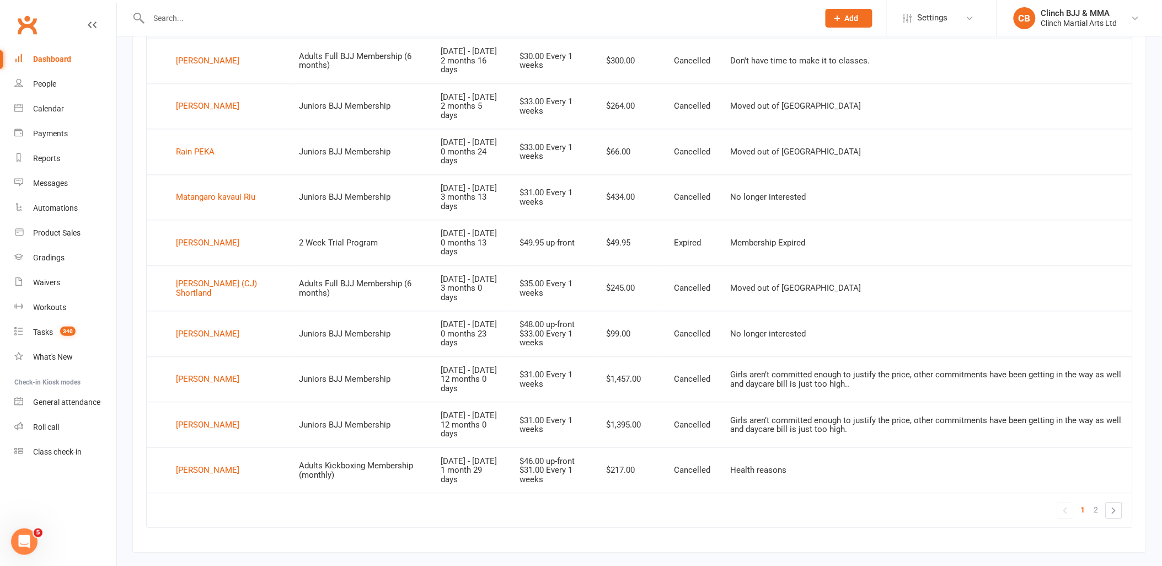
scroll to position [752, 0]
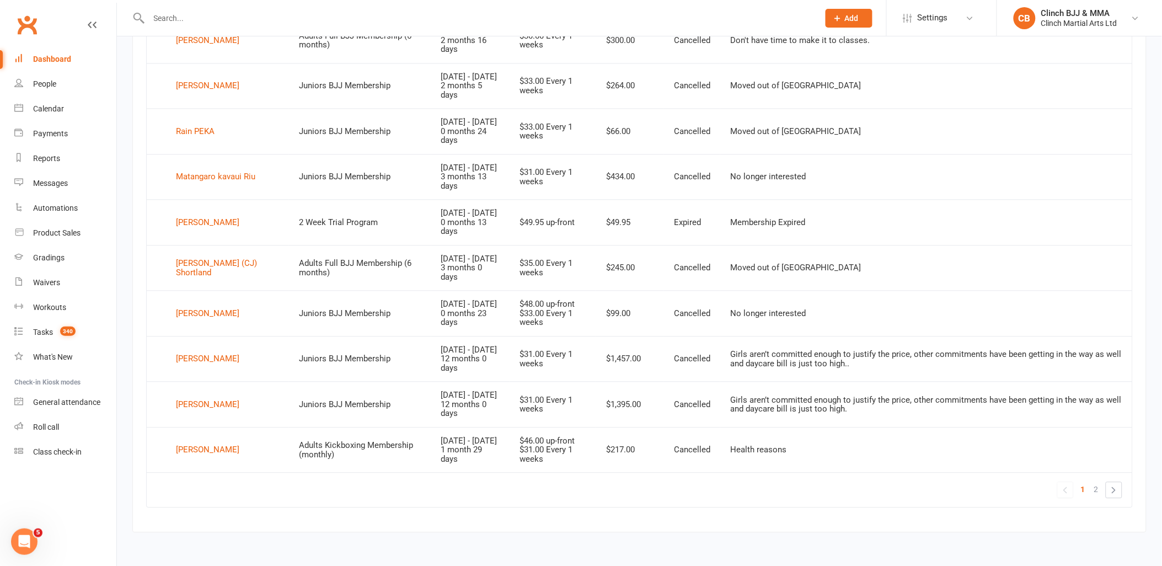
click at [1115, 489] on link "»" at bounding box center [1113, 489] width 15 height 15
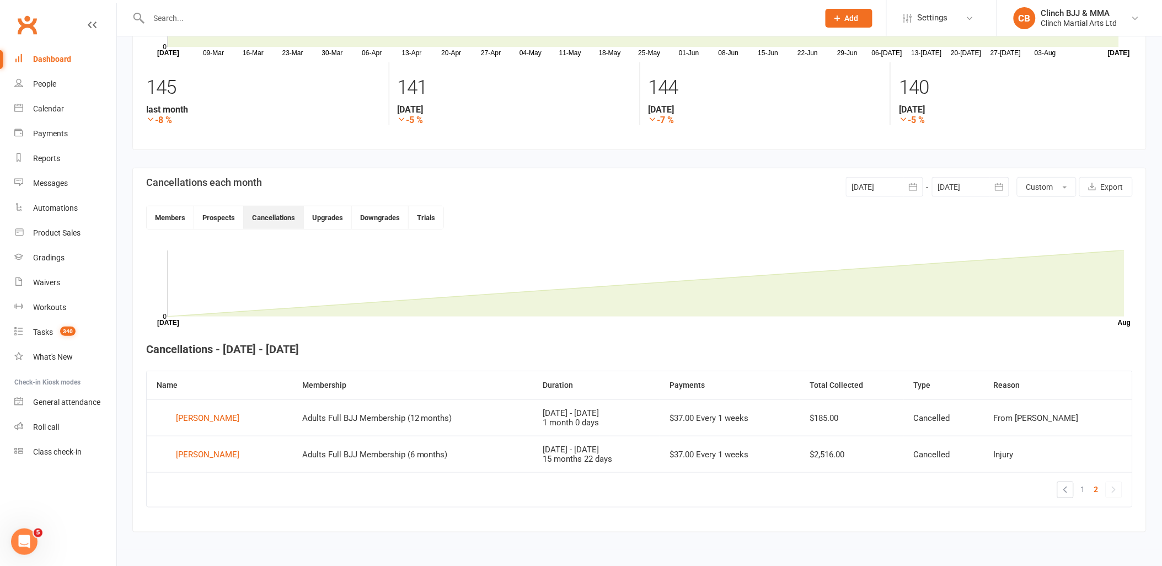
scroll to position [134, 0]
click at [1062, 484] on link "«" at bounding box center [1064, 489] width 15 height 15
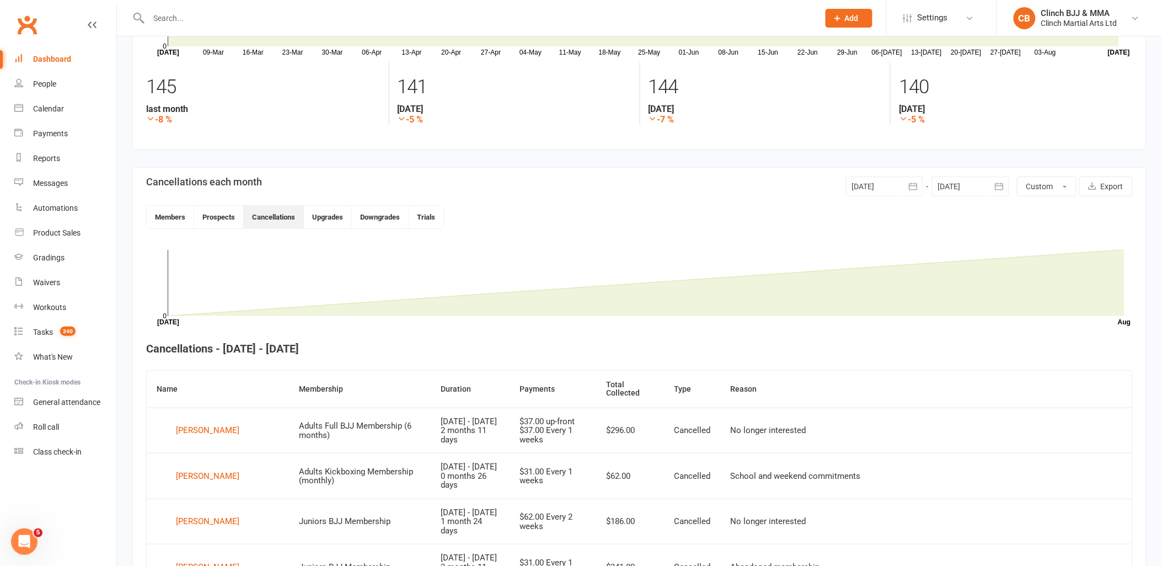
click at [62, 59] on div "Dashboard" at bounding box center [52, 59] width 38 height 9
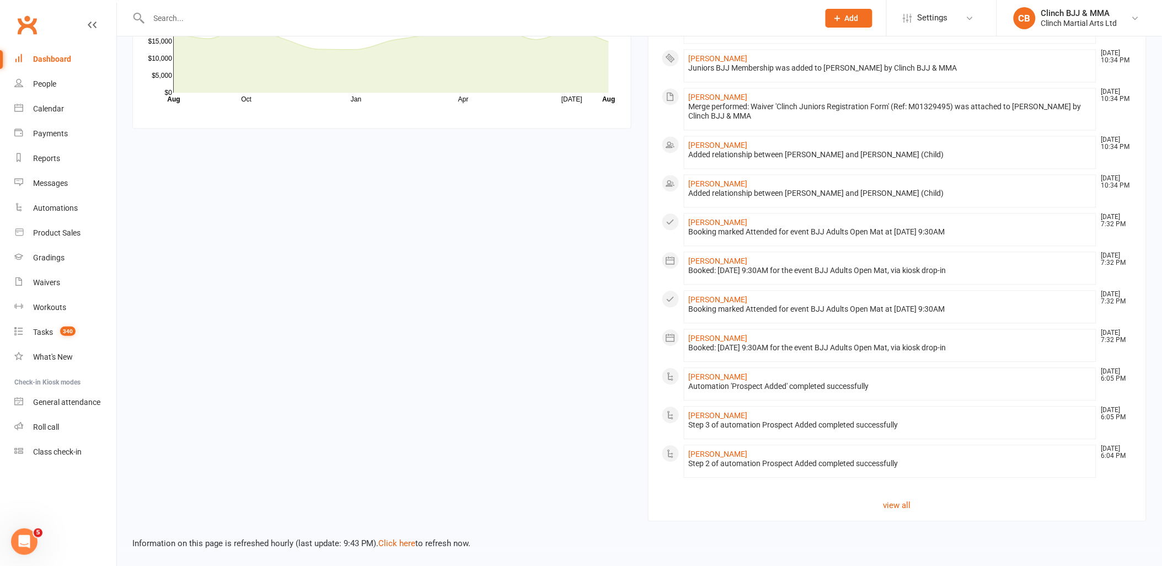
scroll to position [762, 0]
click at [398, 538] on link "Click here" at bounding box center [396, 543] width 37 height 10
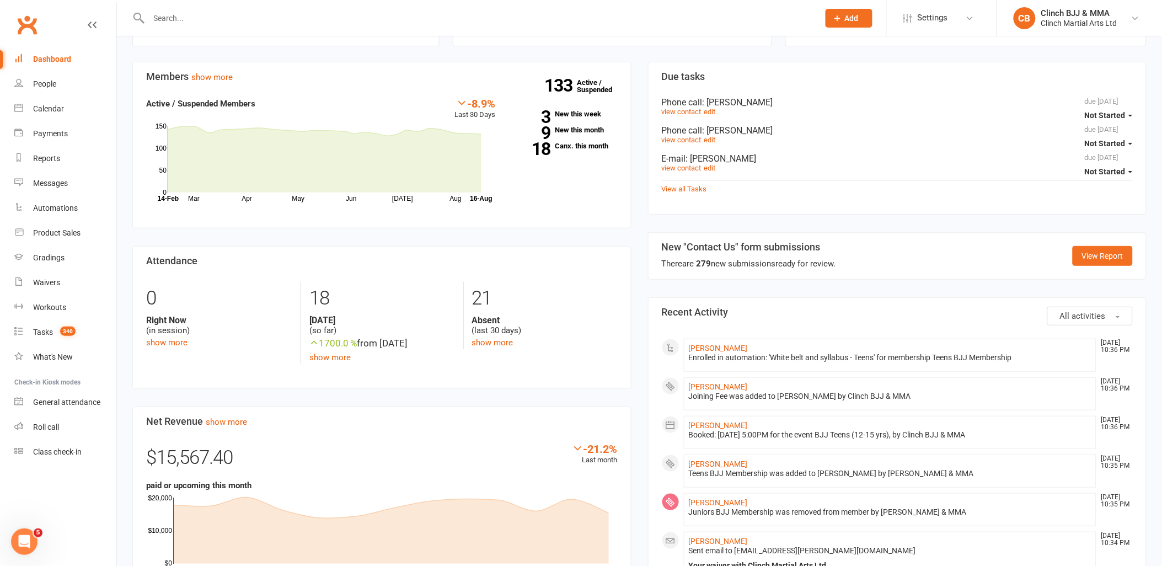
scroll to position [0, 0]
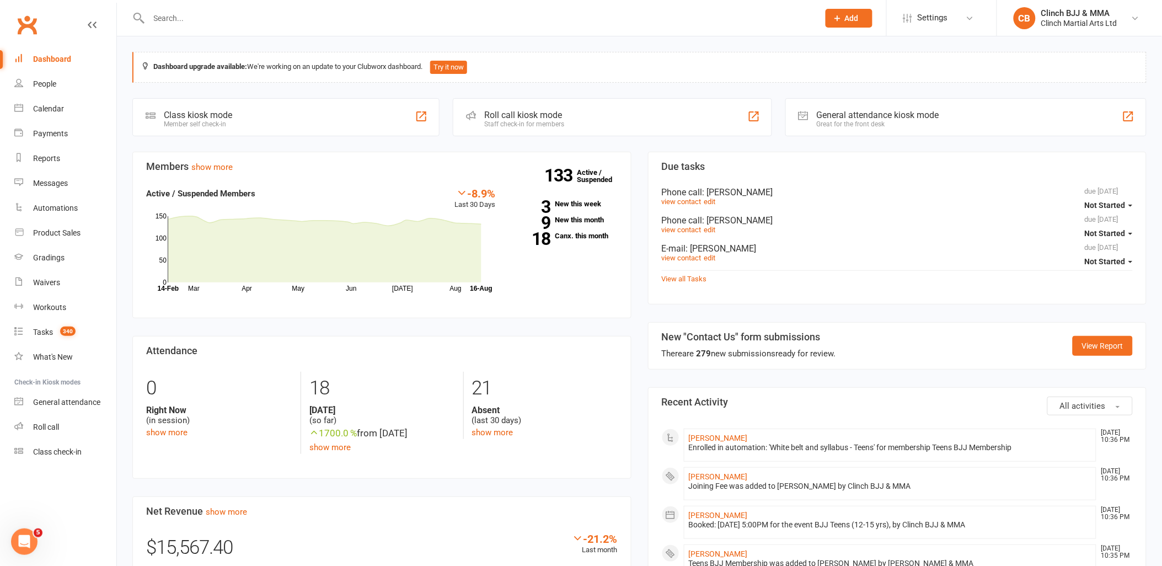
click at [68, 57] on div "Dashboard" at bounding box center [52, 59] width 38 height 9
click at [58, 281] on div "Waivers" at bounding box center [46, 282] width 27 height 9
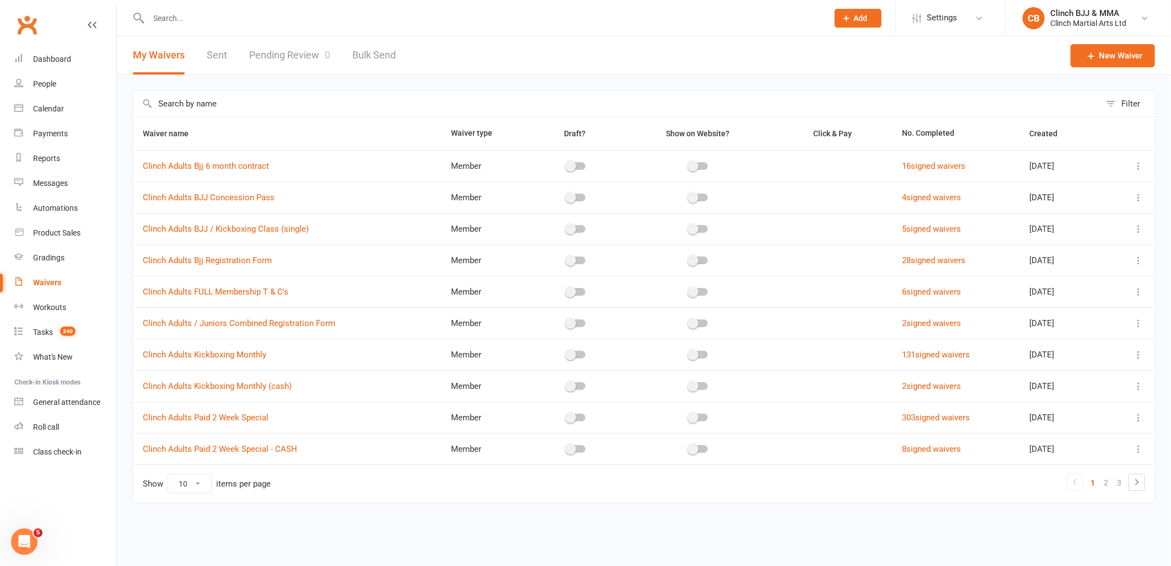
click at [269, 98] on input "text" at bounding box center [617, 103] width 968 height 25
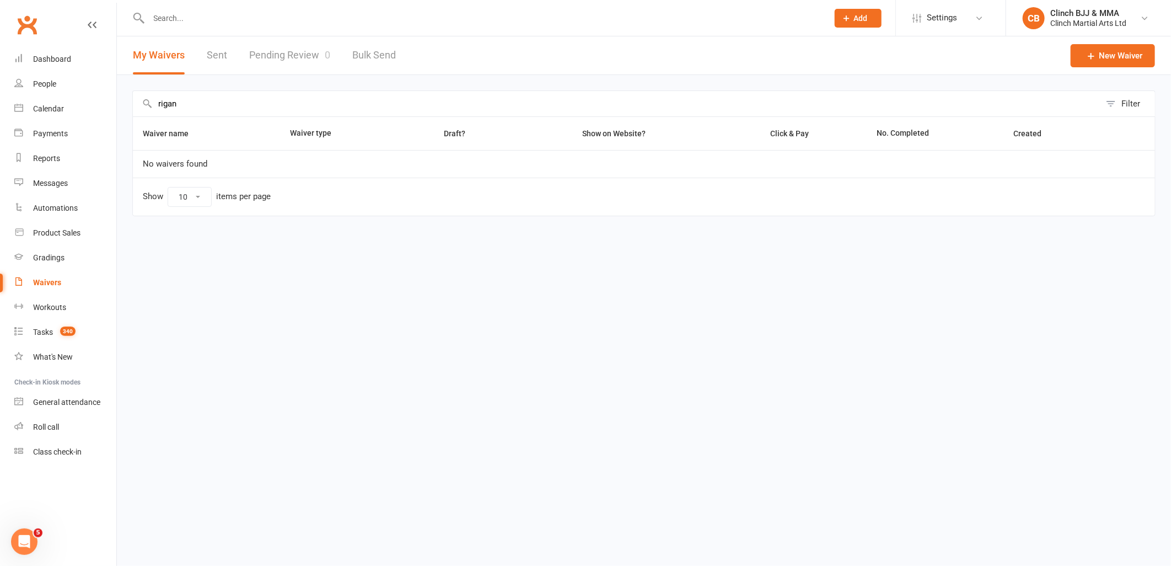
type input "rigan"
click at [163, 52] on button "My Waivers" at bounding box center [159, 55] width 52 height 38
click at [1102, 50] on link "New Waiver" at bounding box center [1113, 55] width 84 height 23
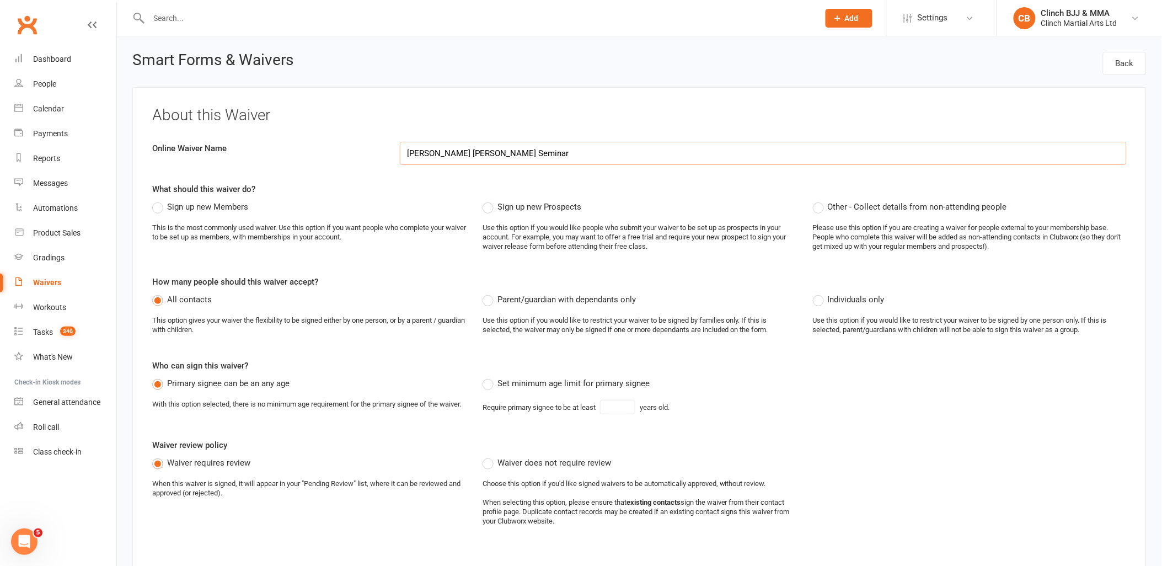
type input "[PERSON_NAME] [PERSON_NAME] Seminar"
click at [877, 201] on span "Other - Collect details from non-attending people" at bounding box center [917, 206] width 179 height 12
click at [820, 200] on input "Other - Collect details from non-attending people" at bounding box center [816, 200] width 7 height 0
click at [187, 210] on span "Sign up new Members" at bounding box center [207, 206] width 81 height 12
click at [159, 200] on input "Sign up new Members" at bounding box center [155, 200] width 7 height 0
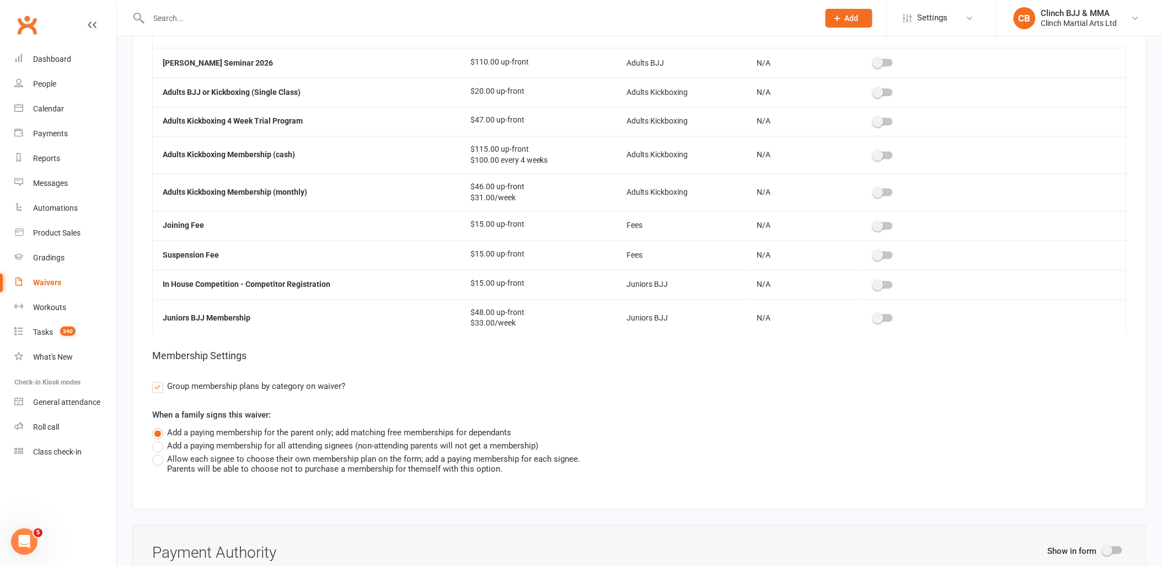
scroll to position [223, 0]
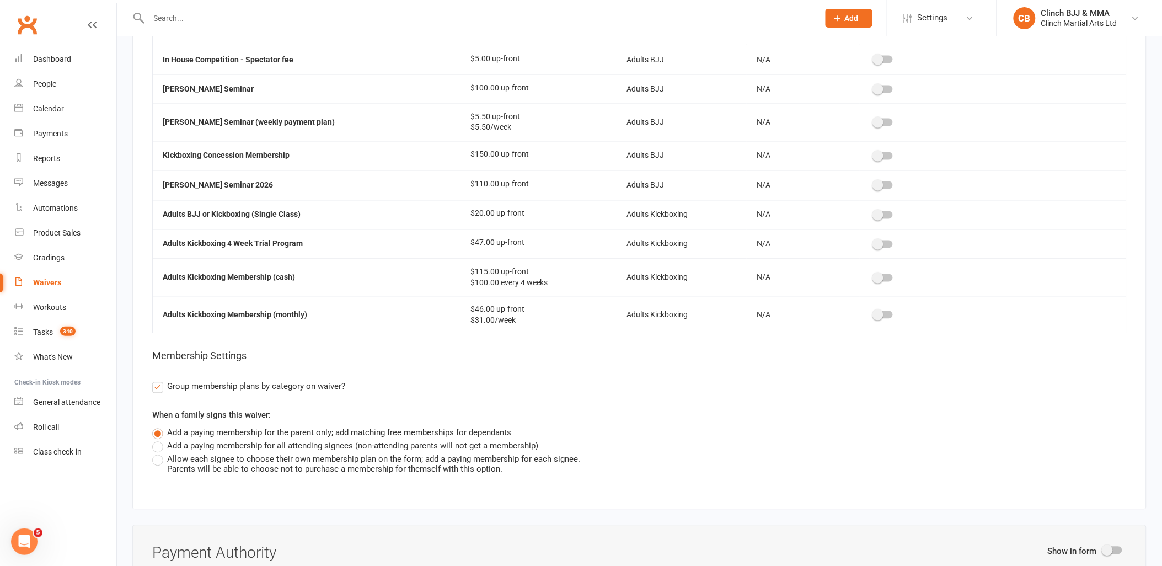
click at [881, 189] on div at bounding box center [883, 185] width 19 height 8
click at [874, 184] on input "checkbox" at bounding box center [874, 184] width 0 height 0
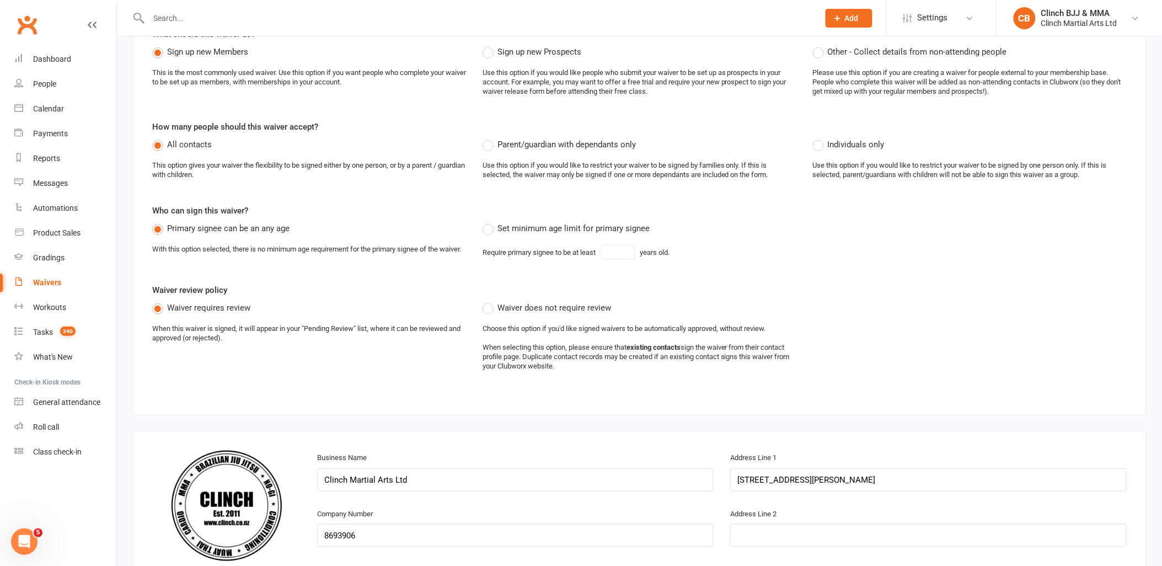
scroll to position [0, 0]
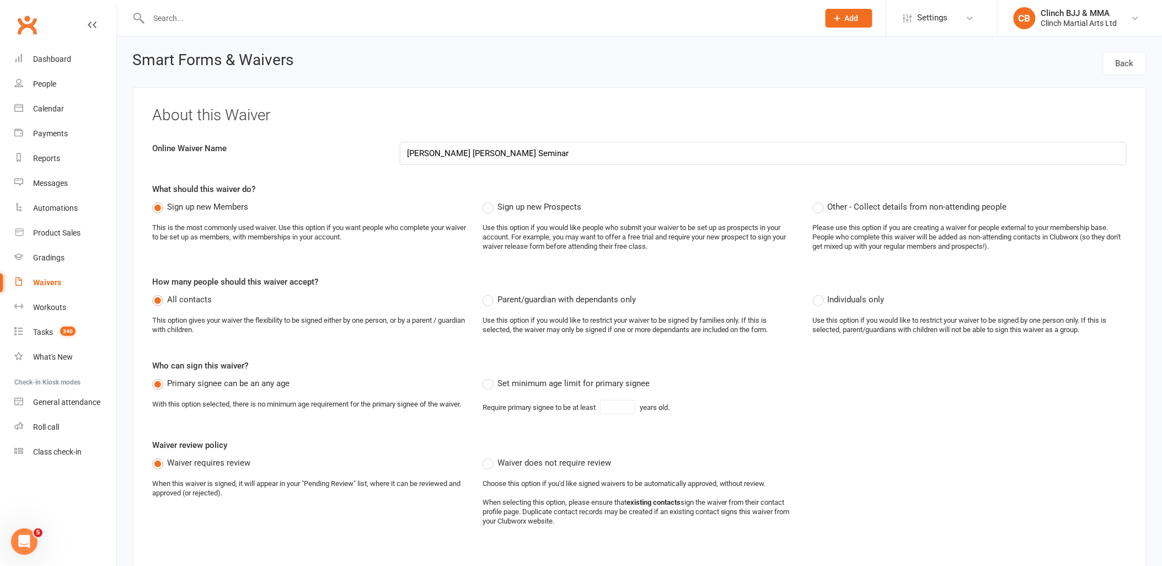
click at [825, 204] on label "Other - Collect details from non-attending people" at bounding box center [910, 206] width 194 height 13
click at [820, 200] on input "Other - Collect details from non-attending people" at bounding box center [816, 200] width 7 height 0
click at [186, 205] on span "Sign up new Members" at bounding box center [207, 206] width 81 height 12
click at [159, 200] on input "Sign up new Members" at bounding box center [155, 200] width 7 height 0
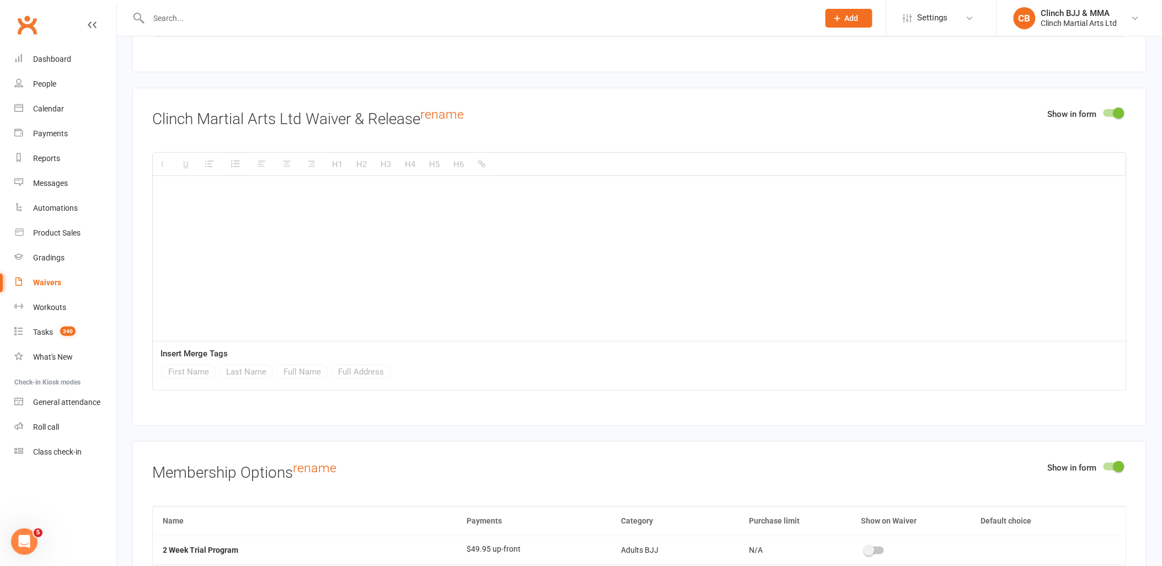
click at [1112, 117] on div at bounding box center [1112, 113] width 19 height 8
click at [1103, 111] on input "checkbox" at bounding box center [1103, 111] width 0 height 0
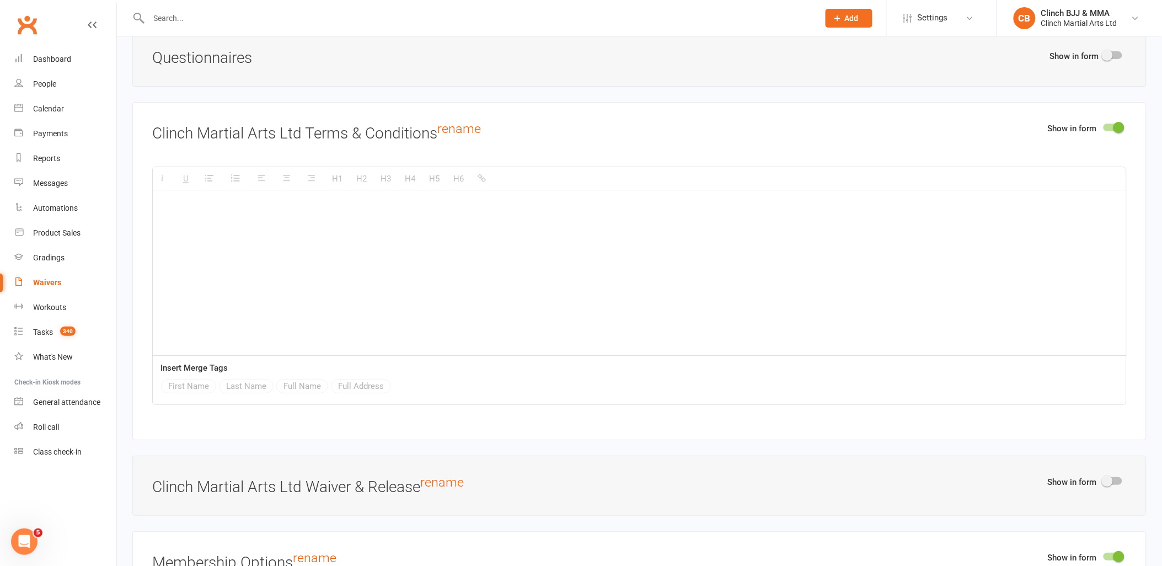
scroll to position [1225, 0]
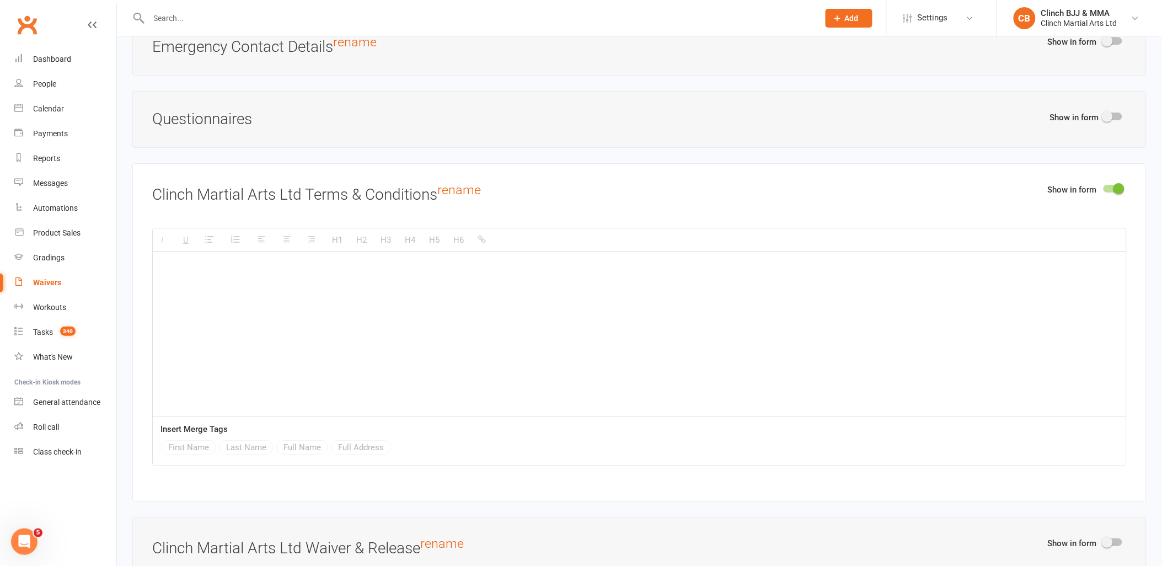
click at [1111, 192] on div at bounding box center [1112, 189] width 19 height 8
click at [1103, 187] on input "checkbox" at bounding box center [1103, 187] width 0 height 0
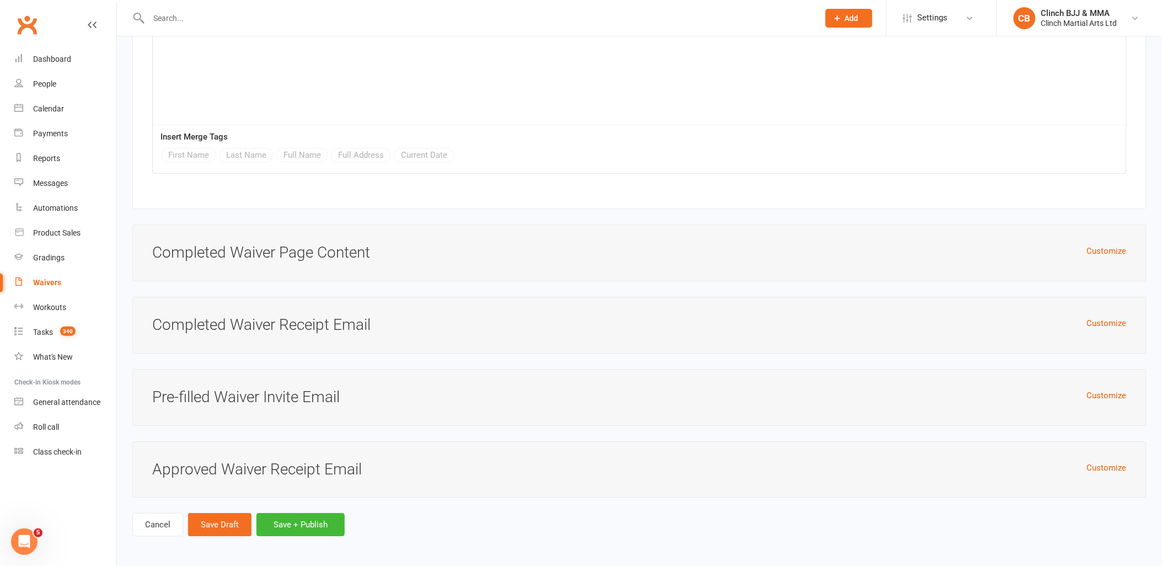
scroll to position [2543, 0]
click at [308, 518] on button "Save + Publish" at bounding box center [300, 522] width 88 height 23
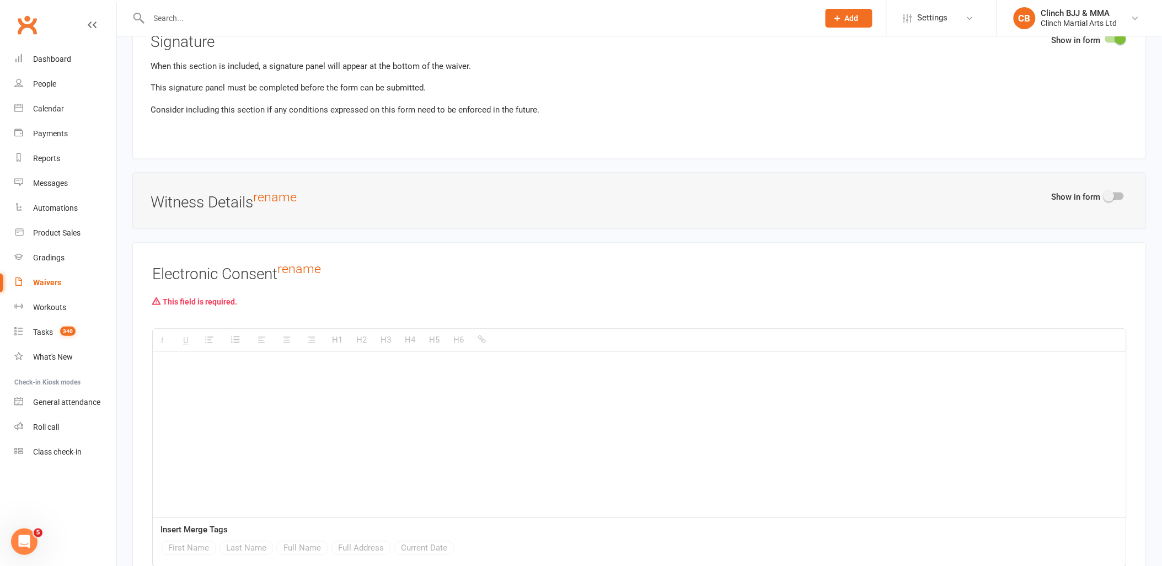
scroll to position [2181, 0]
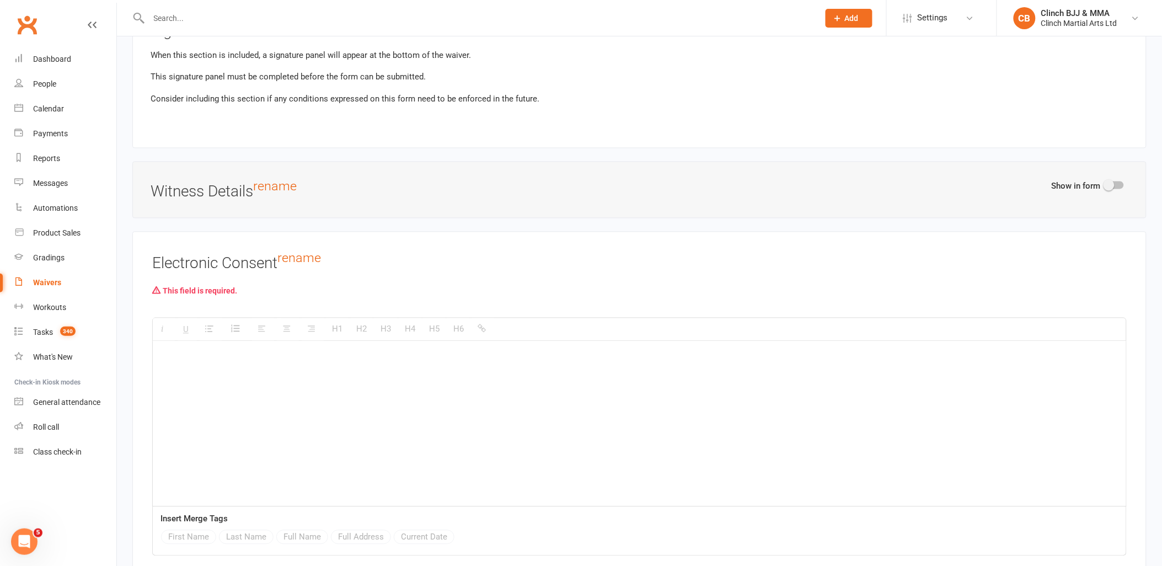
click at [402, 383] on div at bounding box center [639, 423] width 973 height 165
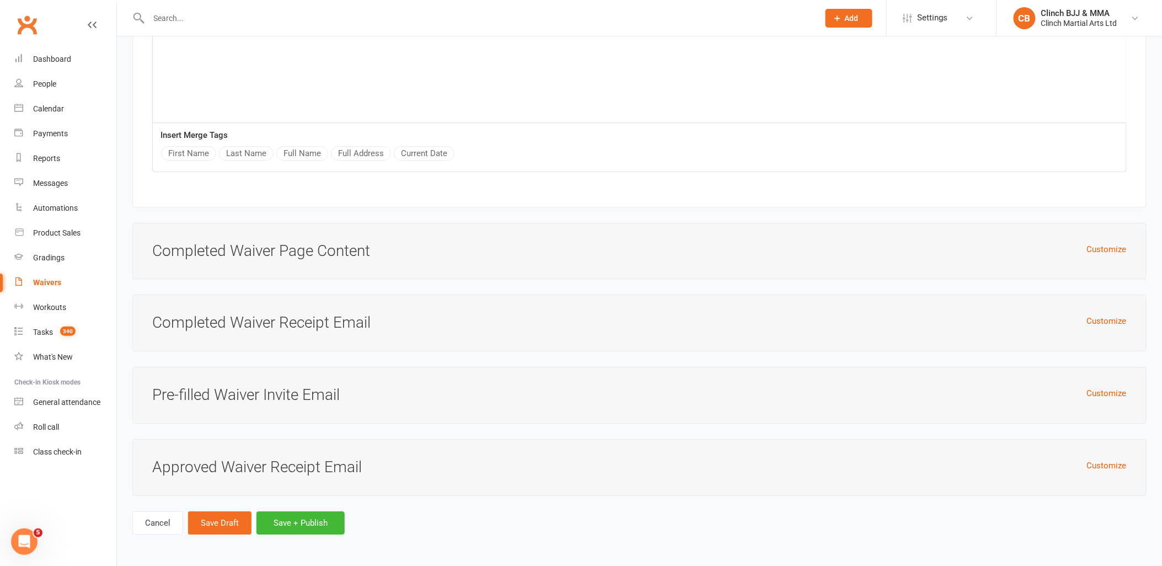
scroll to position [2573, 0]
click at [293, 514] on button "Save + Publish" at bounding box center [300, 522] width 88 height 23
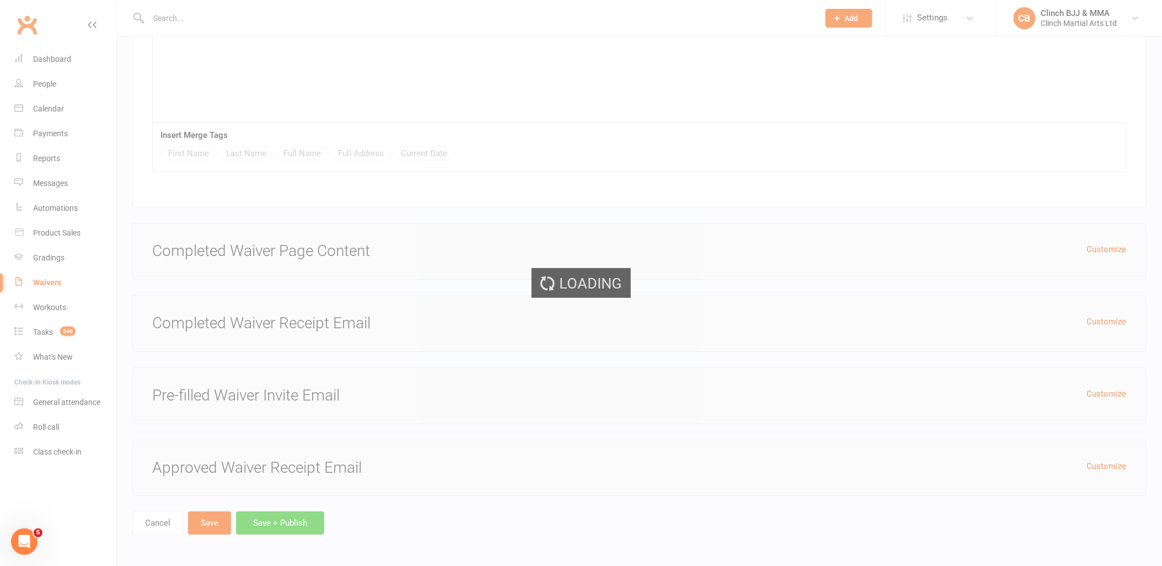
scroll to position [2543, 0]
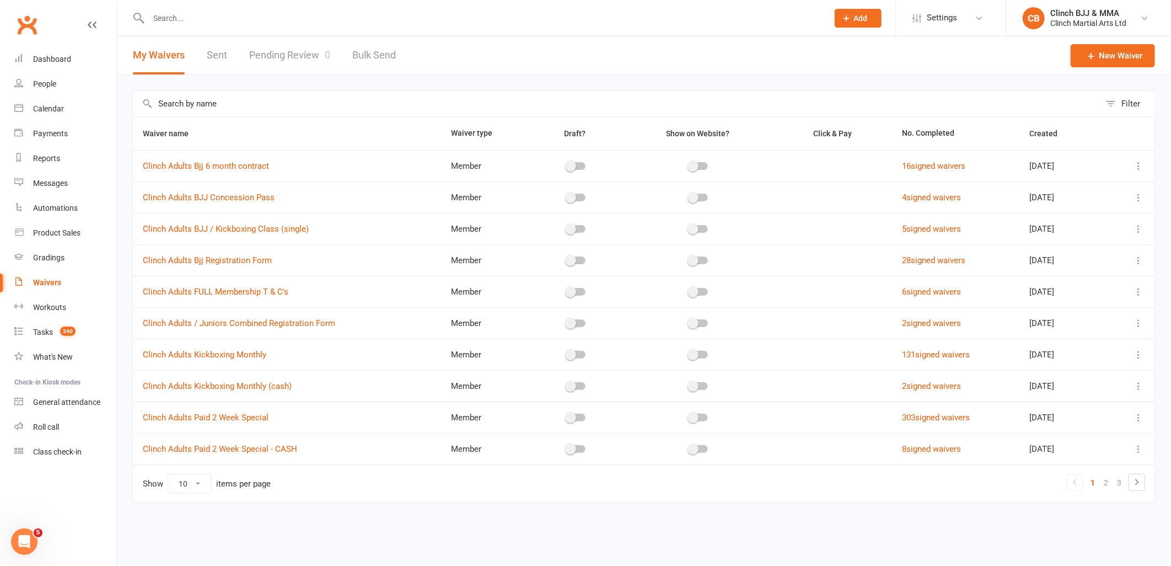
click at [210, 105] on input "text" at bounding box center [617, 103] width 968 height 25
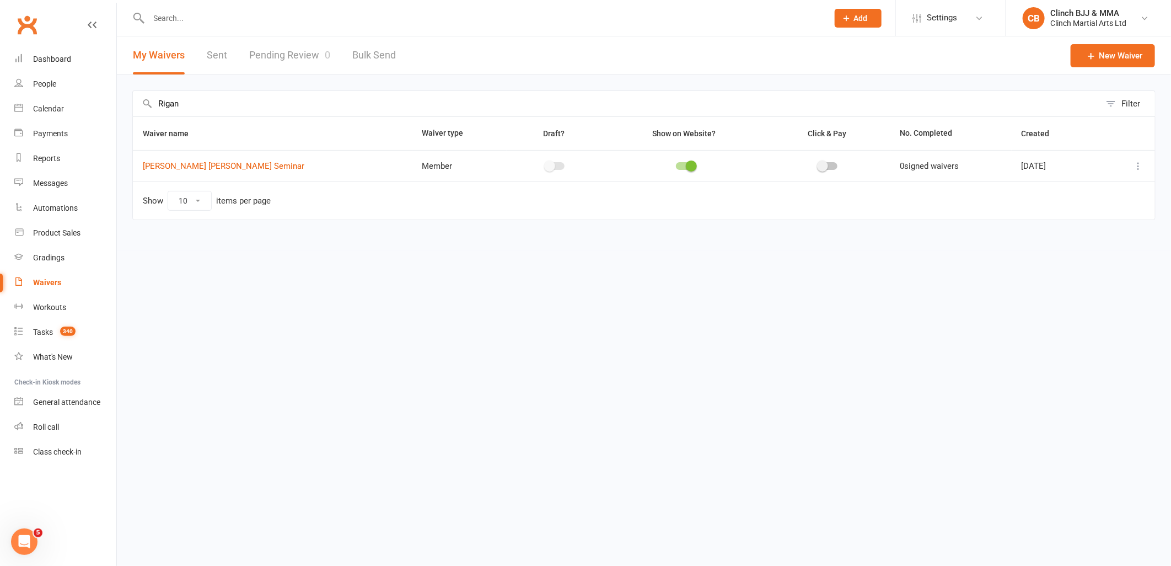
type input "Rigan"
click at [1136, 167] on icon at bounding box center [1138, 165] width 11 height 11
click at [1070, 230] on link "Copy external link to clipboard" at bounding box center [1080, 232] width 130 height 22
click at [1137, 168] on icon at bounding box center [1138, 165] width 11 height 11
click at [1061, 189] on link "Edit waiver" at bounding box center [1080, 187] width 130 height 22
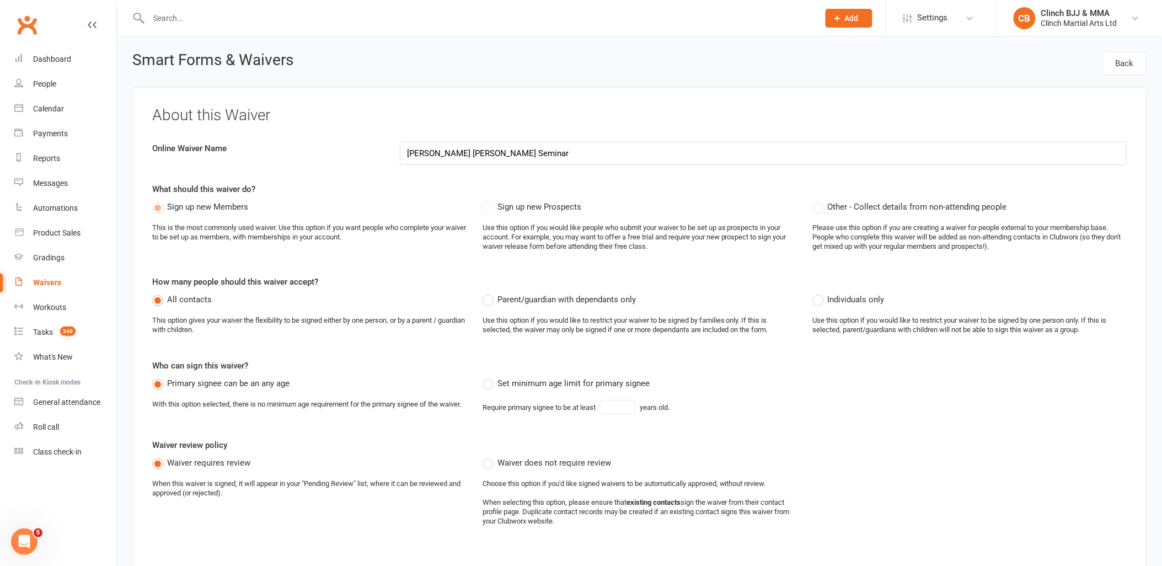
drag, startPoint x: 965, startPoint y: 13, endPoint x: 963, endPoint y: 7, distance: 6.3
click at [963, 7] on link "Settings" at bounding box center [941, 18] width 77 height 25
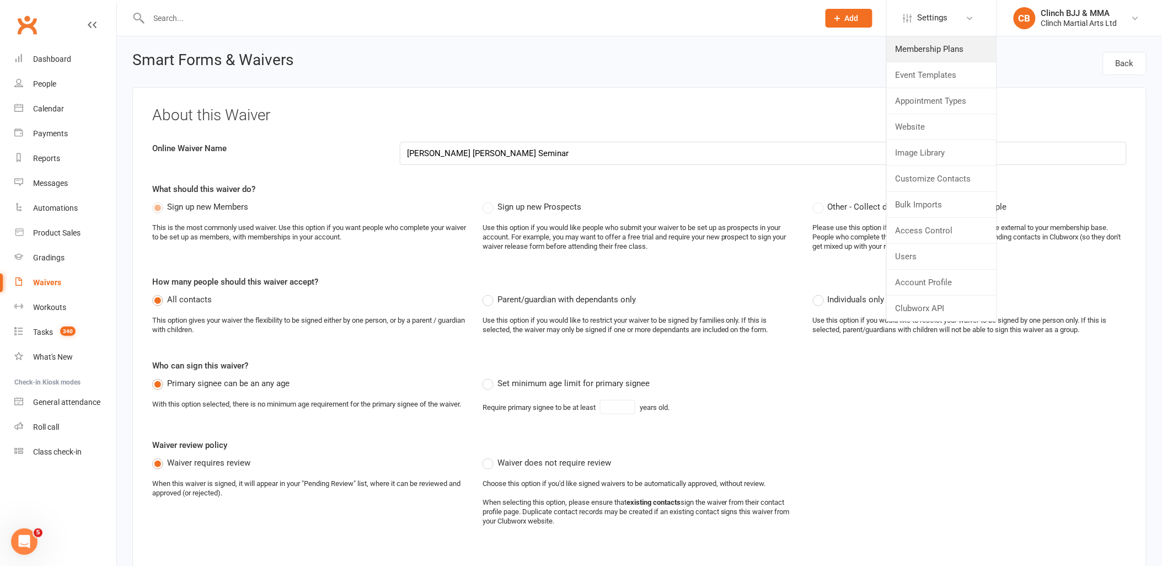
click at [935, 53] on link "Membership Plans" at bounding box center [942, 48] width 110 height 25
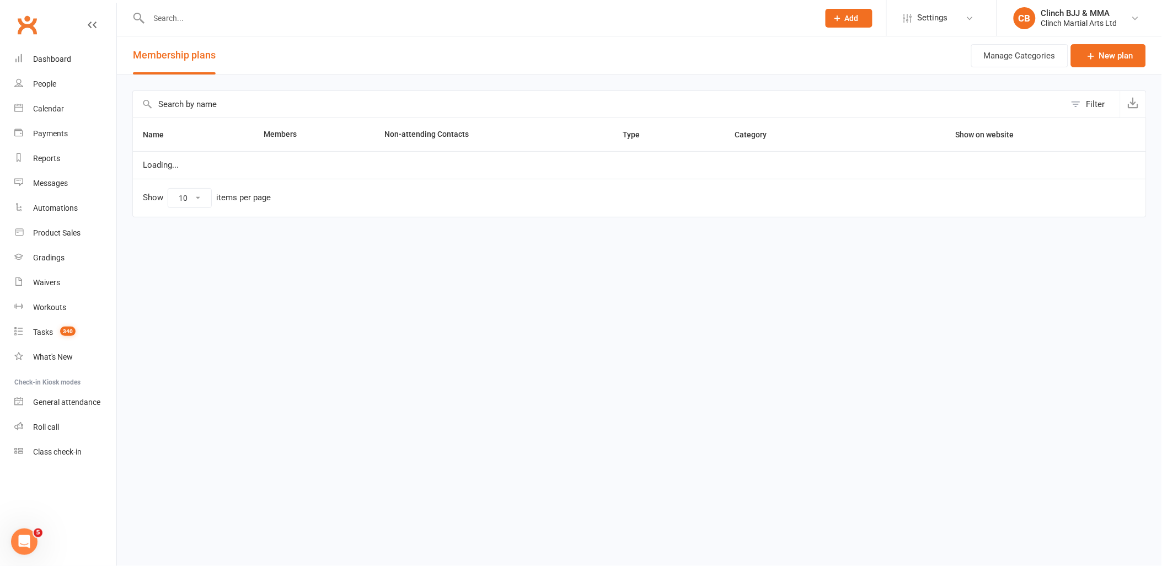
select select "100"
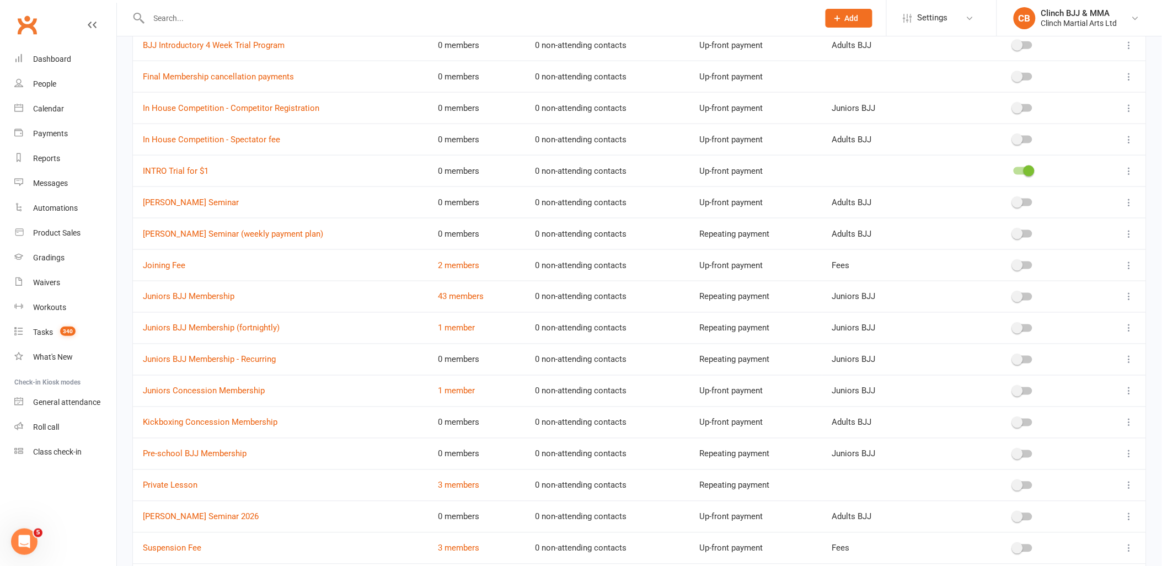
scroll to position [551, 0]
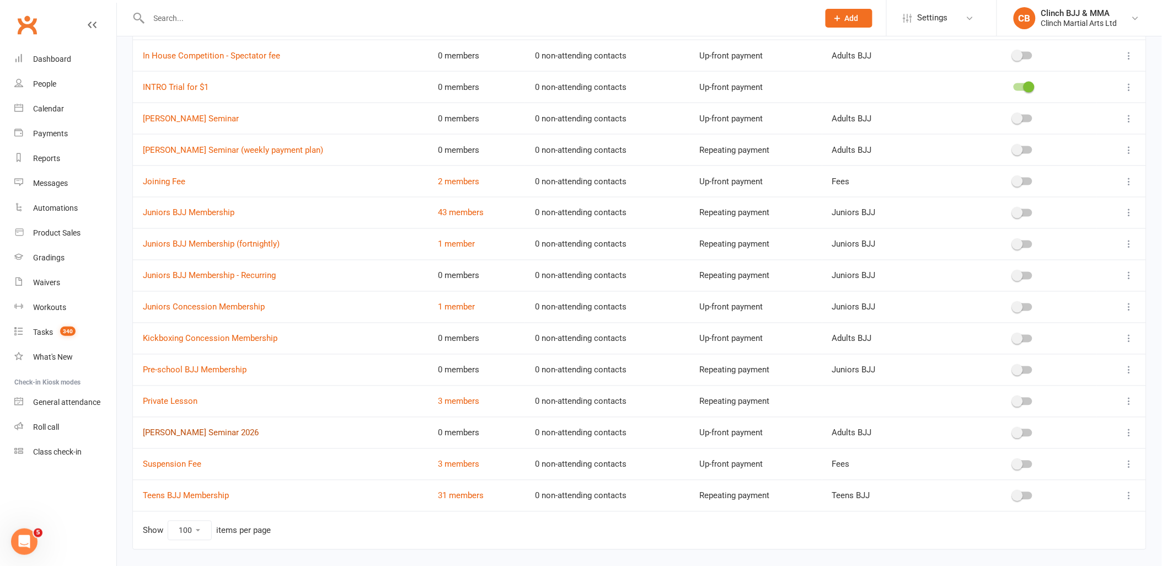
click at [173, 436] on link "[PERSON_NAME] Seminar 2026" at bounding box center [201, 433] width 116 height 10
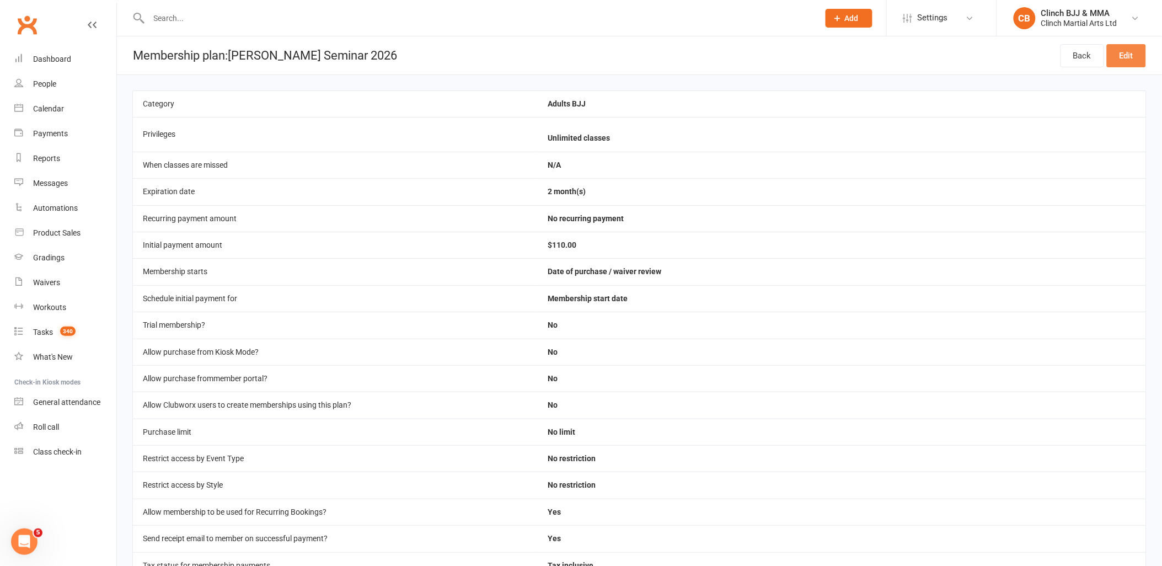
click at [1131, 50] on link "Edit" at bounding box center [1126, 55] width 39 height 23
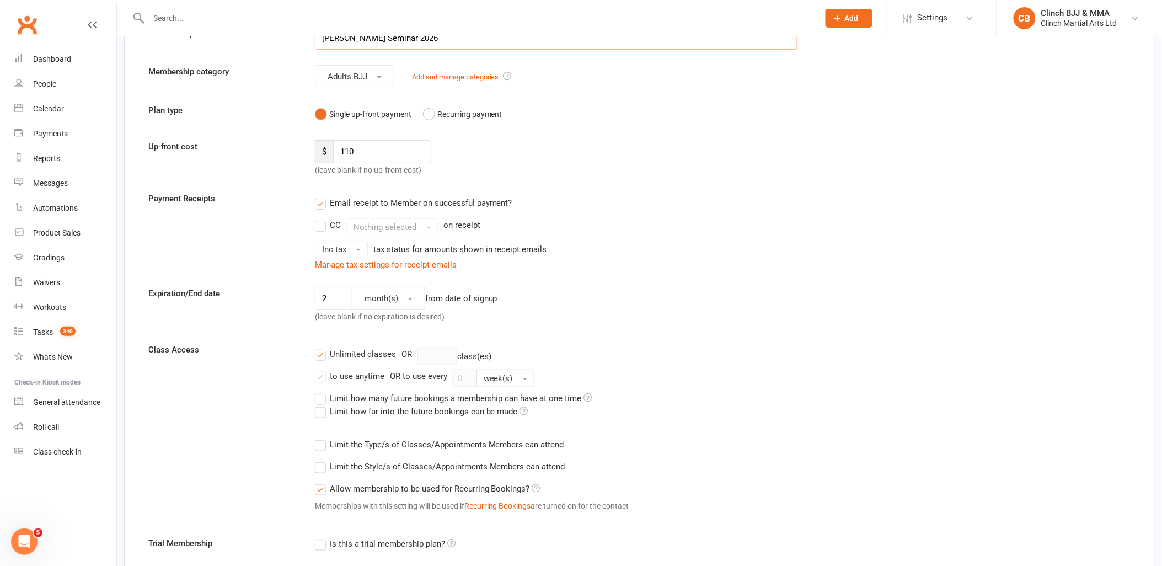
scroll to position [122, 0]
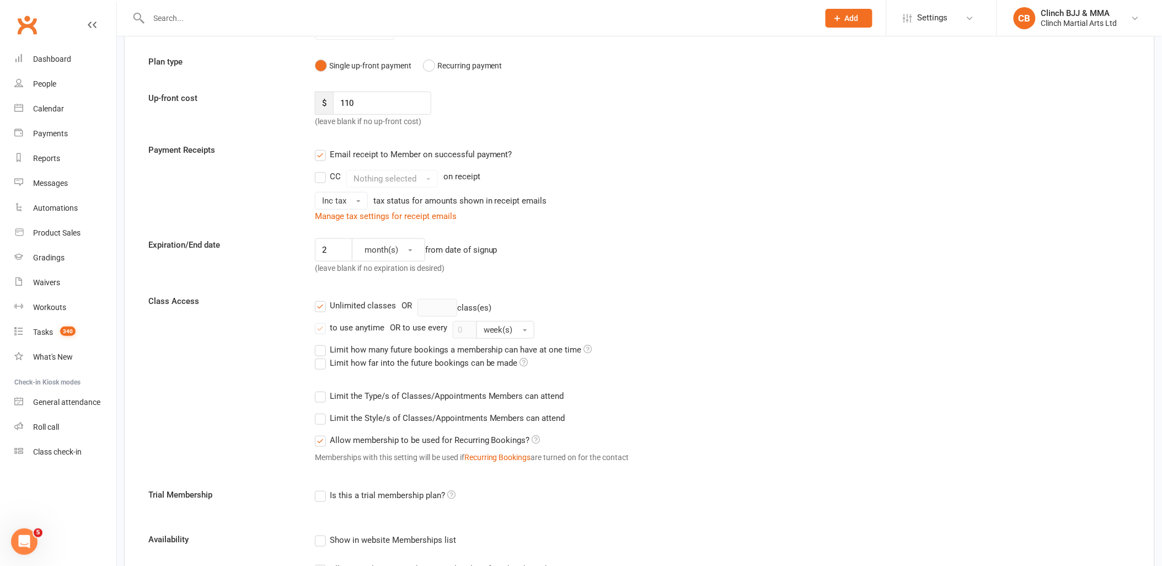
click at [323, 308] on label "Unlimited classes" at bounding box center [355, 305] width 81 height 13
click at [322, 299] on input "Unlimited classes" at bounding box center [318, 299] width 7 height 0
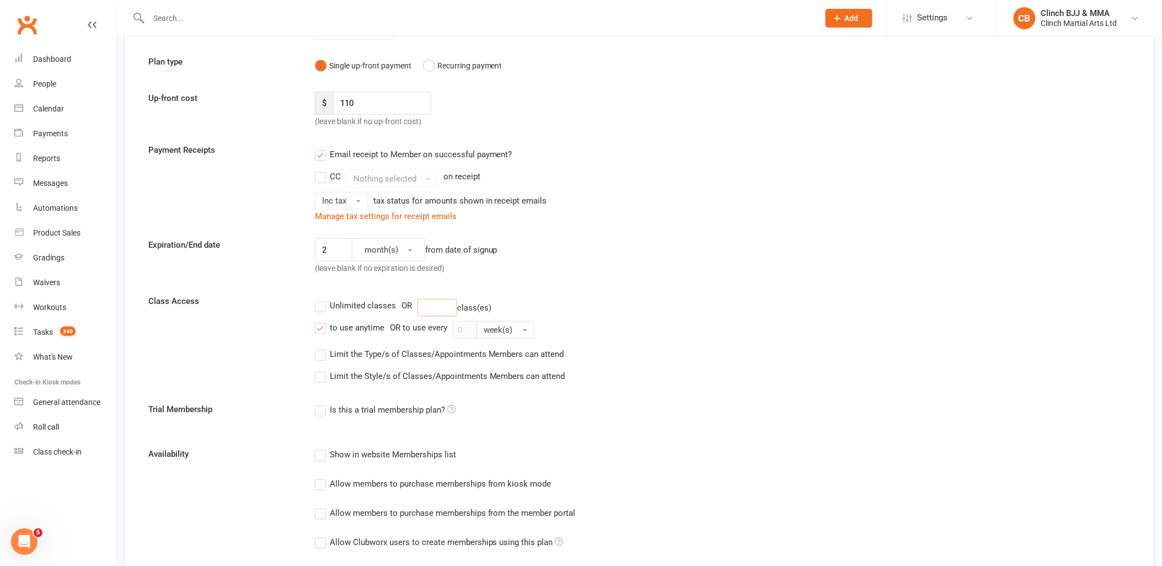
click at [436, 310] on input "number" at bounding box center [437, 308] width 40 height 18
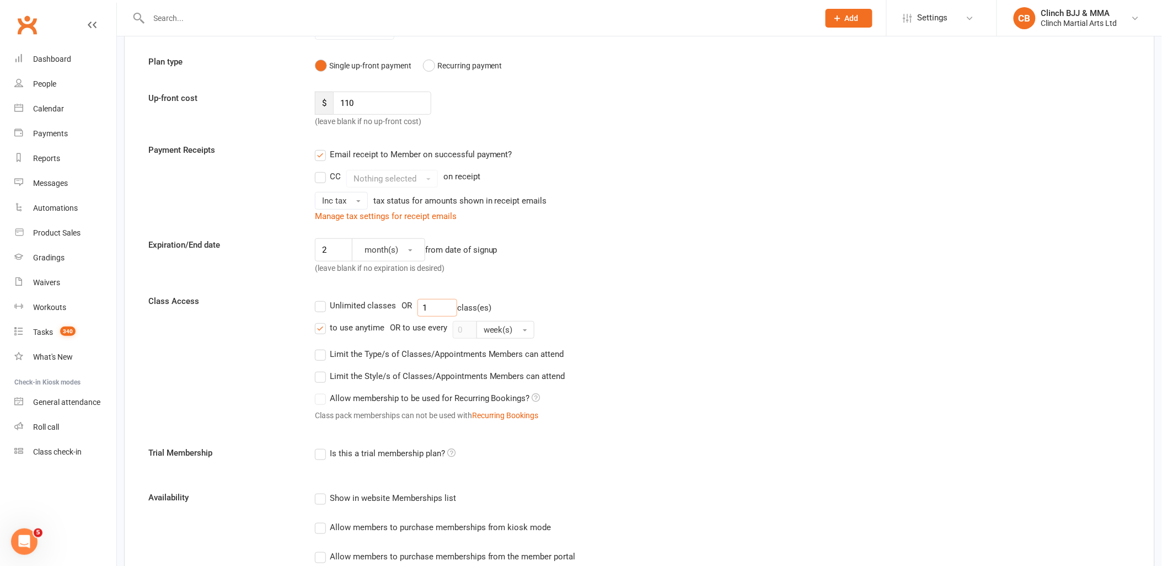
type input "1"
click at [329, 307] on label "Unlimited classes" at bounding box center [355, 305] width 81 height 13
click at [322, 299] on input "Unlimited classes" at bounding box center [318, 299] width 7 height 0
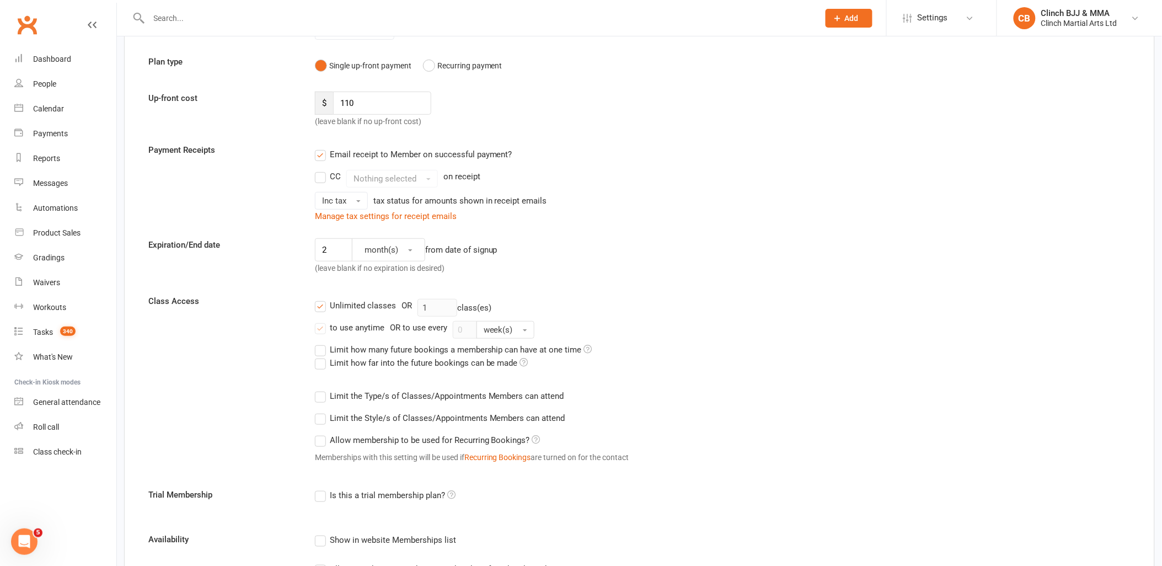
click at [321, 329] on label "to use anytime" at bounding box center [349, 327] width 69 height 13
click at [321, 321] on input "to use anytime" at bounding box center [318, 321] width 7 height 0
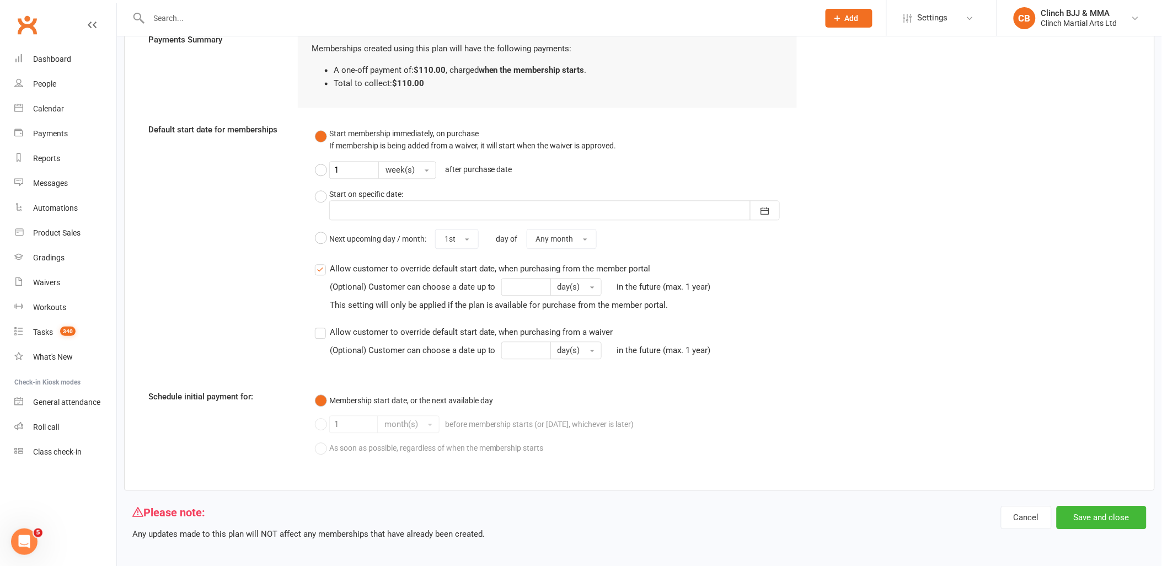
scroll to position [819, 0]
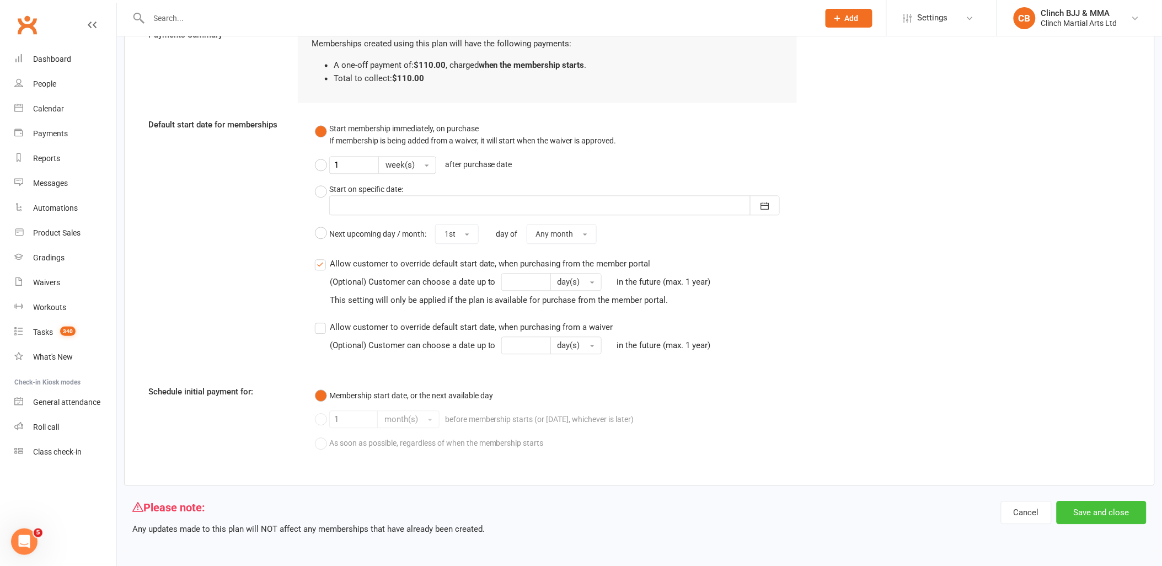
click at [1105, 508] on button "Save and close" at bounding box center [1101, 512] width 90 height 23
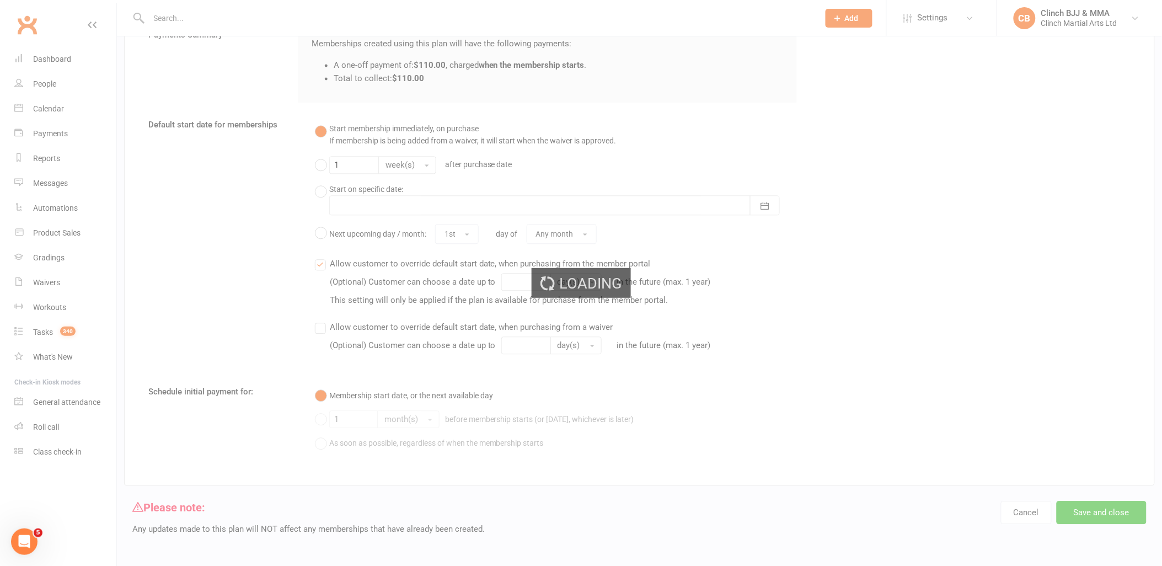
select select "100"
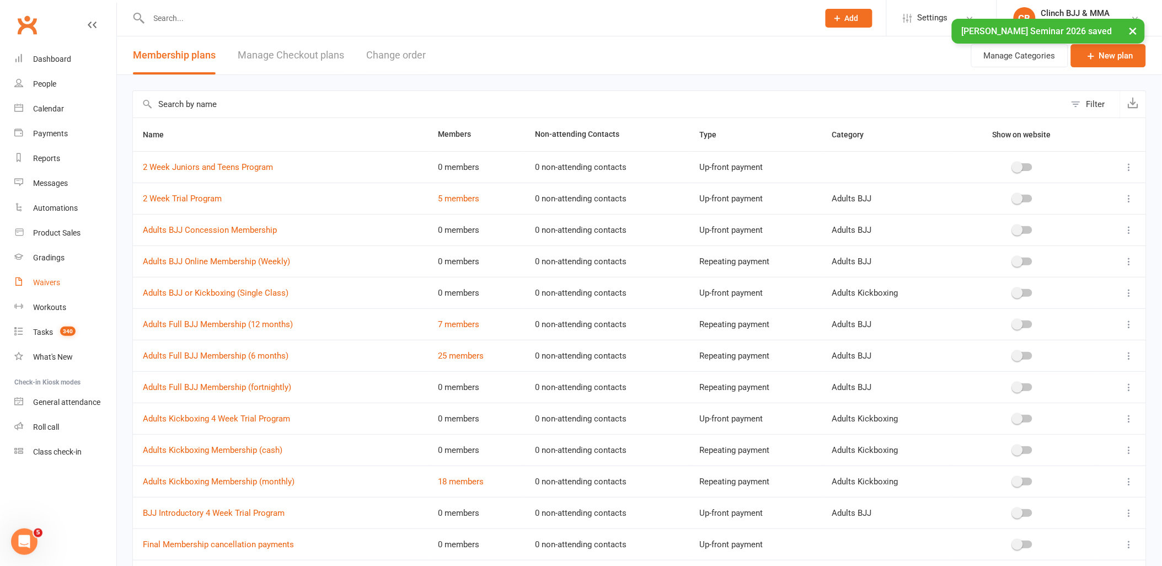
click at [53, 282] on div "Waivers" at bounding box center [46, 282] width 27 height 9
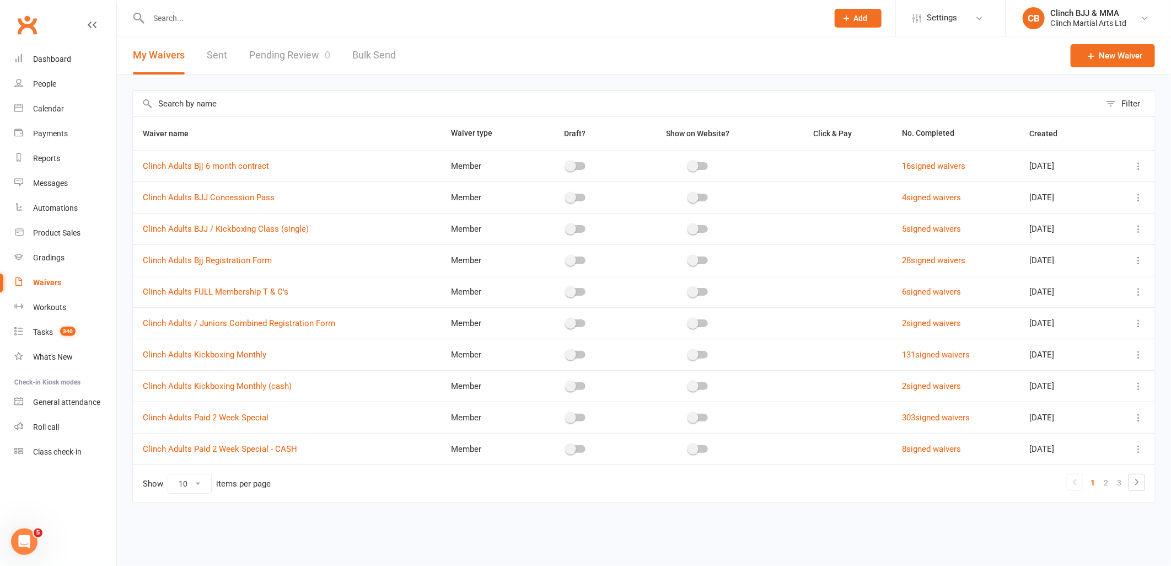
click at [241, 109] on input "text" at bounding box center [617, 103] width 968 height 25
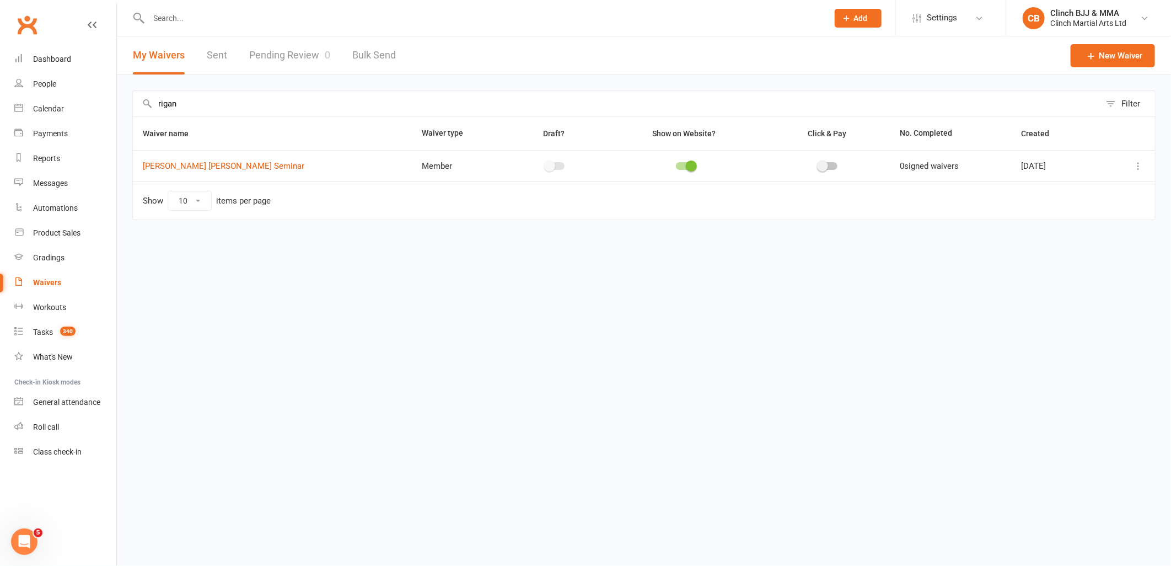
type input "rigan"
click at [186, 168] on link "[PERSON_NAME] [PERSON_NAME] Seminar" at bounding box center [224, 166] width 162 height 10
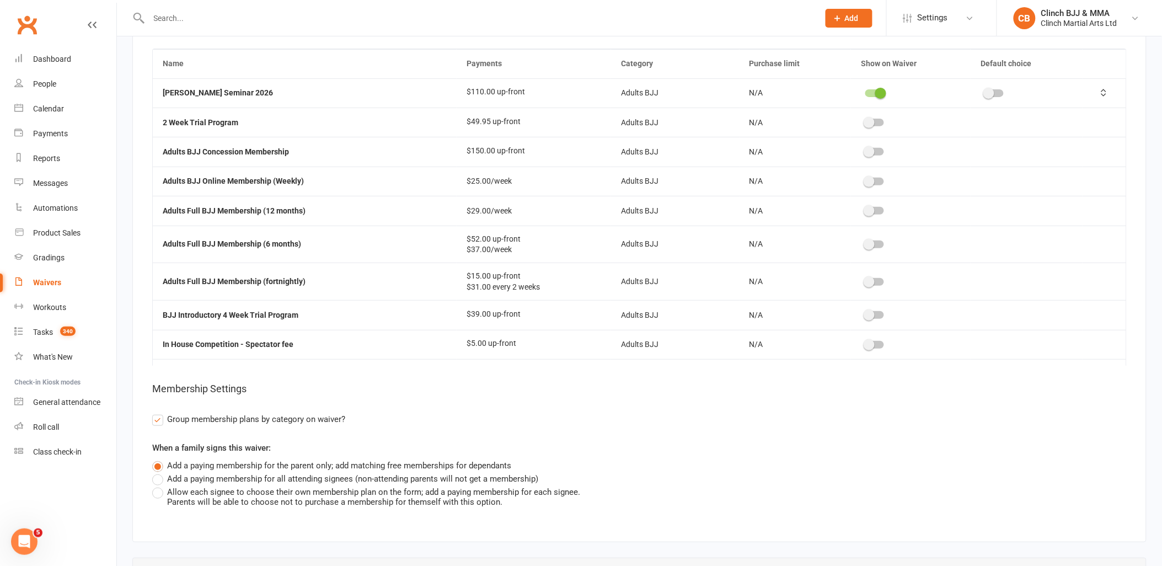
scroll to position [1592, 0]
